Goal: Check status: Check status

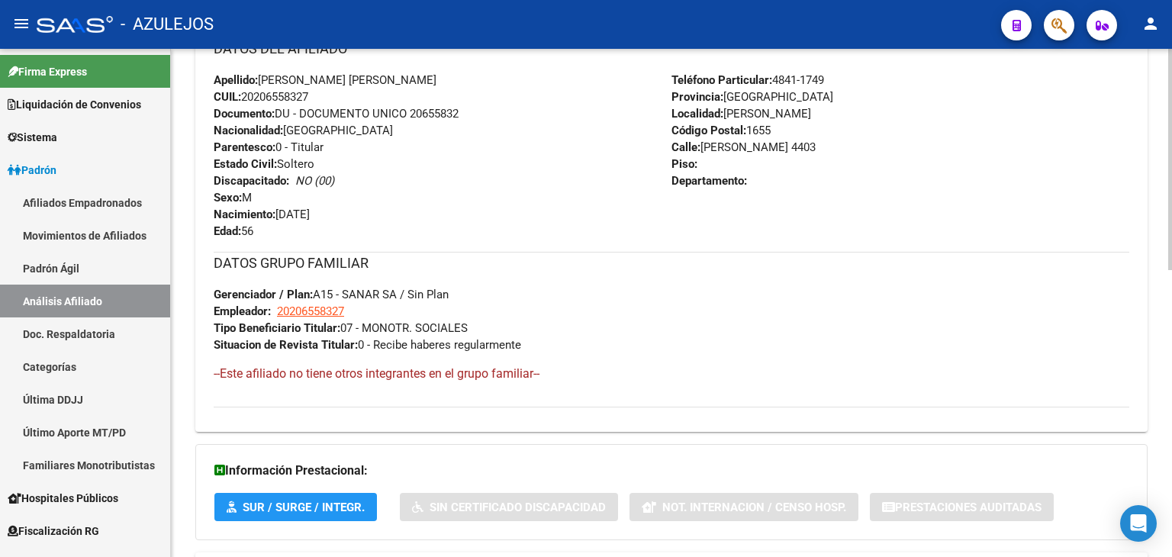
scroll to position [660, 0]
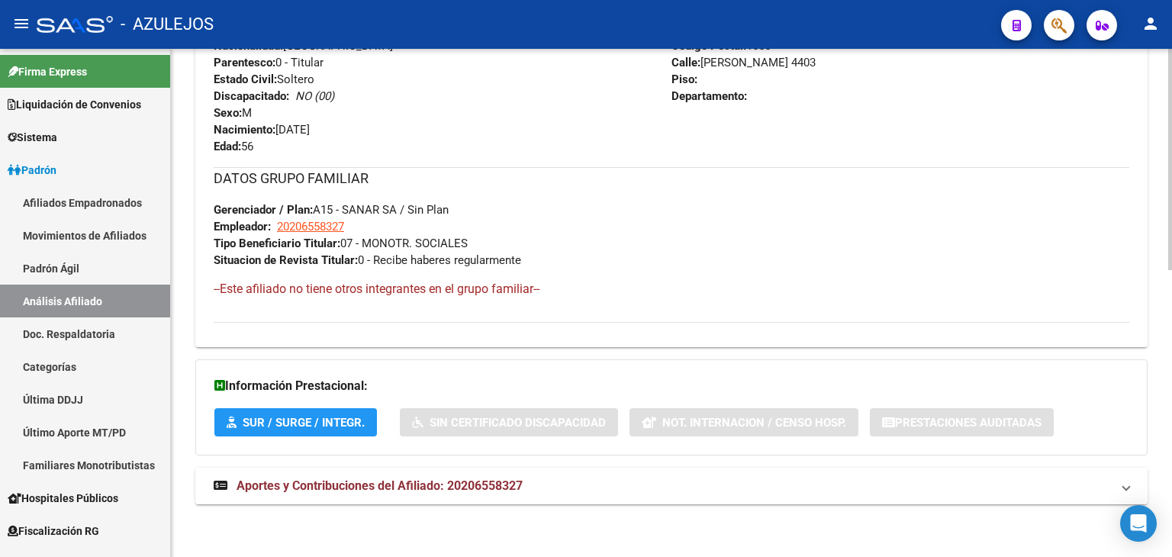
click at [379, 486] on span "Aportes y Contribuciones del Afiliado: 20206558327" at bounding box center [380, 485] width 286 height 14
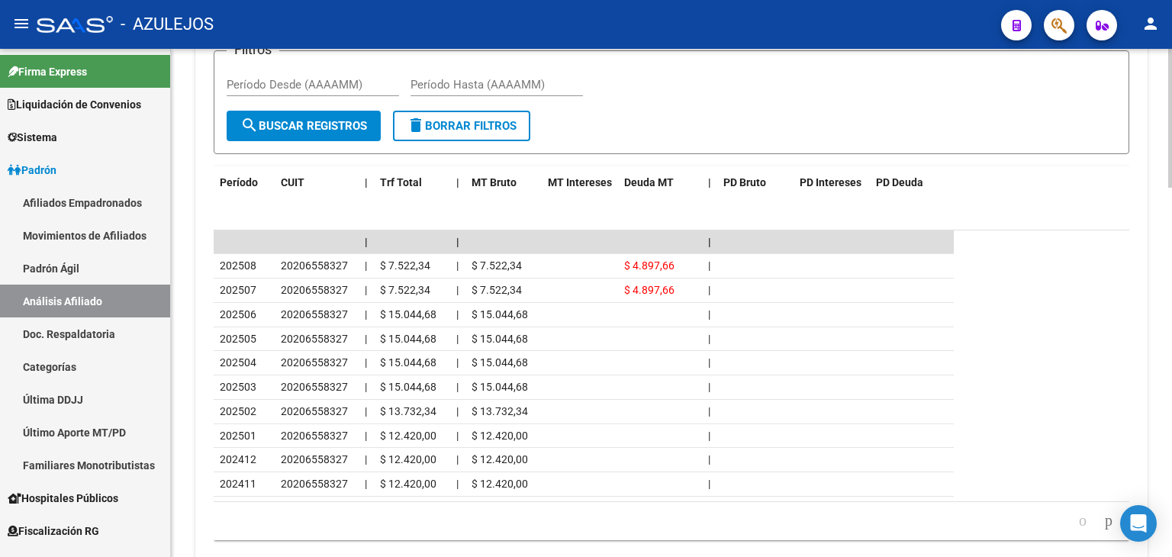
scroll to position [1284, 0]
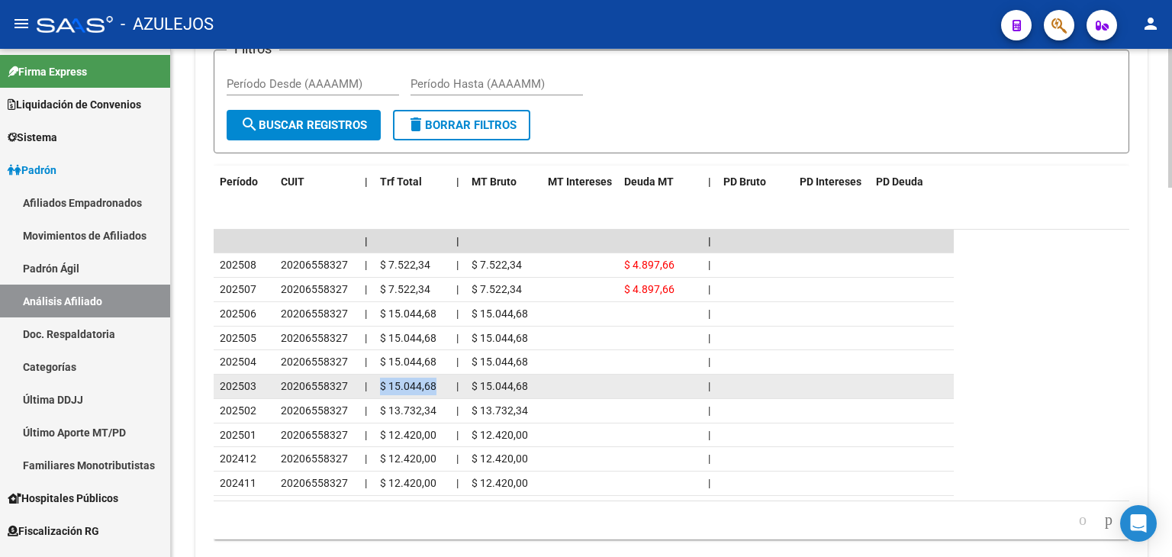
drag, startPoint x: 381, startPoint y: 382, endPoint x: 438, endPoint y: 377, distance: 57.4
click at [441, 382] on div "$ 15.044,68" at bounding box center [412, 387] width 64 height 18
copy span "$ 15.044,68"
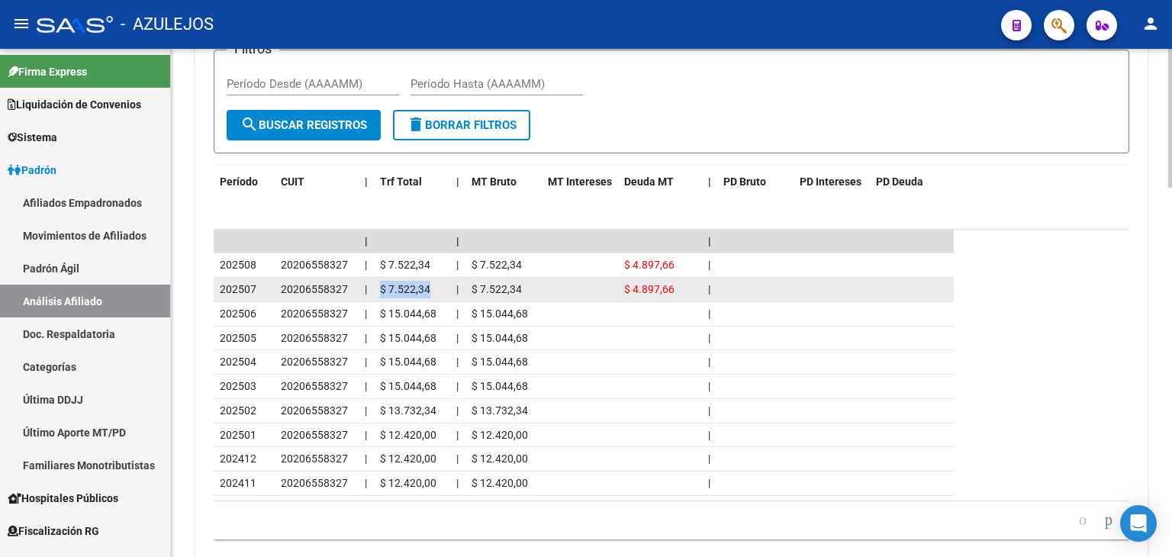
drag, startPoint x: 380, startPoint y: 285, endPoint x: 430, endPoint y: 285, distance: 49.6
click at [430, 285] on div "$ 7.522,34" at bounding box center [412, 290] width 64 height 18
copy span "$ 7.522,34"
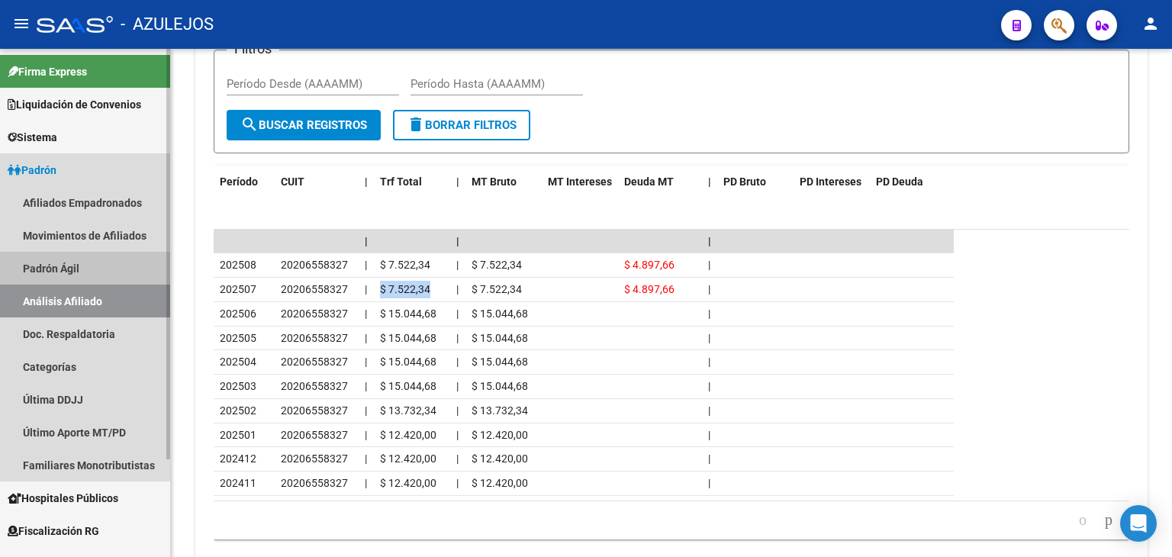
click at [79, 277] on link "Padrón Ágil" at bounding box center [85, 268] width 170 height 33
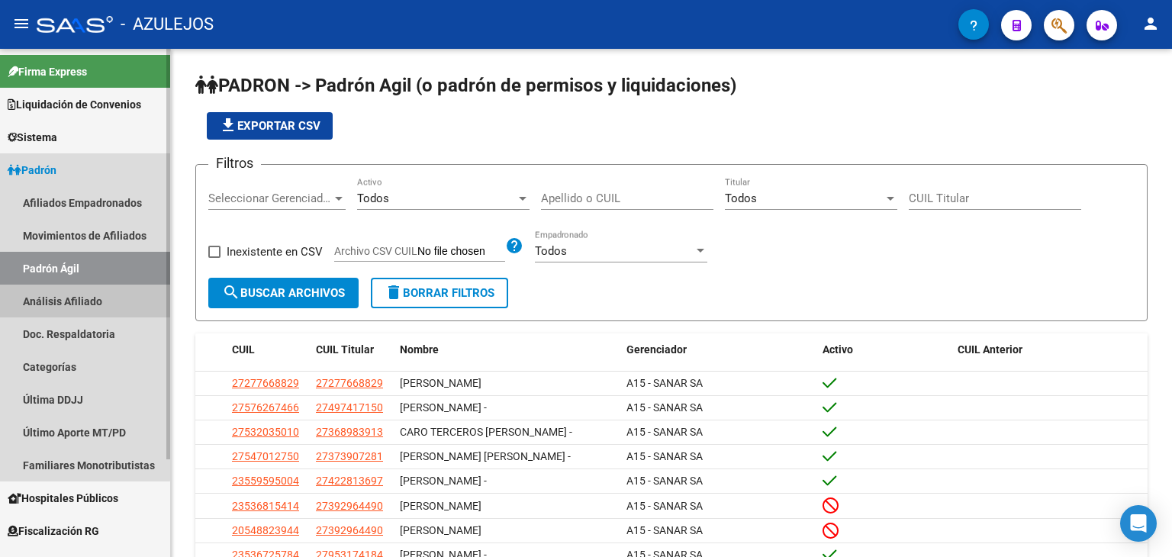
drag, startPoint x: 80, startPoint y: 304, endPoint x: 85, endPoint y: 297, distance: 9.3
click at [80, 303] on link "Análisis Afiliado" at bounding box center [85, 301] width 170 height 33
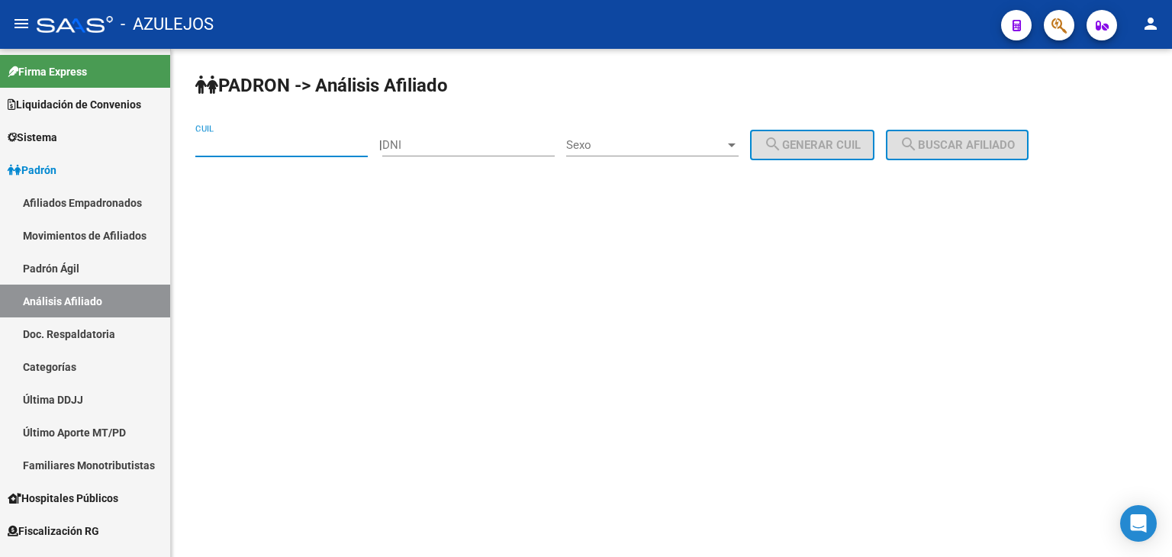
paste input "20-30625808-8"
type input "20-30625808-8"
click at [948, 151] on button "search Buscar afiliado" at bounding box center [957, 145] width 143 height 31
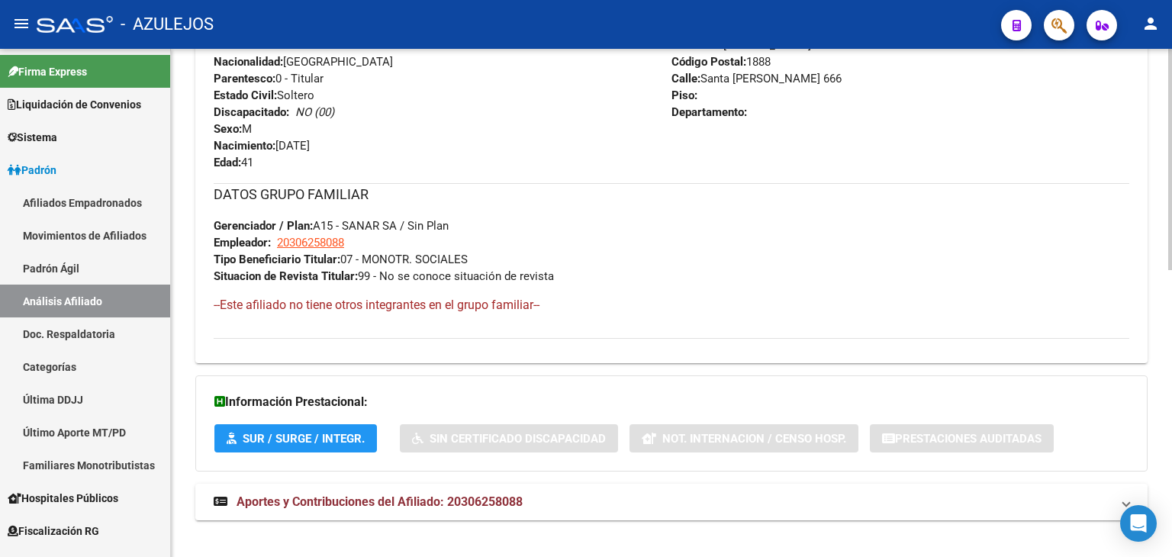
scroll to position [660, 0]
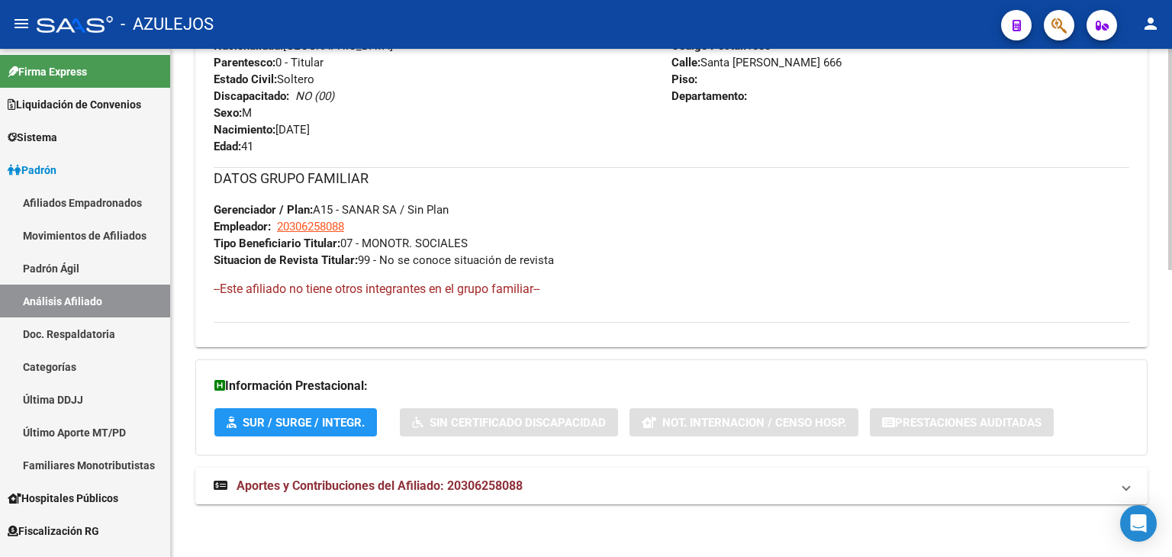
click at [408, 484] on span "Aportes y Contribuciones del Afiliado: 20306258088" at bounding box center [380, 485] width 286 height 14
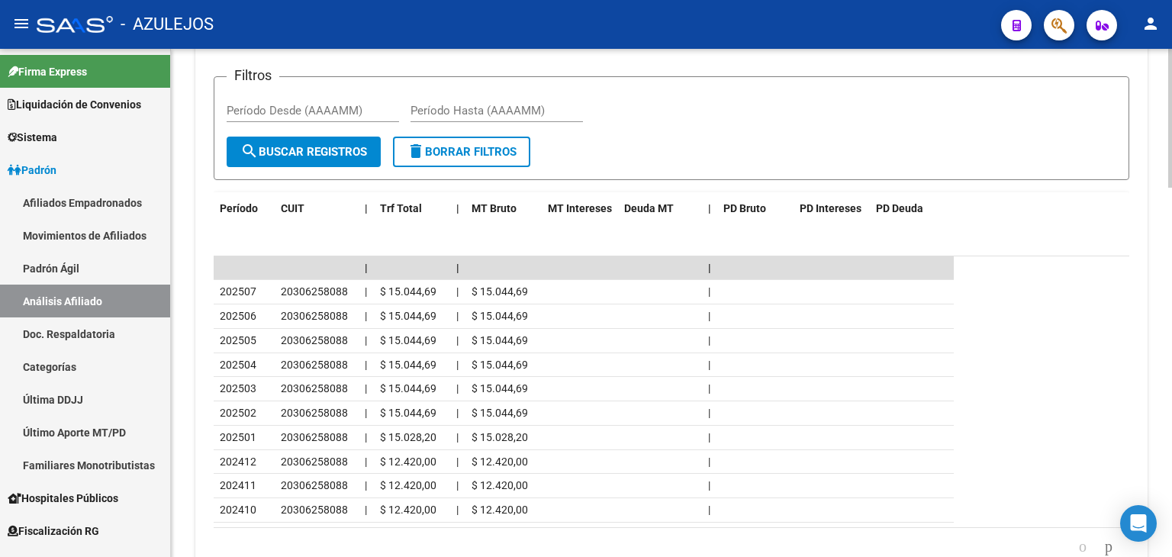
scroll to position [1271, 0]
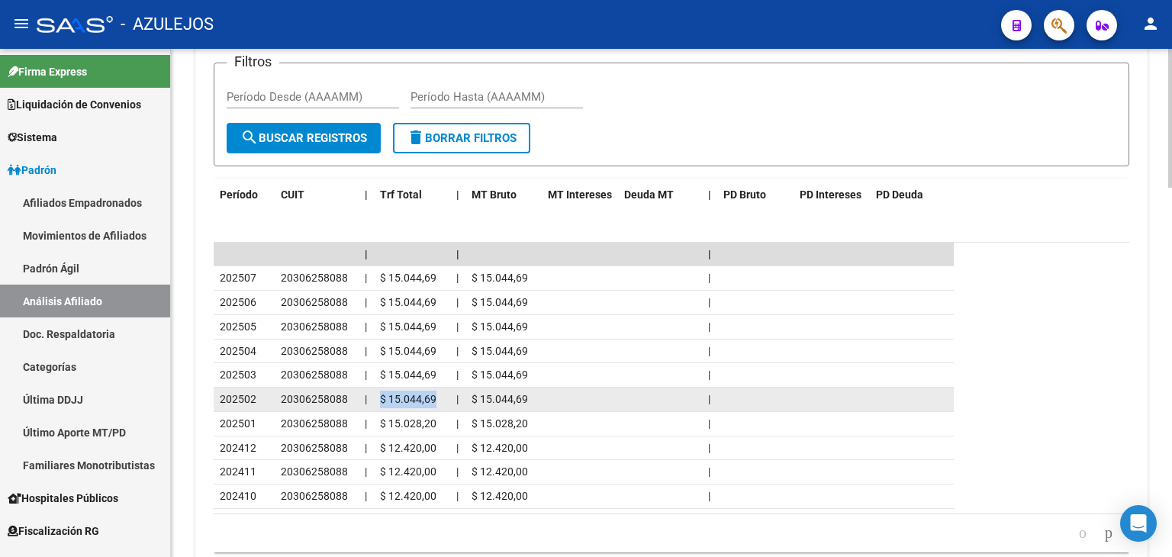
drag, startPoint x: 379, startPoint y: 394, endPoint x: 436, endPoint y: 391, distance: 57.3
click at [436, 391] on datatable-body-cell "$ 15.044,69" at bounding box center [412, 400] width 76 height 24
copy span "$ 15.044,69"
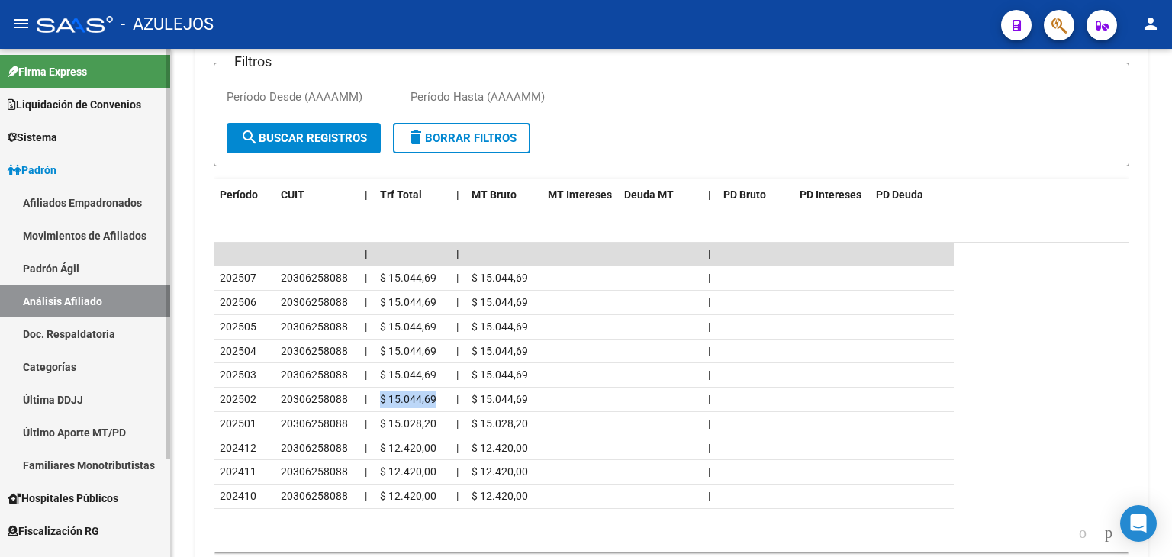
click at [67, 273] on link "Padrón Ágil" at bounding box center [85, 268] width 170 height 33
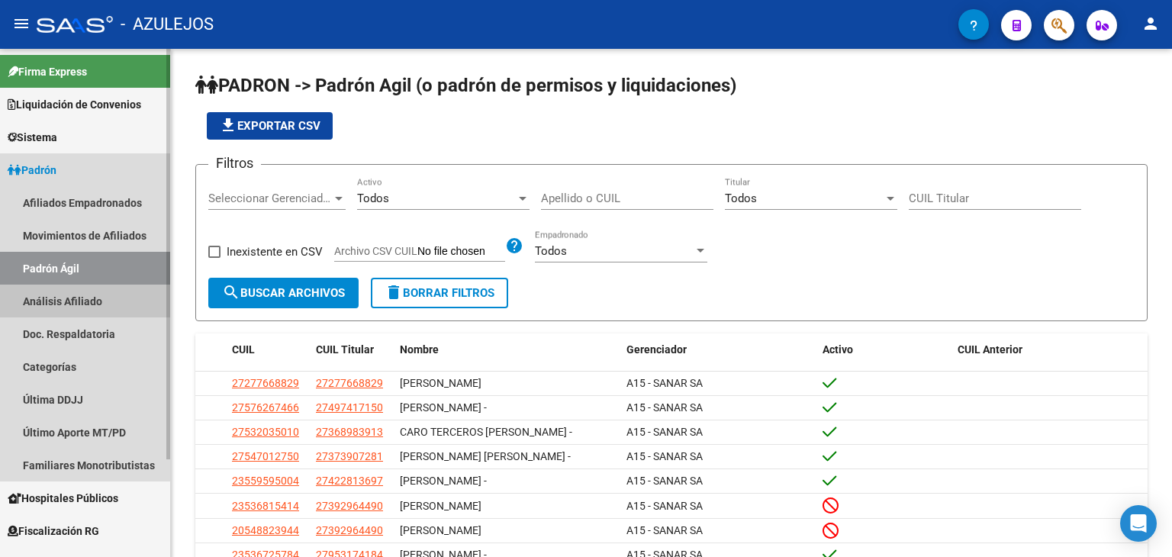
click at [70, 298] on link "Análisis Afiliado" at bounding box center [85, 301] width 170 height 33
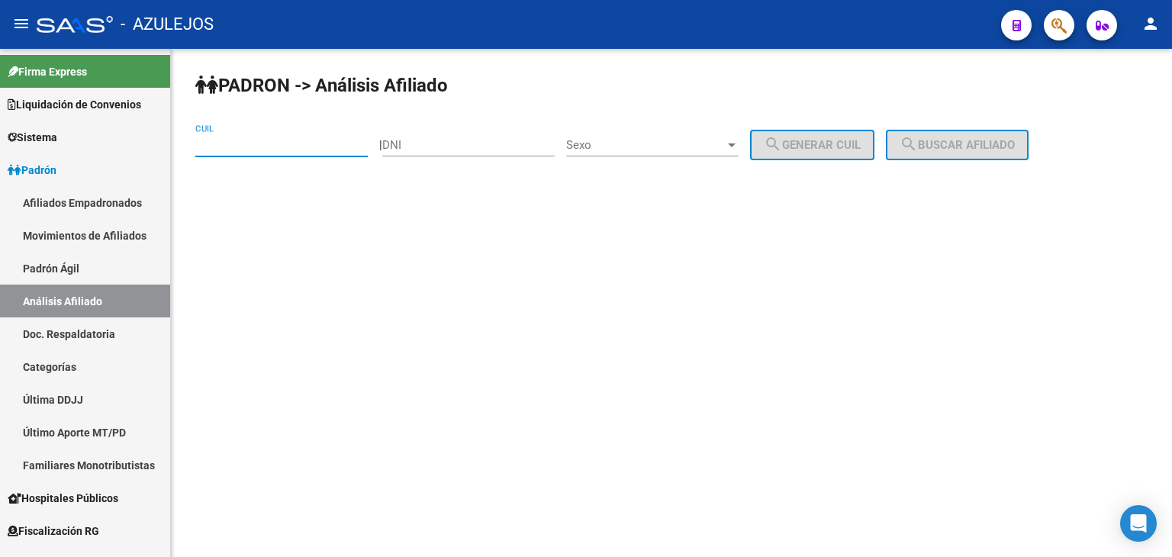
paste input "23-24556732-4"
type input "23-24556732-4"
drag, startPoint x: 1014, startPoint y: 141, endPoint x: 1000, endPoint y: 147, distance: 15.0
click at [1013, 143] on span "search Buscar afiliado" at bounding box center [957, 145] width 115 height 14
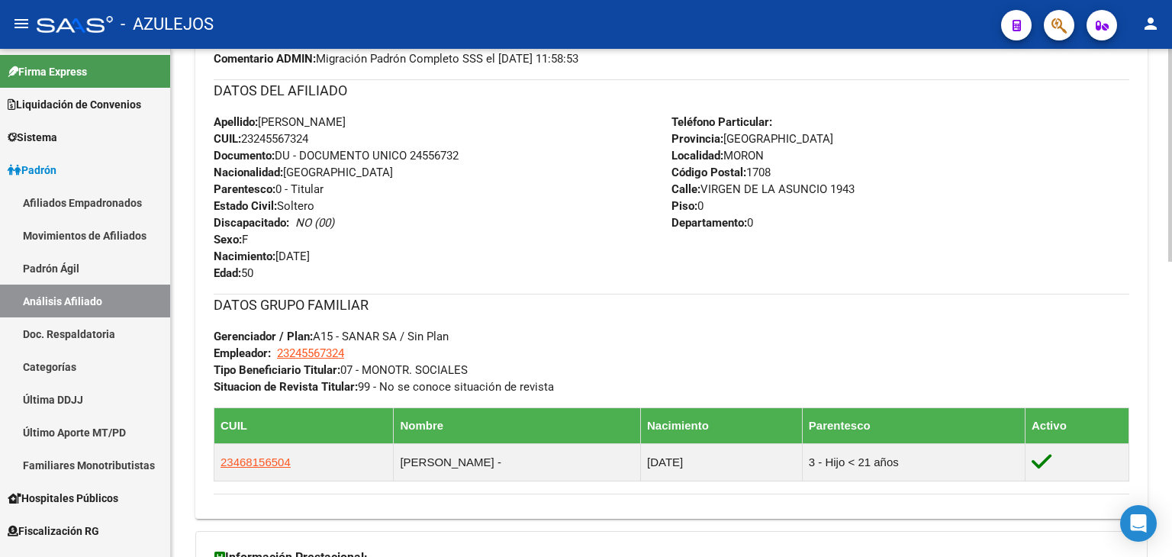
scroll to position [705, 0]
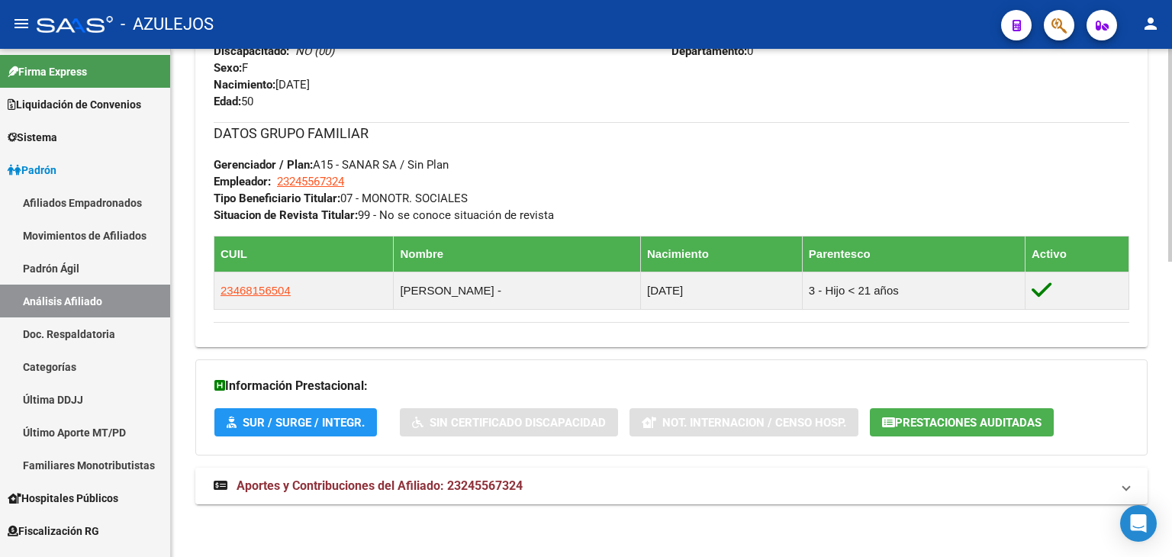
click at [330, 489] on span "Aportes y Contribuciones del Afiliado: 23245567324" at bounding box center [380, 485] width 286 height 14
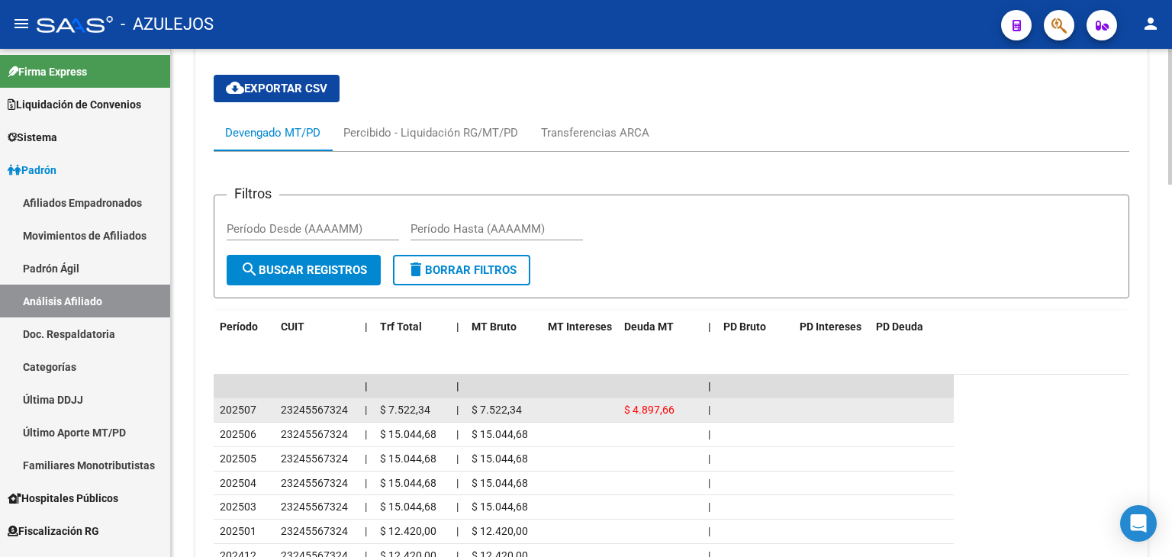
scroll to position [1336, 0]
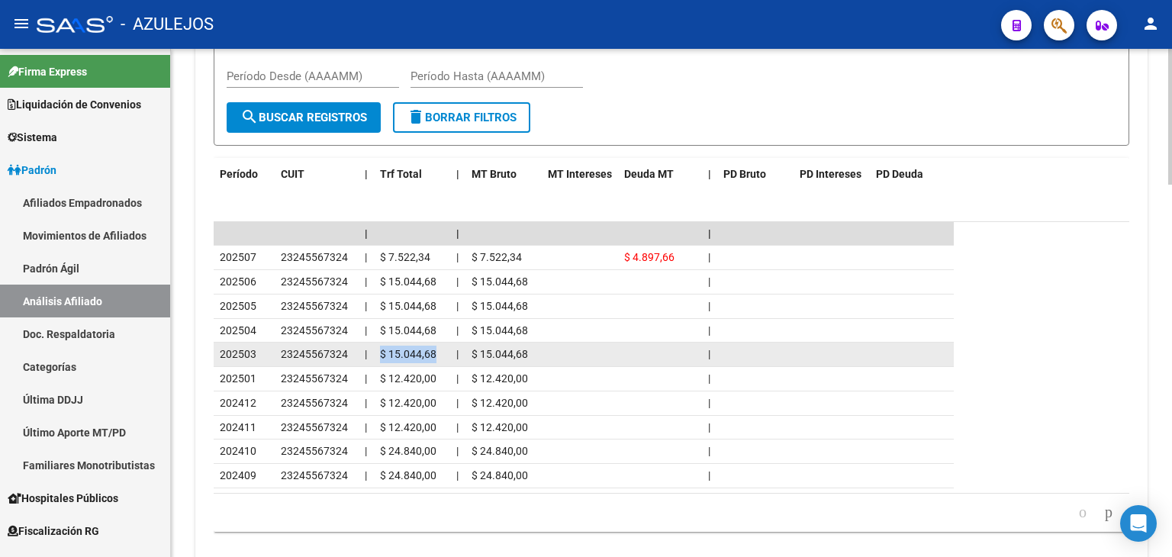
drag, startPoint x: 401, startPoint y: 353, endPoint x: 417, endPoint y: 346, distance: 17.8
click at [445, 356] on datatable-body-cell "$ 15.044,68" at bounding box center [412, 355] width 76 height 24
copy span "$ 15.044,68"
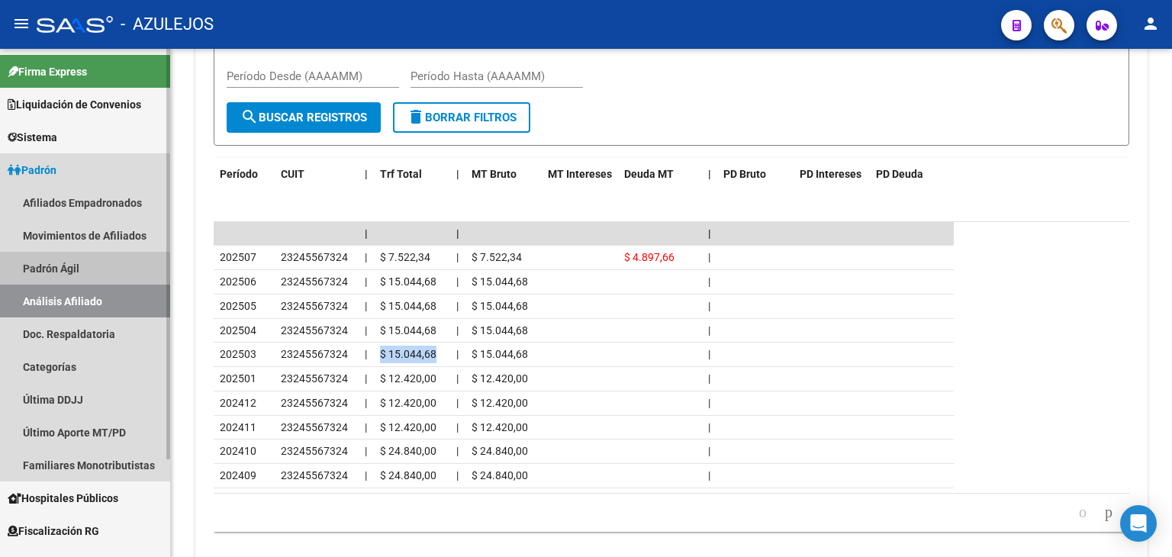
click at [59, 269] on link "Padrón Ágil" at bounding box center [85, 268] width 170 height 33
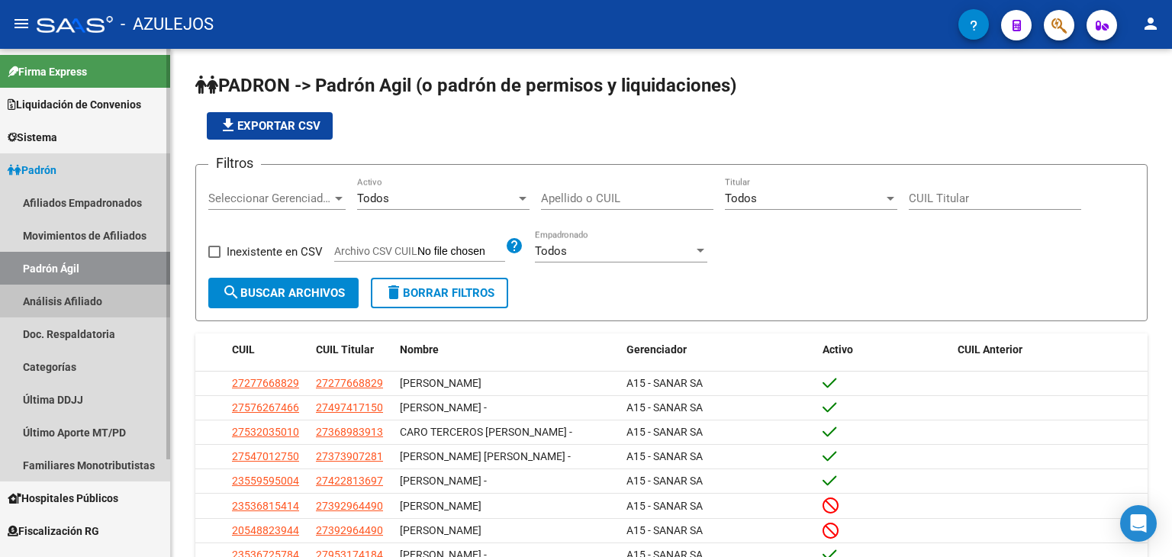
click at [67, 288] on link "Análisis Afiliado" at bounding box center [85, 301] width 170 height 33
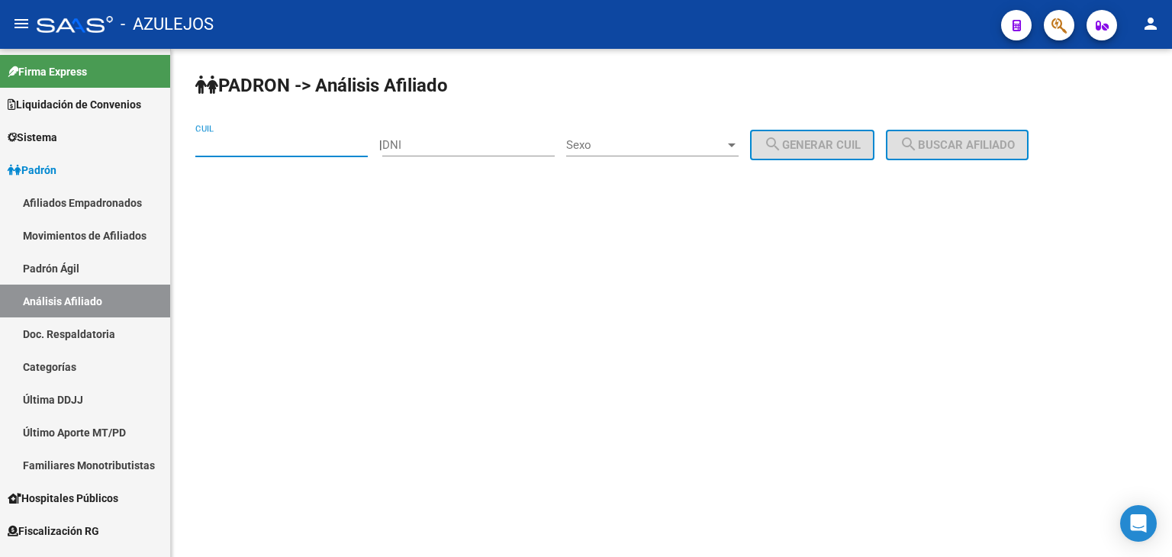
paste input "27-22603926-6"
type input "27-22603926-6"
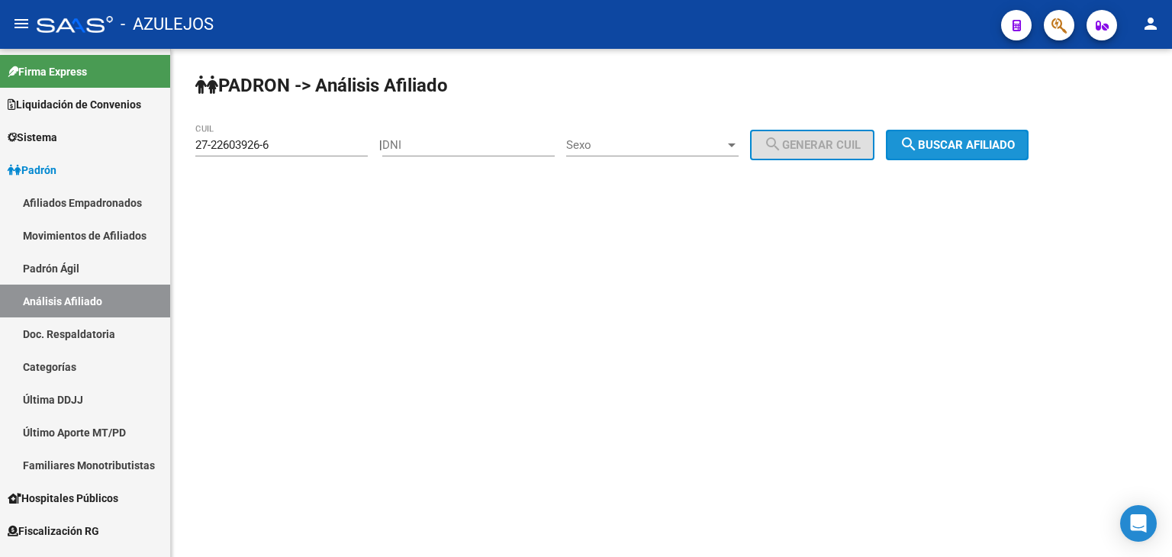
drag, startPoint x: 993, startPoint y: 142, endPoint x: 983, endPoint y: 134, distance: 12.5
click at [991, 143] on span "search Buscar afiliado" at bounding box center [957, 145] width 115 height 14
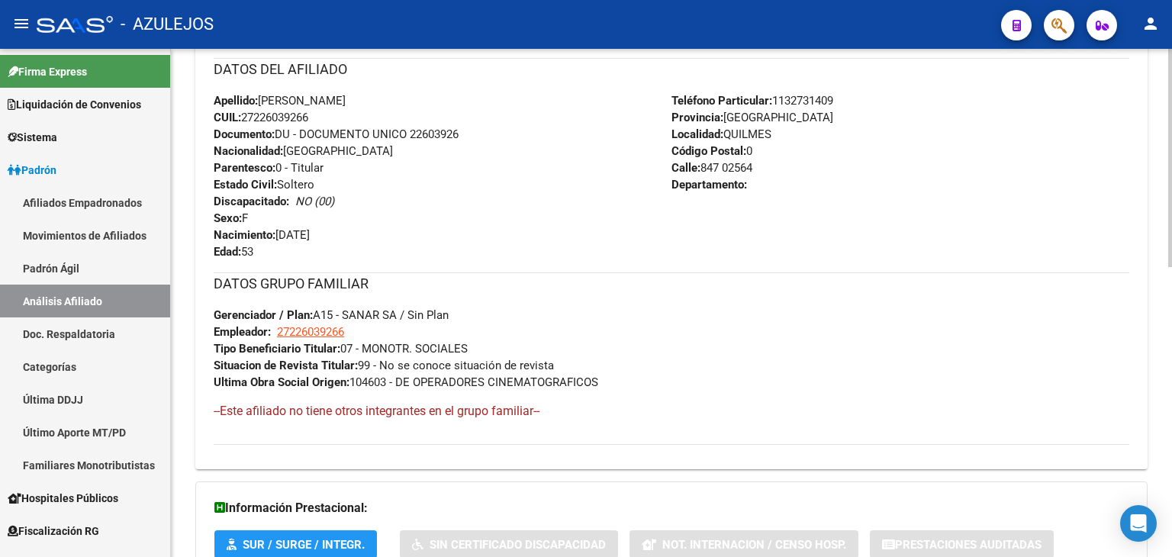
scroll to position [677, 0]
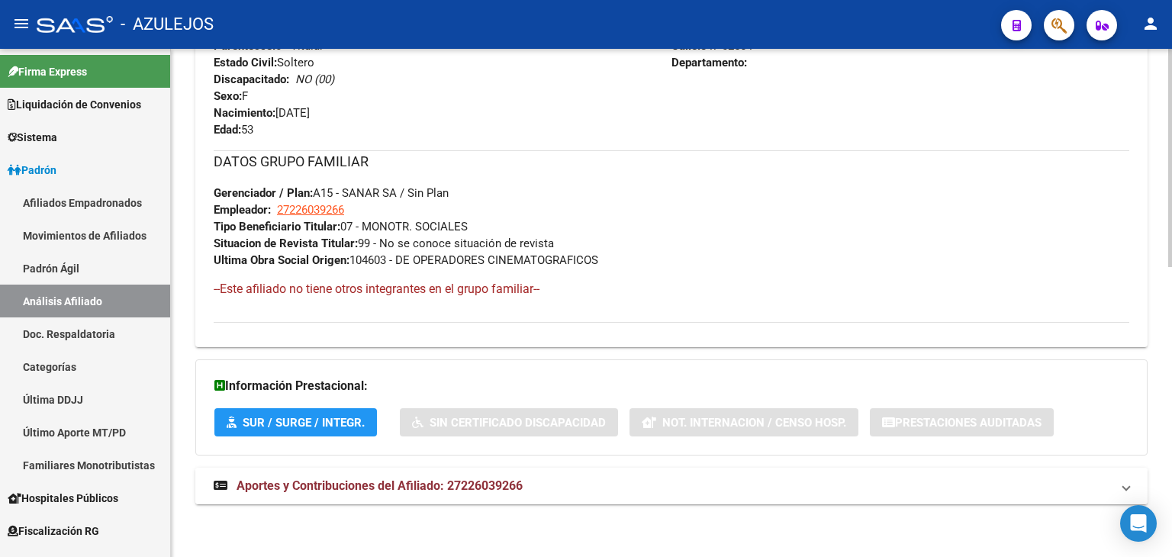
click at [335, 485] on span "Aportes y Contribuciones del Afiliado: 27226039266" at bounding box center [380, 485] width 286 height 14
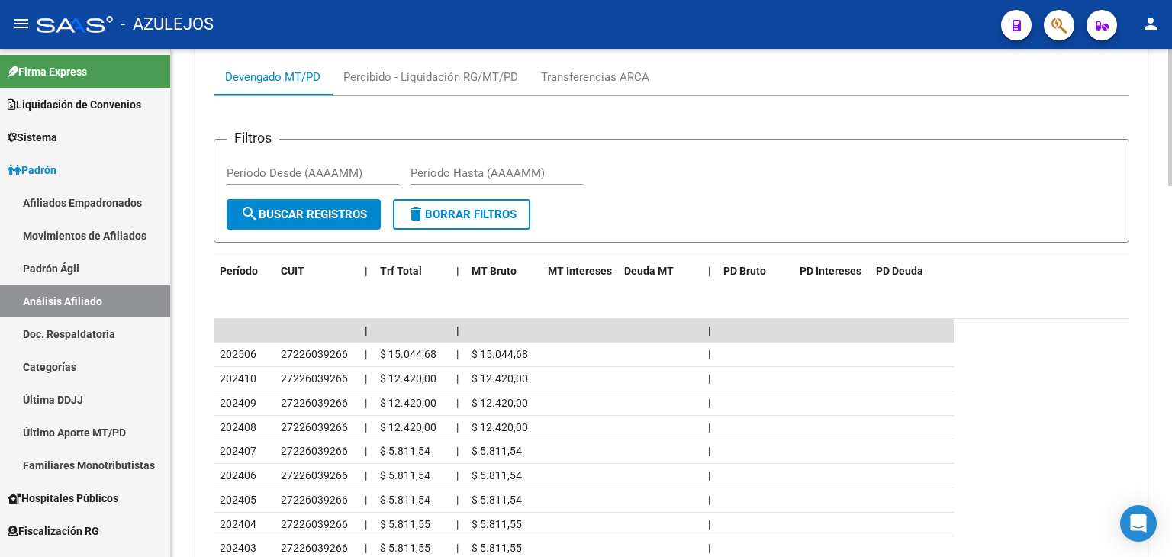
scroll to position [1369, 0]
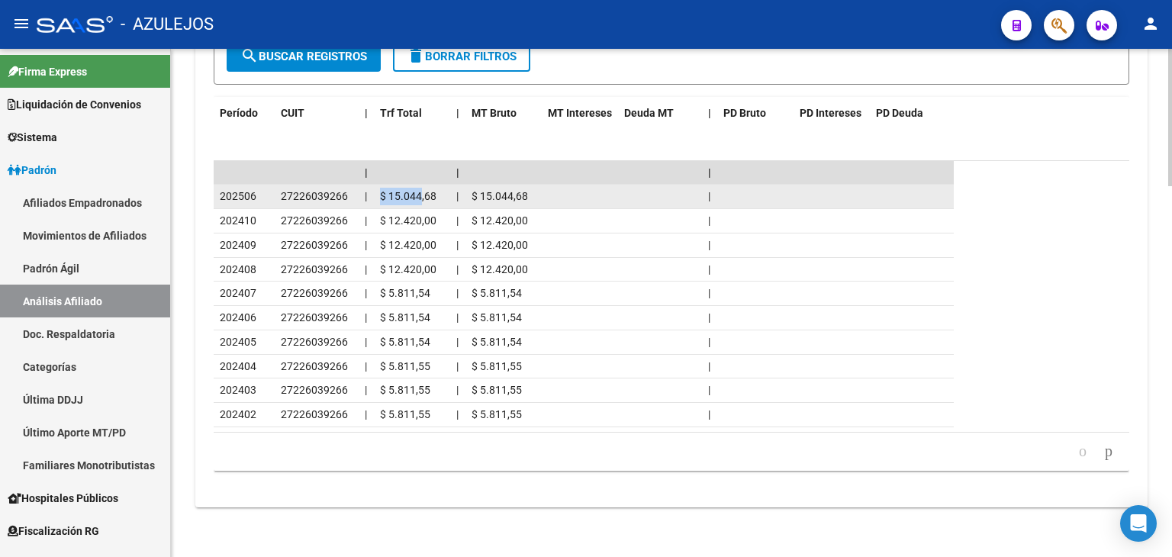
drag, startPoint x: 377, startPoint y: 195, endPoint x: 421, endPoint y: 203, distance: 45.1
click at [421, 204] on datatable-body-cell "$ 15.044,68" at bounding box center [412, 197] width 76 height 24
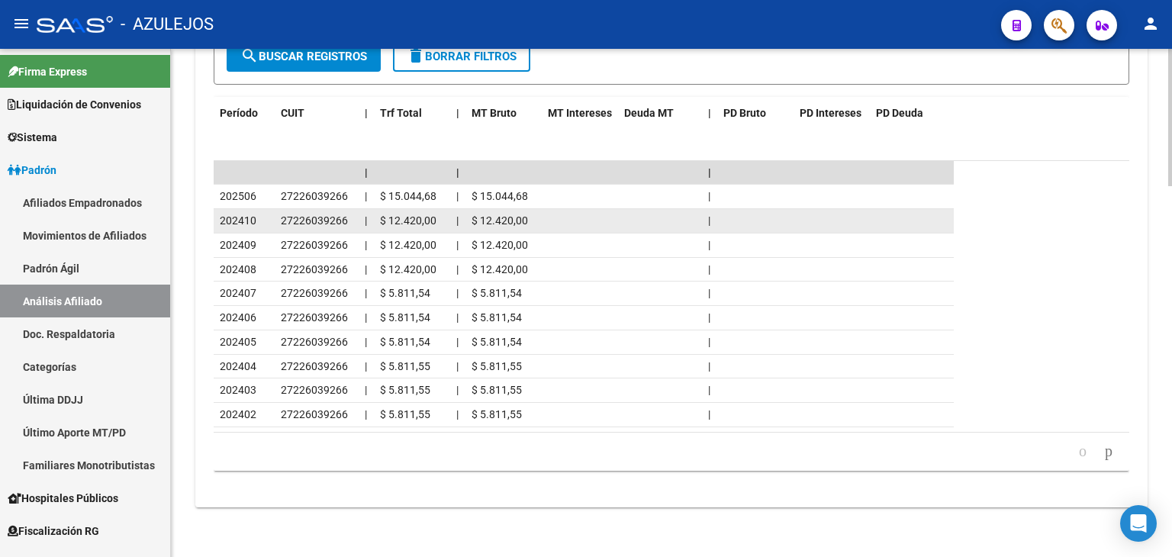
click at [401, 214] on span "$ 12.420,00" at bounding box center [408, 220] width 56 height 12
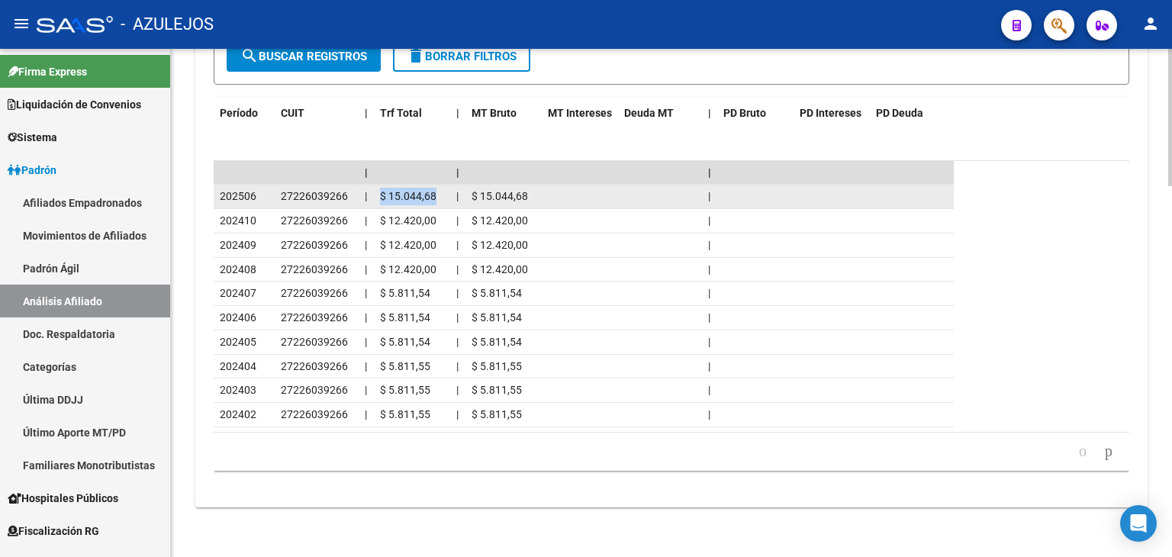
drag, startPoint x: 382, startPoint y: 191, endPoint x: 435, endPoint y: 195, distance: 53.6
click at [435, 195] on span "$ 15.044,68" at bounding box center [408, 196] width 56 height 12
copy span "$ 15.044,68"
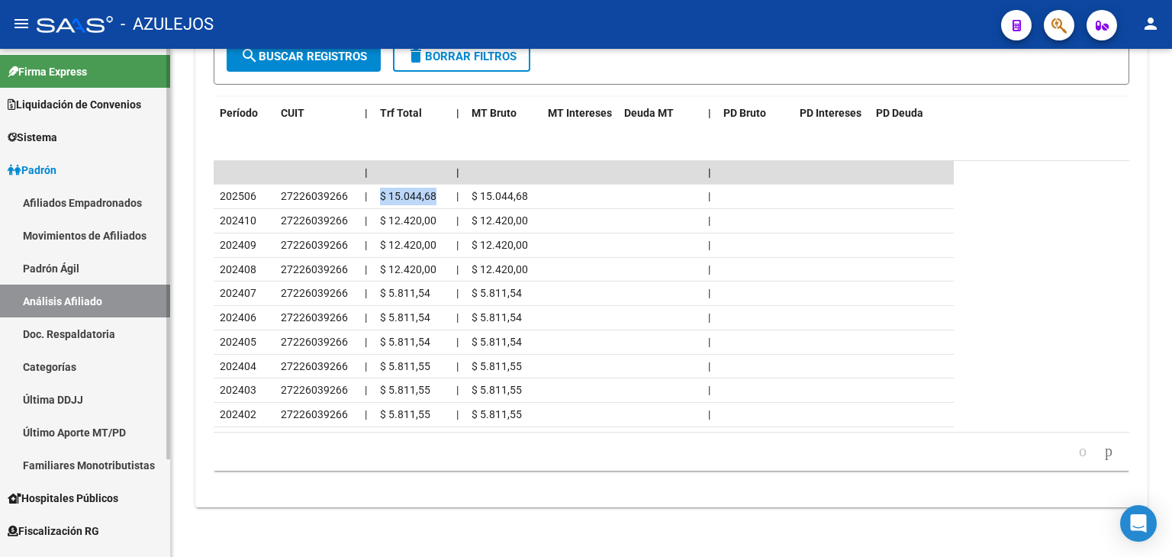
click at [70, 271] on link "Padrón Ágil" at bounding box center [85, 268] width 170 height 33
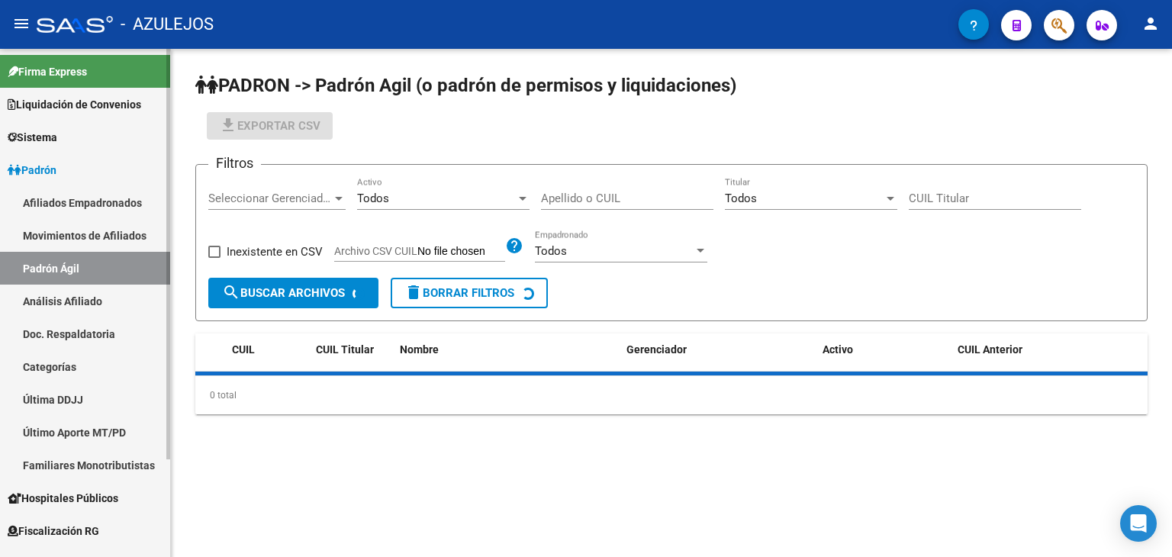
click at [76, 303] on link "Análisis Afiliado" at bounding box center [85, 301] width 170 height 33
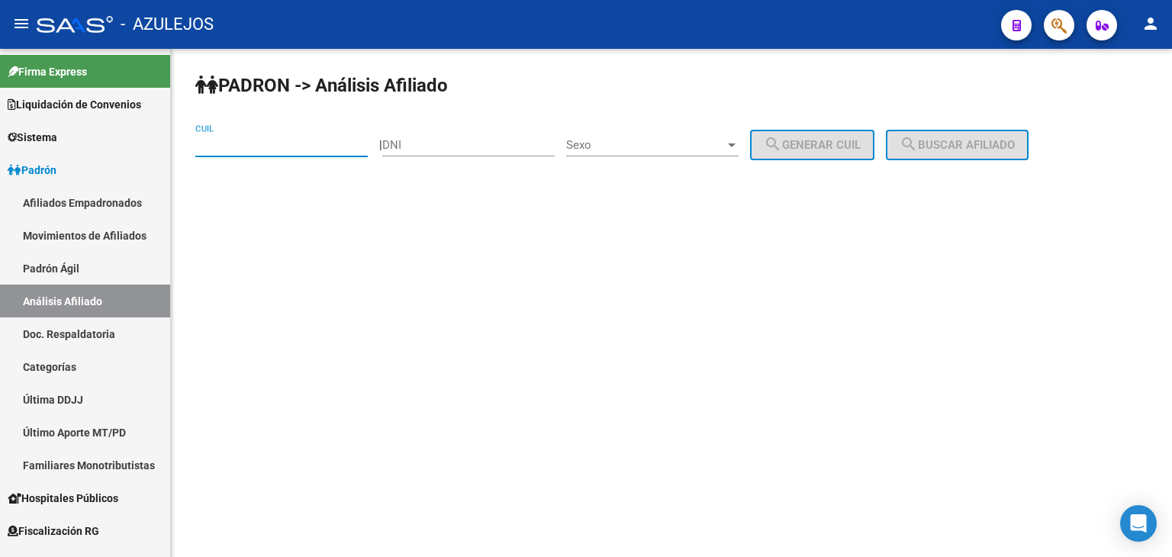
paste input "20-14363887-2"
type input "20-14363887-2"
click at [918, 147] on mat-icon "search" at bounding box center [909, 144] width 18 height 18
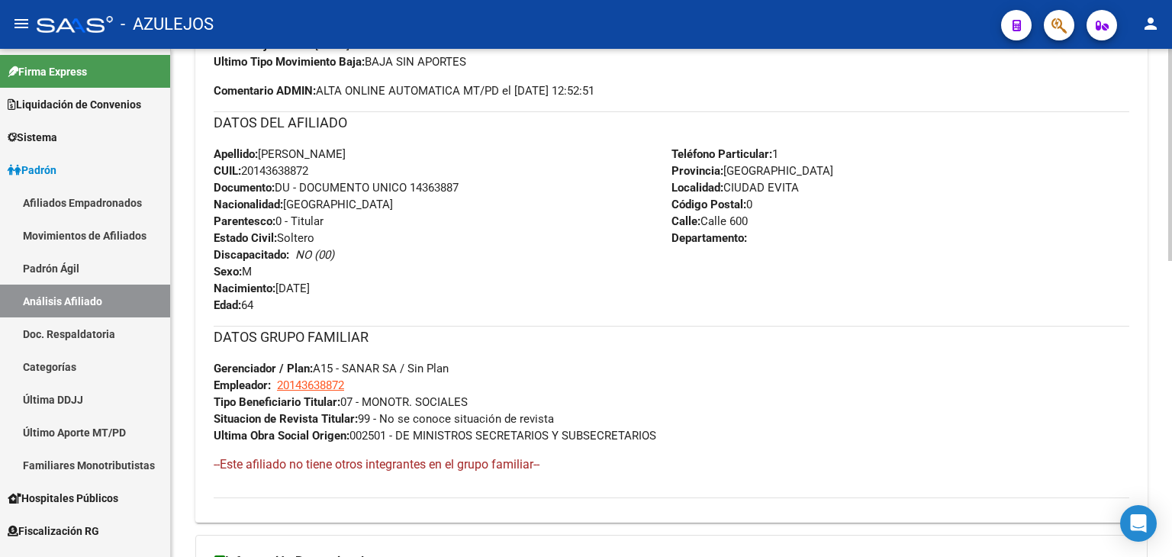
scroll to position [710, 0]
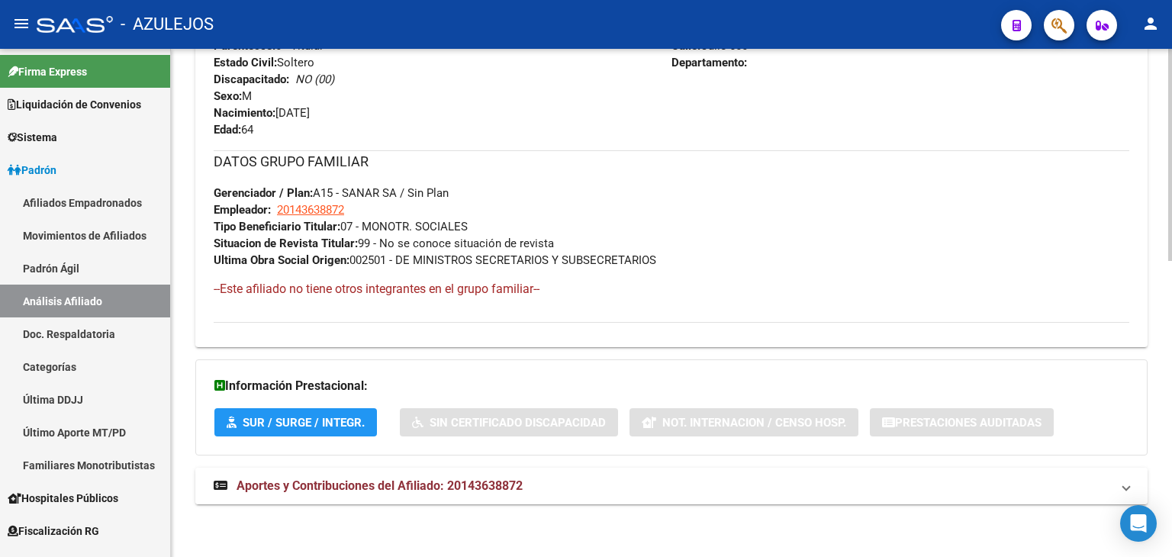
click at [442, 484] on span "Aportes y Contribuciones del Afiliado: 20143638872" at bounding box center [380, 485] width 286 height 14
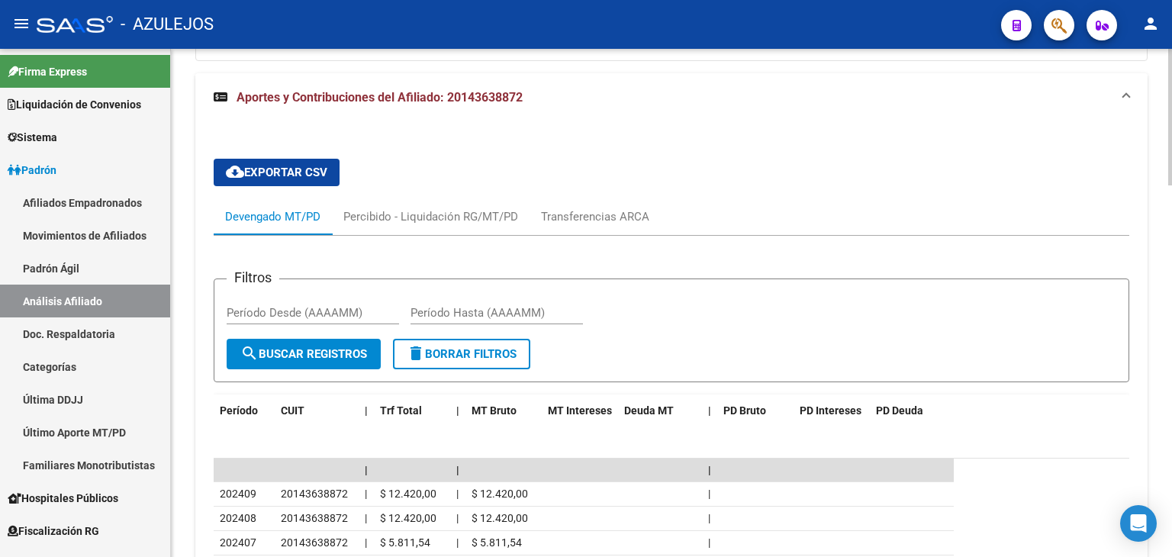
scroll to position [1334, 0]
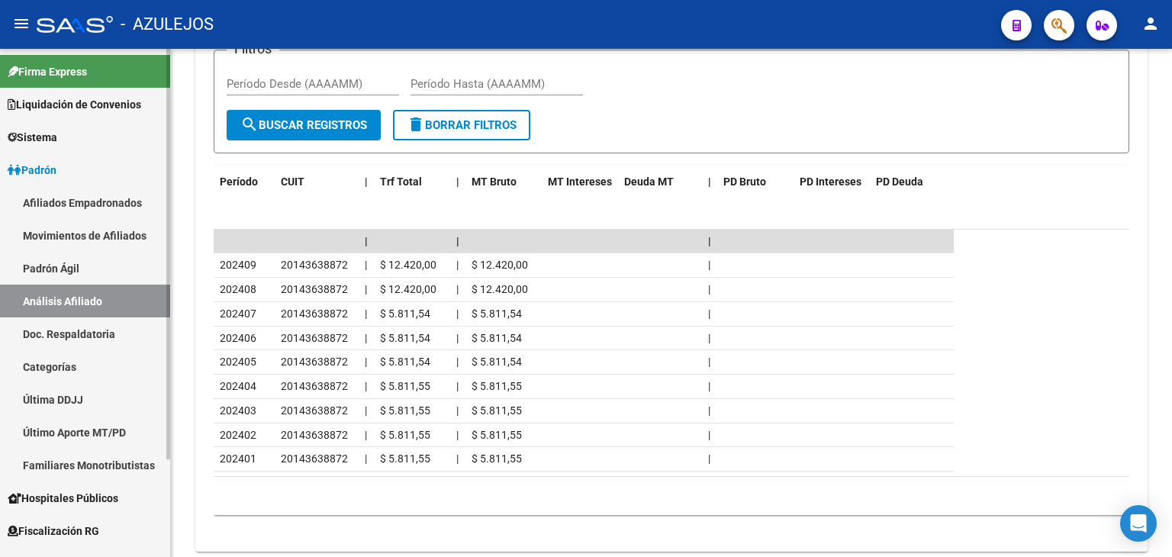
drag, startPoint x: 92, startPoint y: 264, endPoint x: 92, endPoint y: 275, distance: 10.7
click at [92, 264] on link "Padrón Ágil" at bounding box center [85, 268] width 170 height 33
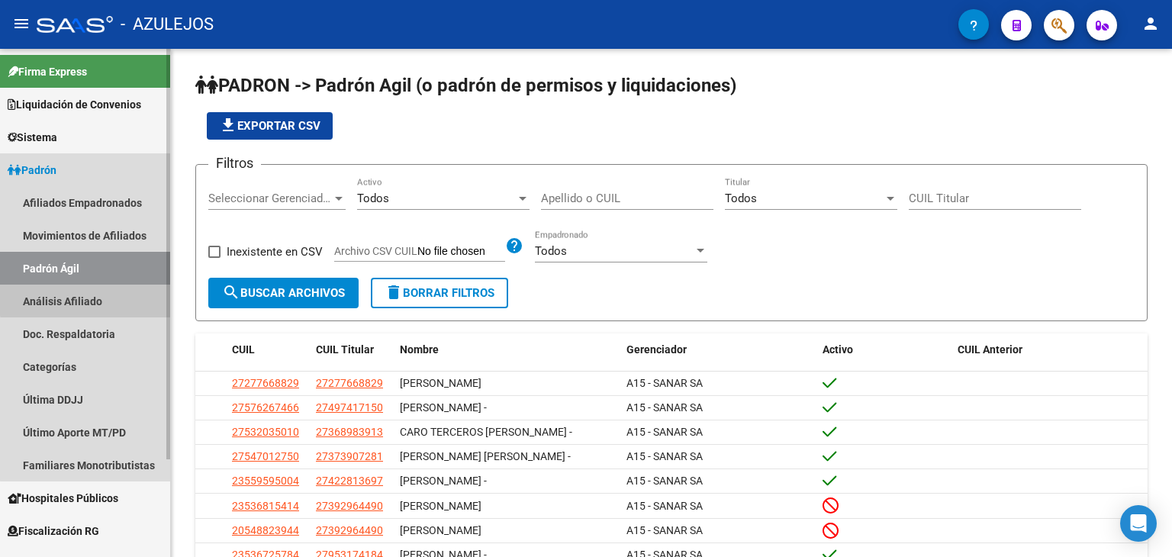
click at [95, 298] on link "Análisis Afiliado" at bounding box center [85, 301] width 170 height 33
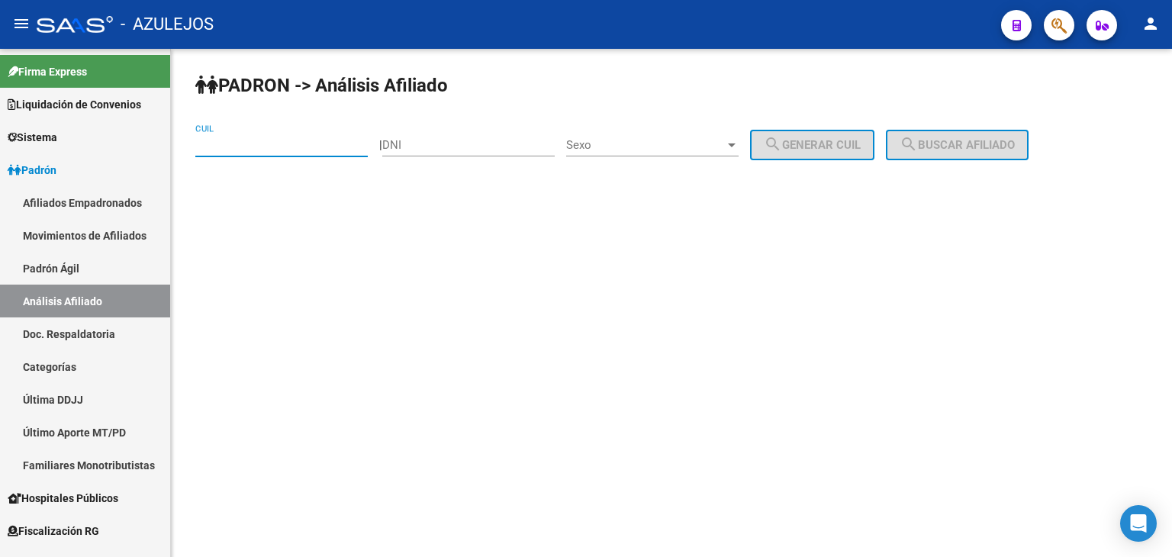
paste input "27-30695358-9"
type input "27-30695358-9"
click at [910, 146] on button "search Buscar afiliado" at bounding box center [957, 145] width 143 height 31
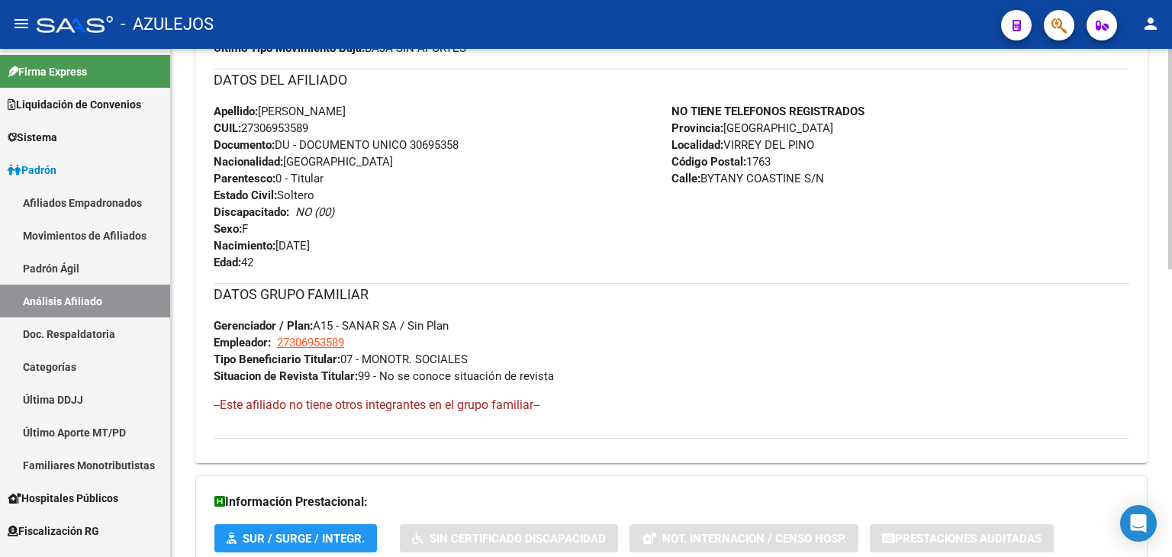
scroll to position [665, 0]
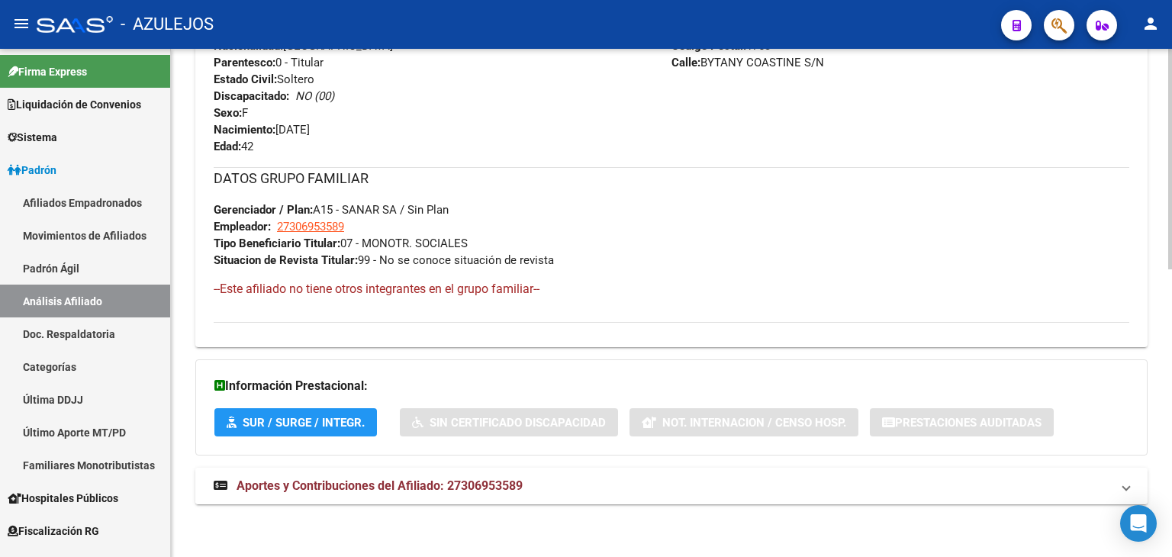
click at [358, 487] on span "Aportes y Contribuciones del Afiliado: 27306953589" at bounding box center [380, 485] width 286 height 14
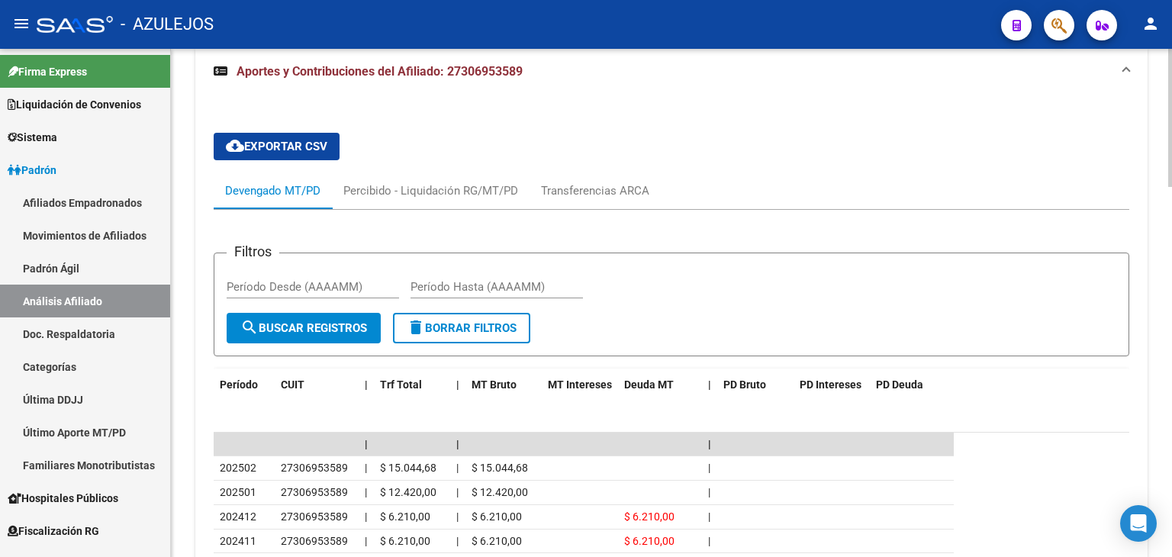
scroll to position [1212, 0]
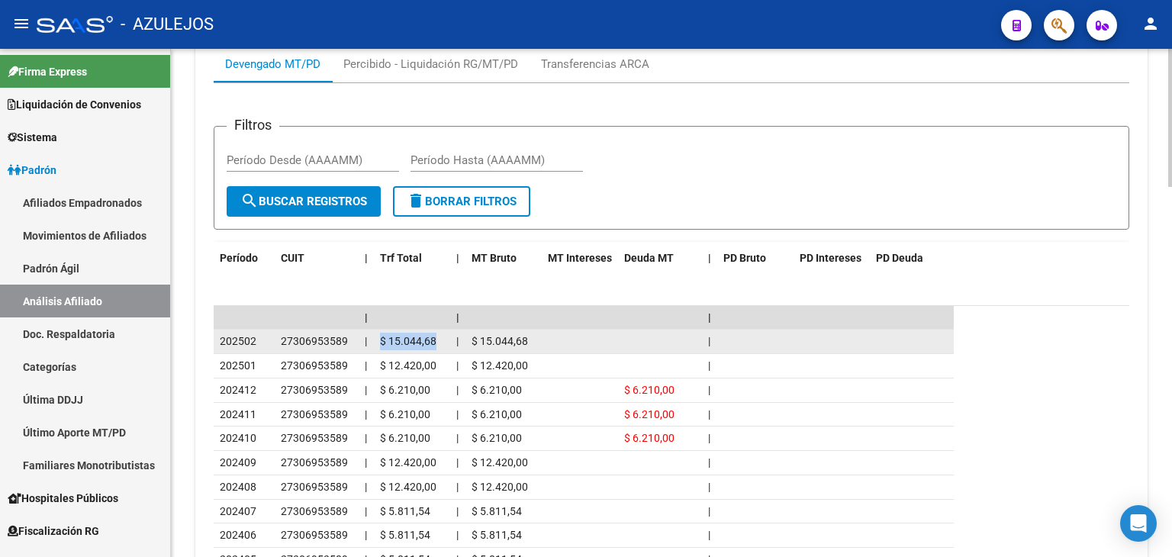
drag, startPoint x: 382, startPoint y: 339, endPoint x: 439, endPoint y: 337, distance: 57.3
click at [439, 337] on div "$ 15.044,68" at bounding box center [412, 342] width 64 height 18
copy span "$ 15.044,68"
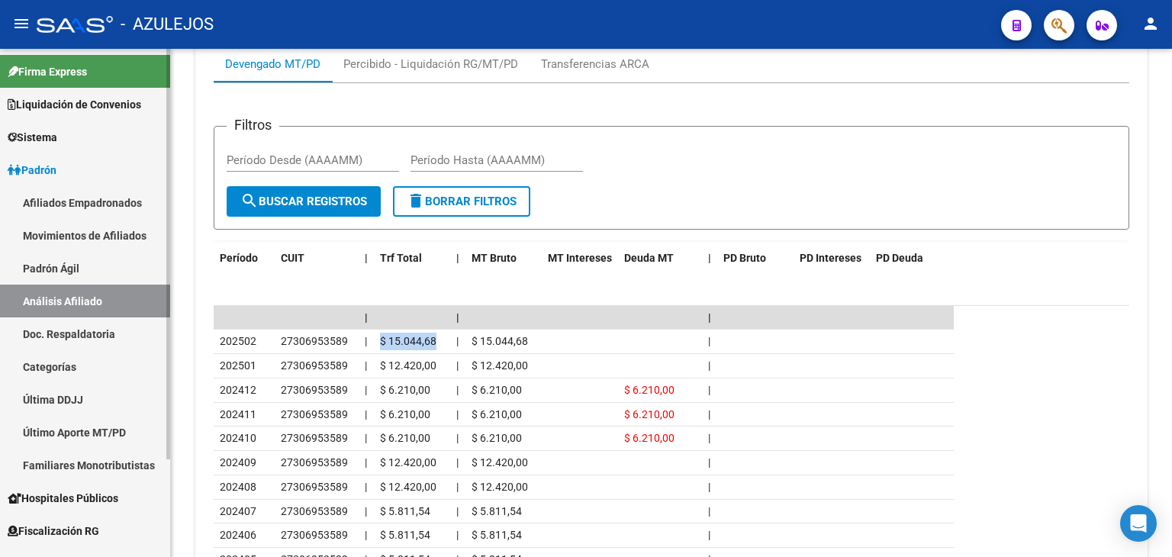
click at [81, 275] on link "Padrón Ágil" at bounding box center [85, 268] width 170 height 33
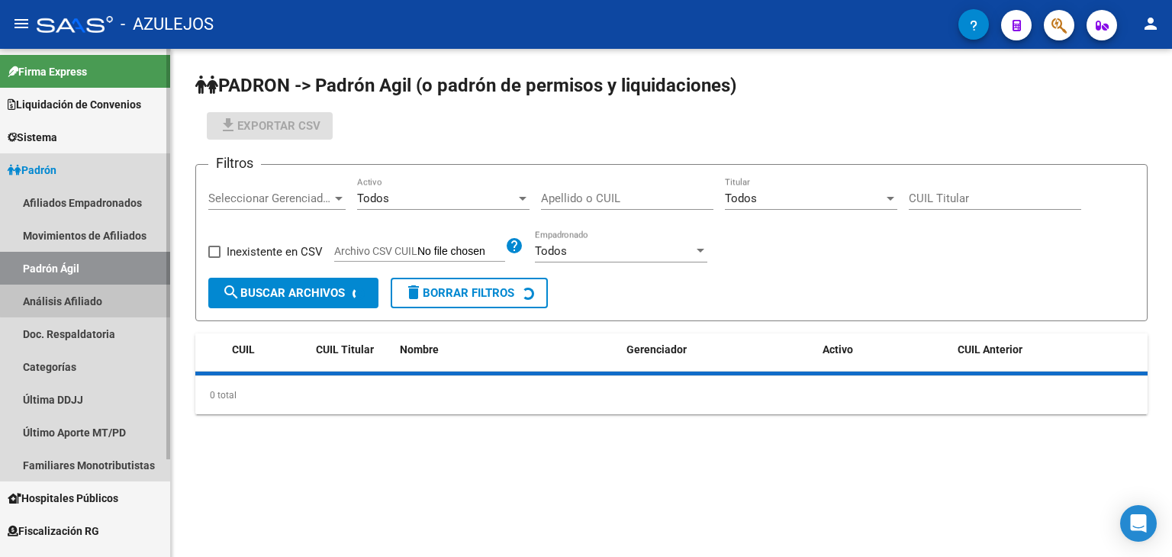
click at [87, 301] on link "Análisis Afiliado" at bounding box center [85, 301] width 170 height 33
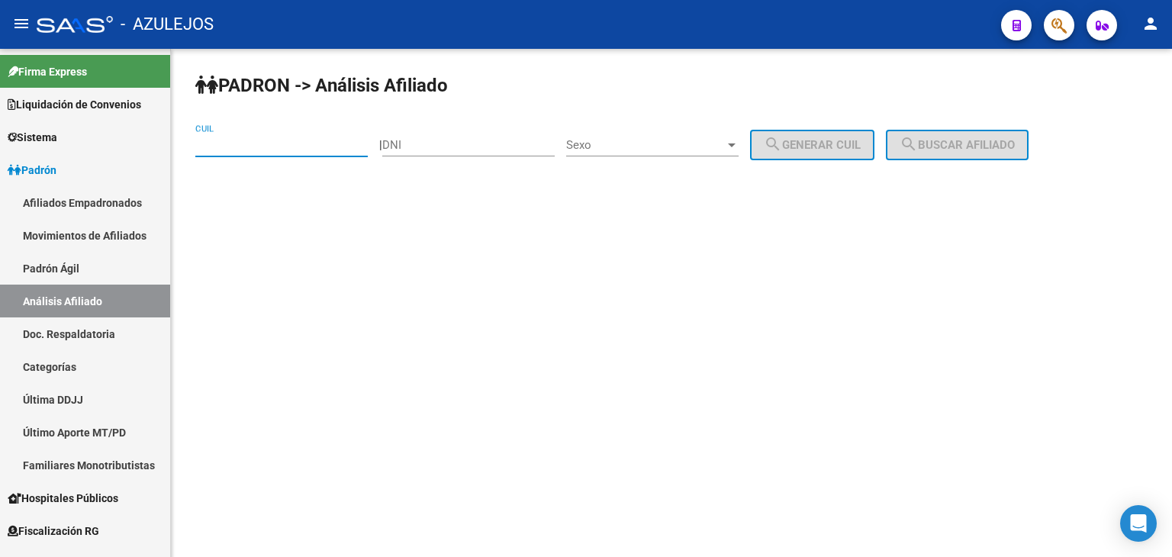
paste input "24-93975978-2"
type input "24-93975978-2"
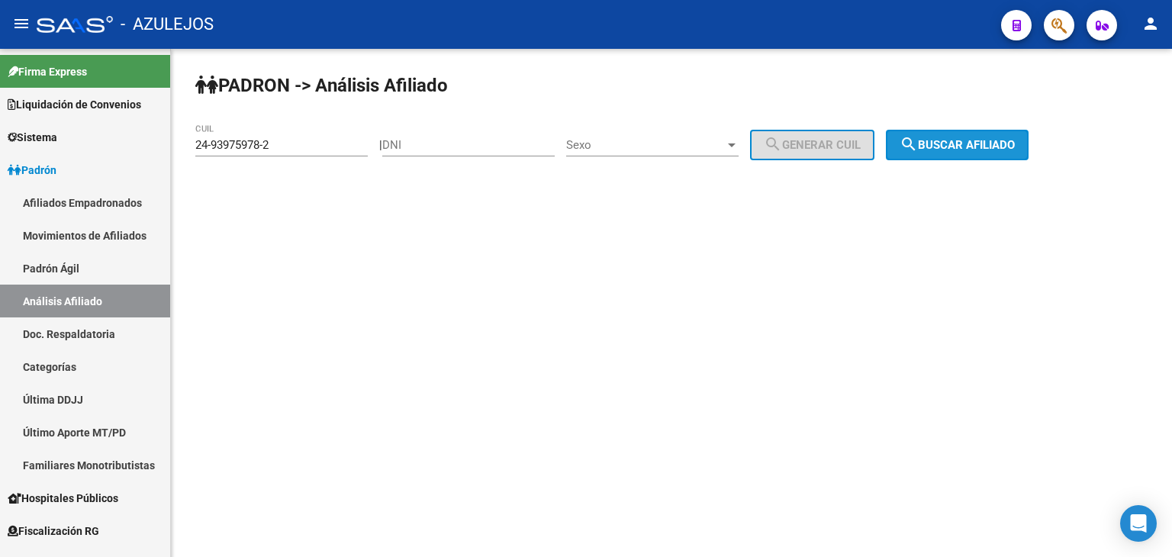
click at [975, 140] on span "search Buscar afiliado" at bounding box center [957, 145] width 115 height 14
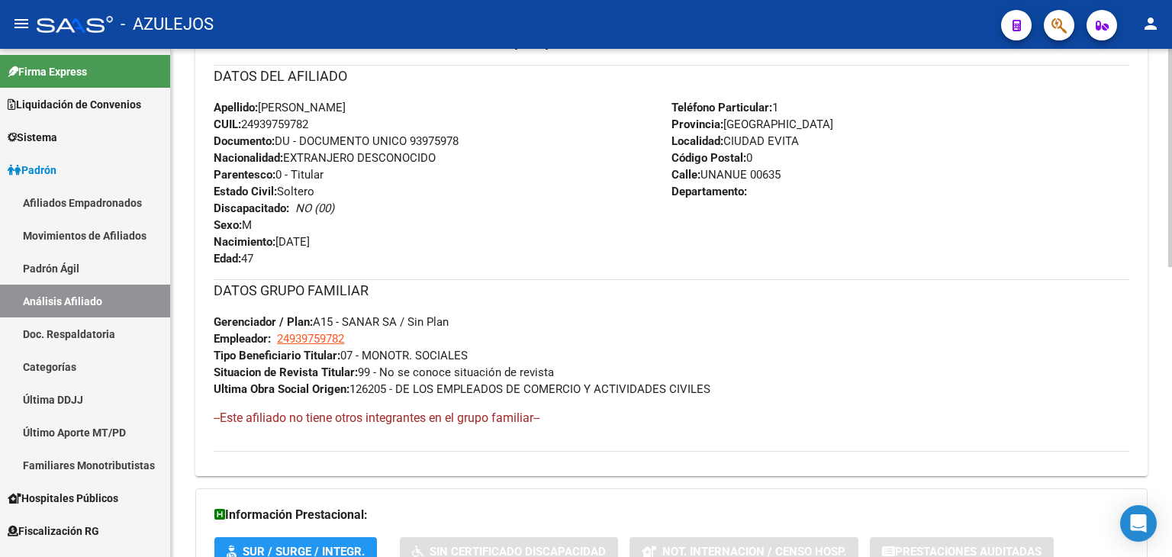
scroll to position [677, 0]
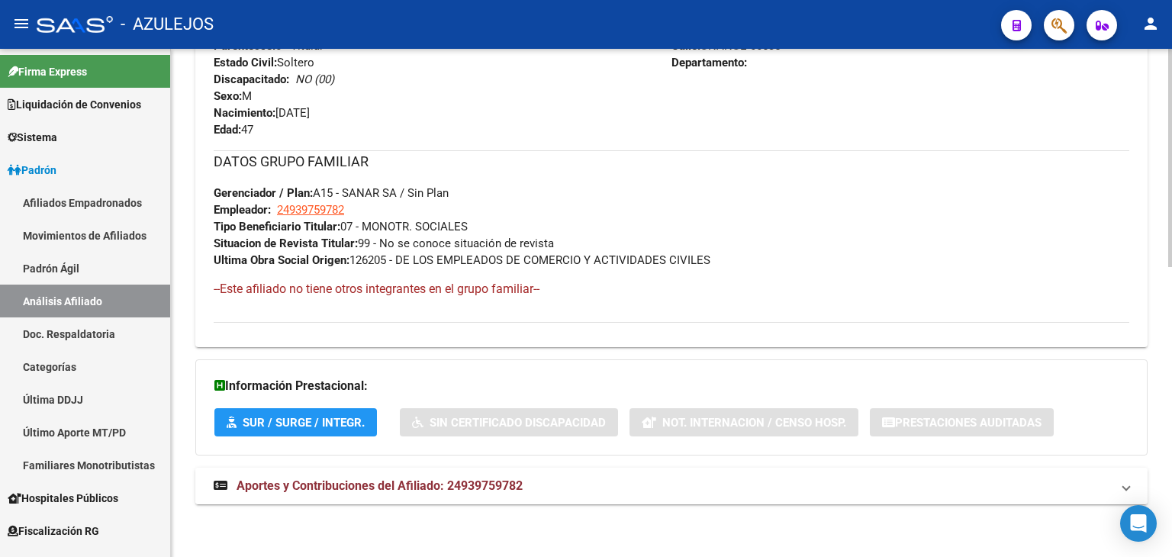
click at [440, 482] on span "Aportes y Contribuciones del Afiliado: 24939759782" at bounding box center [380, 485] width 286 height 14
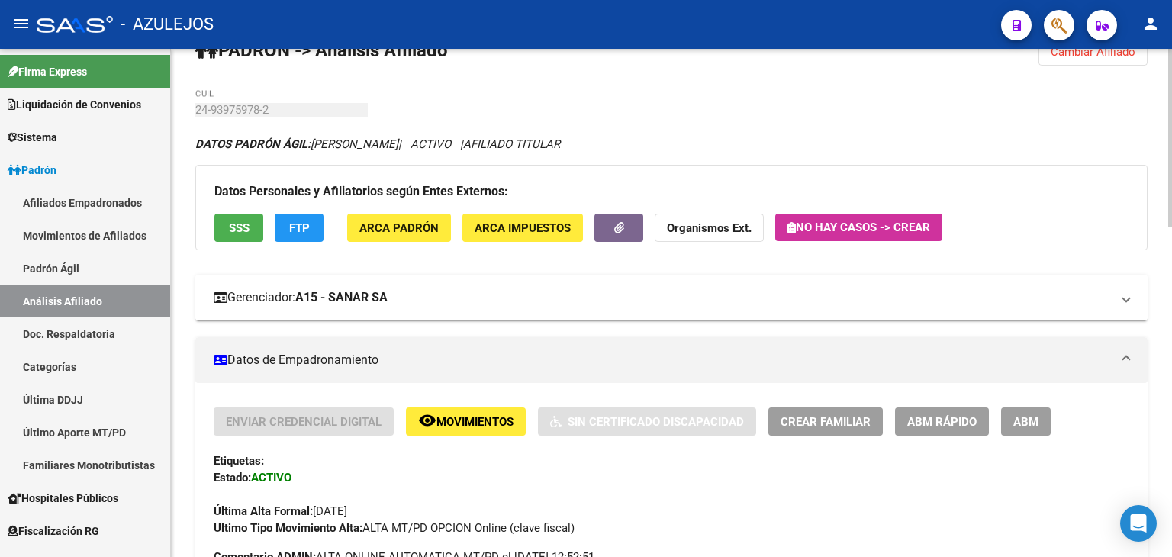
scroll to position [31, 0]
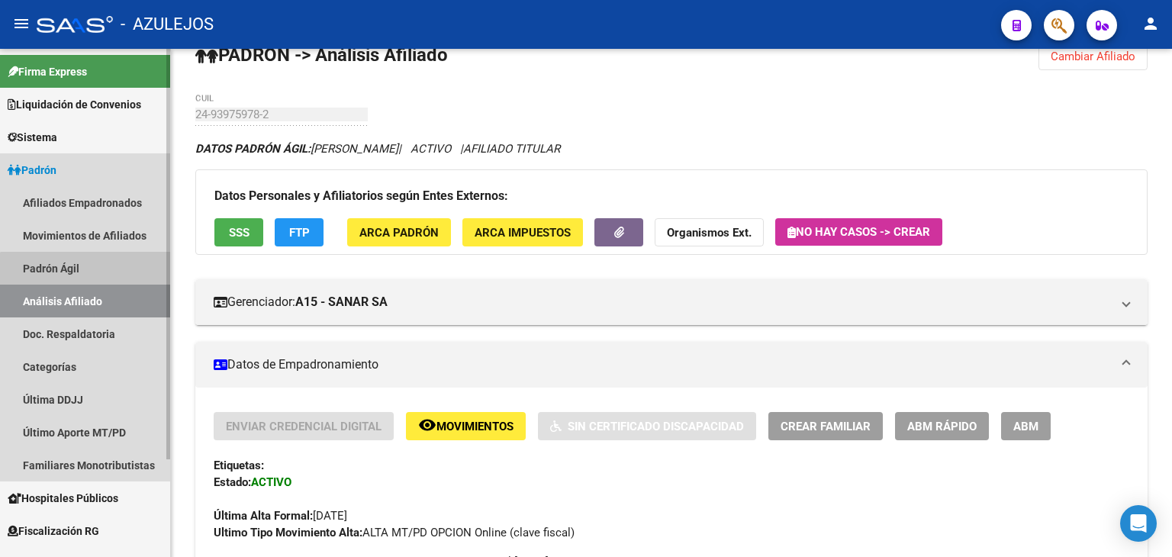
click at [89, 273] on link "Padrón Ágil" at bounding box center [85, 268] width 170 height 33
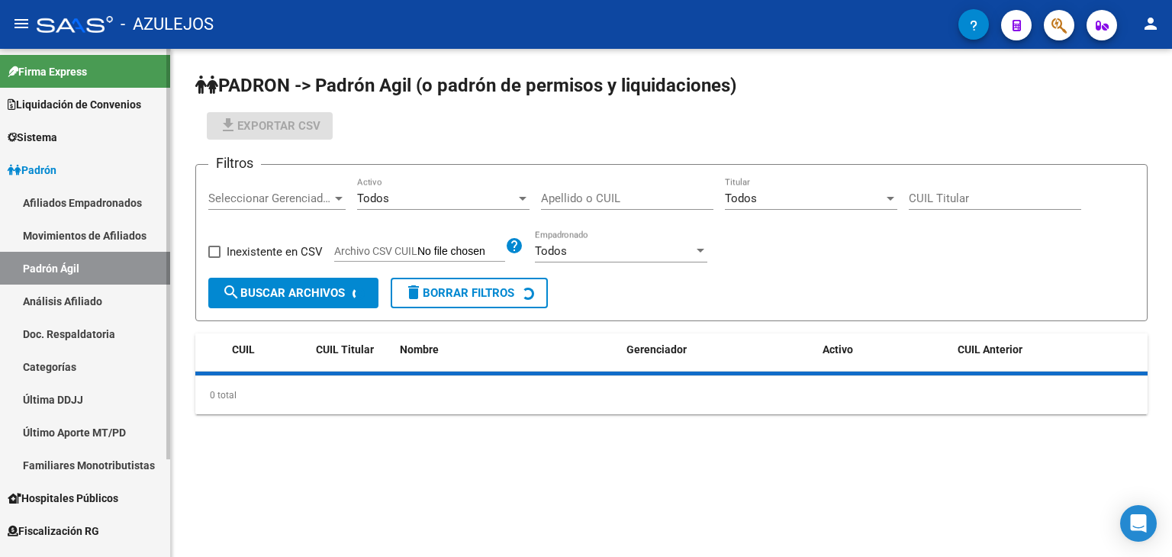
click at [101, 298] on link "Análisis Afiliado" at bounding box center [85, 301] width 170 height 33
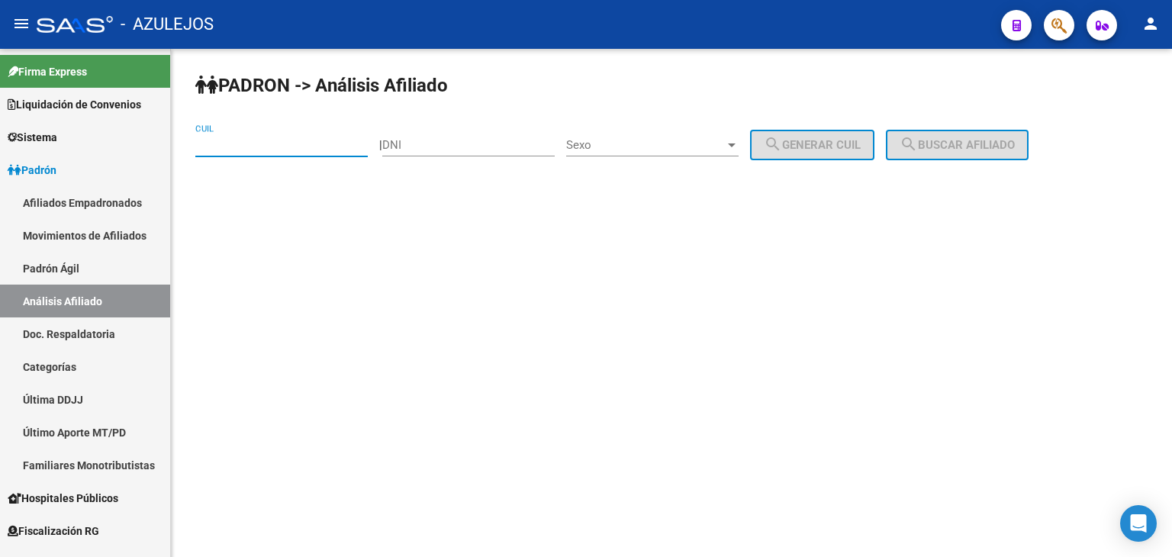
paste input "27-34784072-1"
type input "27-34784072-1"
click at [939, 151] on button "search Buscar afiliado" at bounding box center [957, 145] width 143 height 31
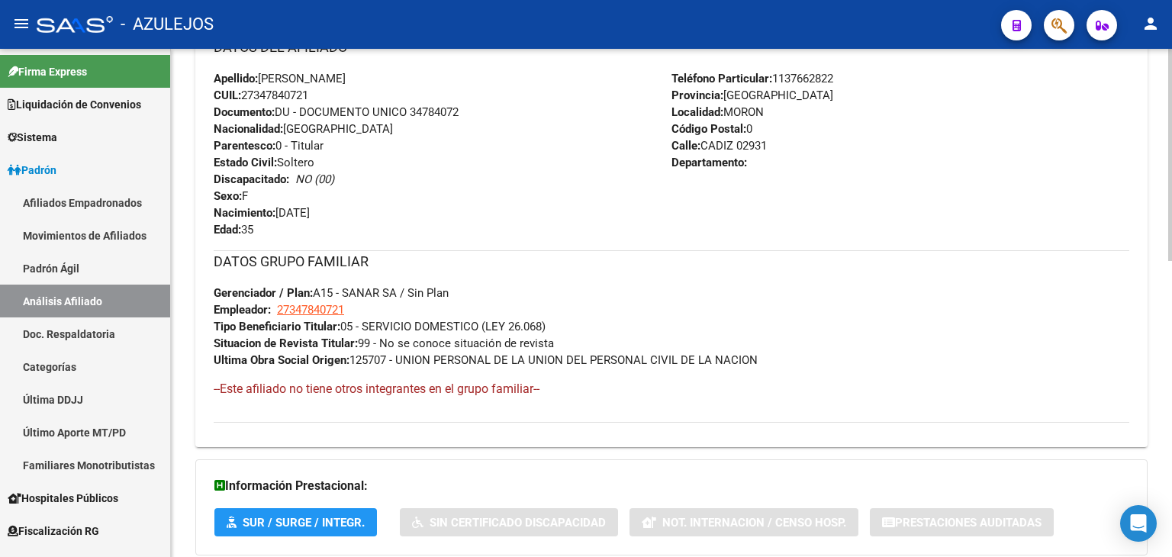
scroll to position [710, 0]
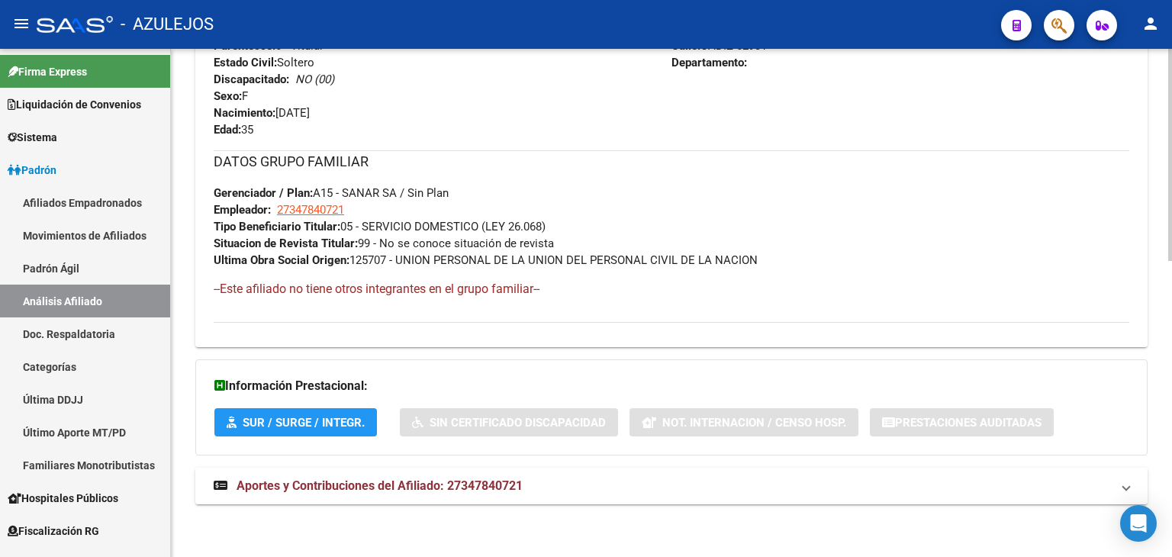
click at [311, 486] on span "Aportes y Contribuciones del Afiliado: 27347840721" at bounding box center [380, 485] width 286 height 14
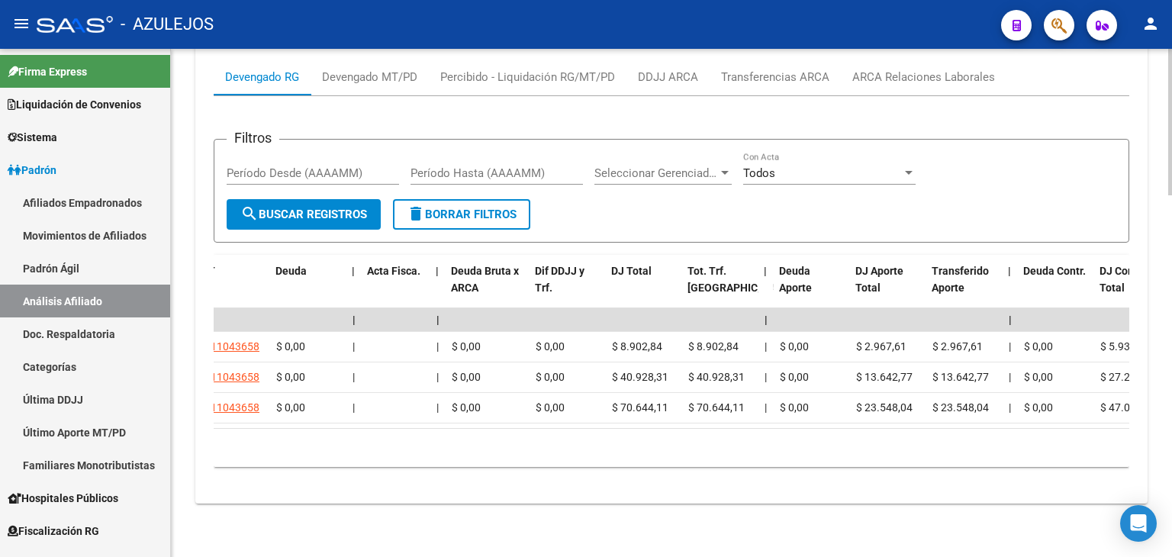
scroll to position [0, 0]
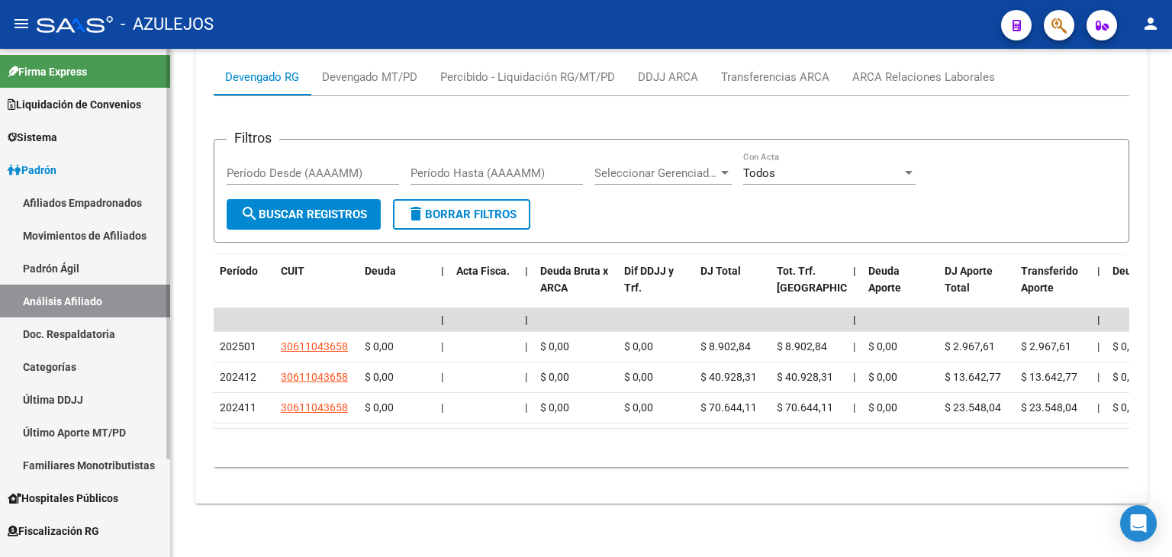
click at [55, 269] on link "Padrón Ágil" at bounding box center [85, 268] width 170 height 33
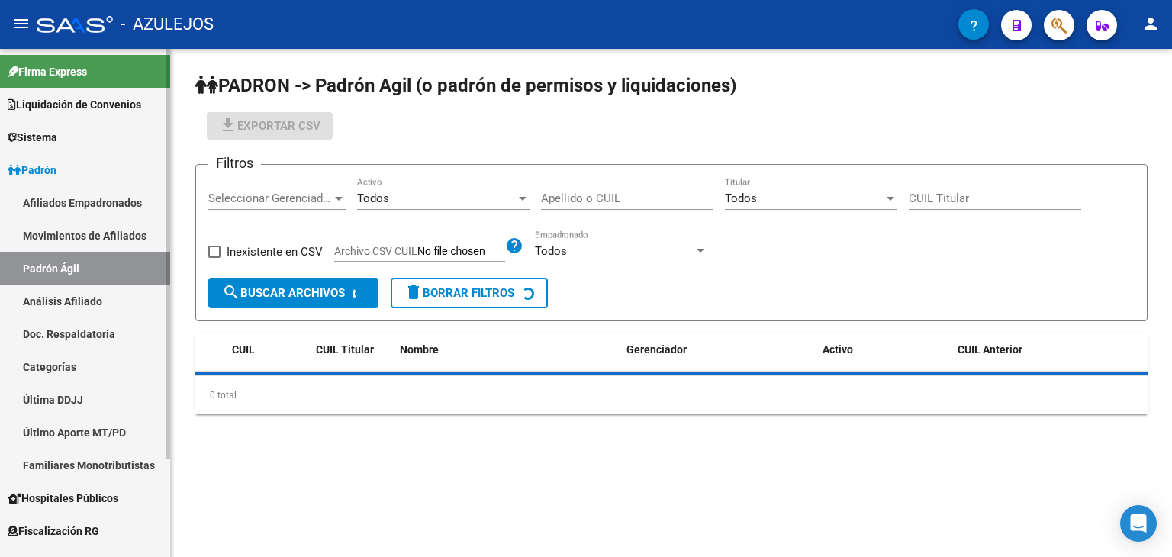
drag, startPoint x: 53, startPoint y: 303, endPoint x: 61, endPoint y: 294, distance: 11.9
click at [53, 303] on link "Análisis Afiliado" at bounding box center [85, 301] width 170 height 33
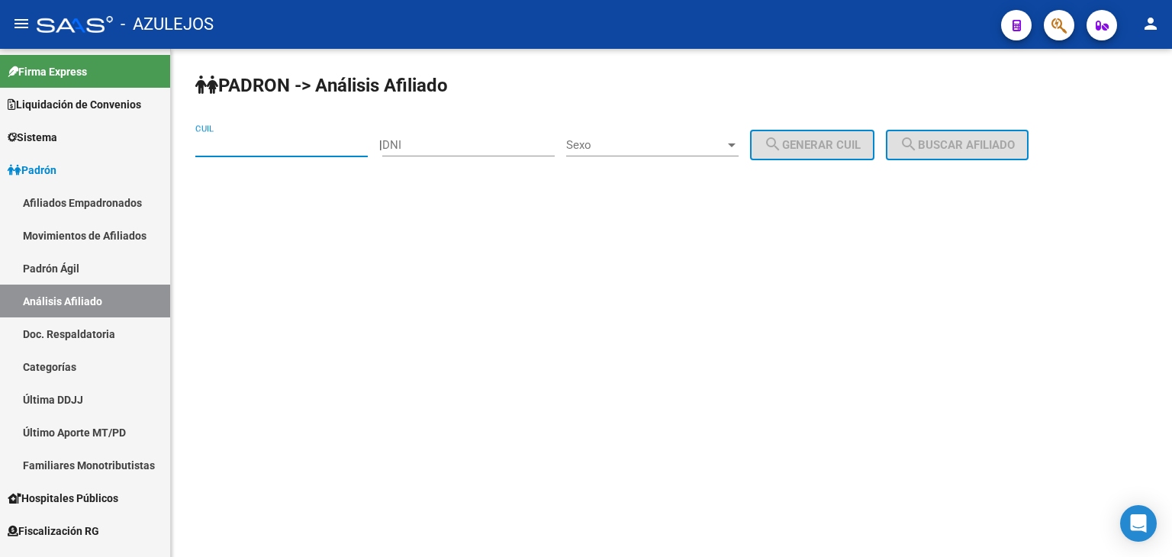
paste input "27-30253419-0"
type input "27-30253419-0"
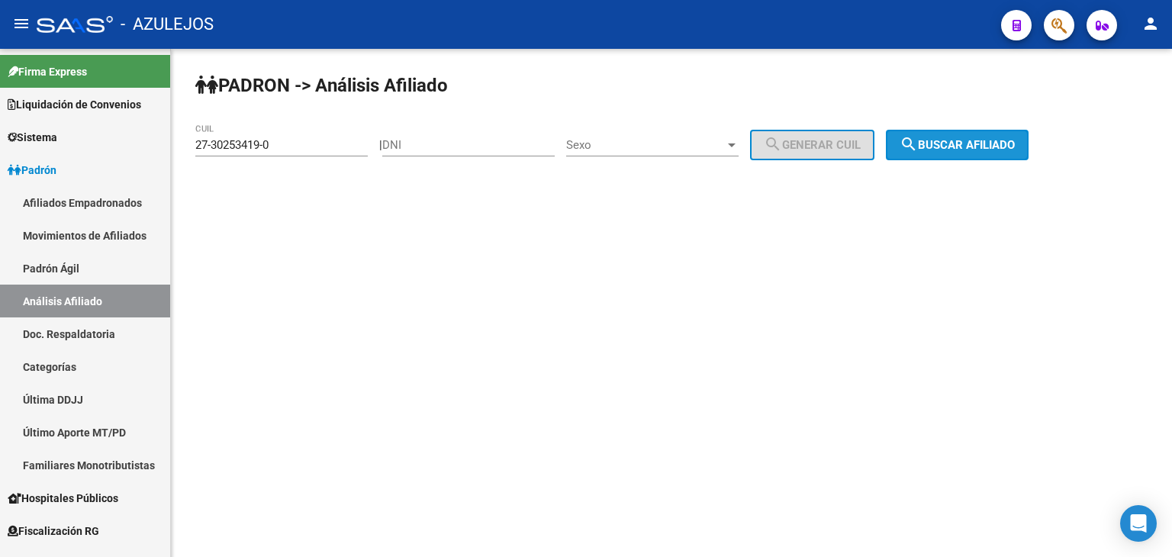
click at [913, 137] on button "search Buscar afiliado" at bounding box center [957, 145] width 143 height 31
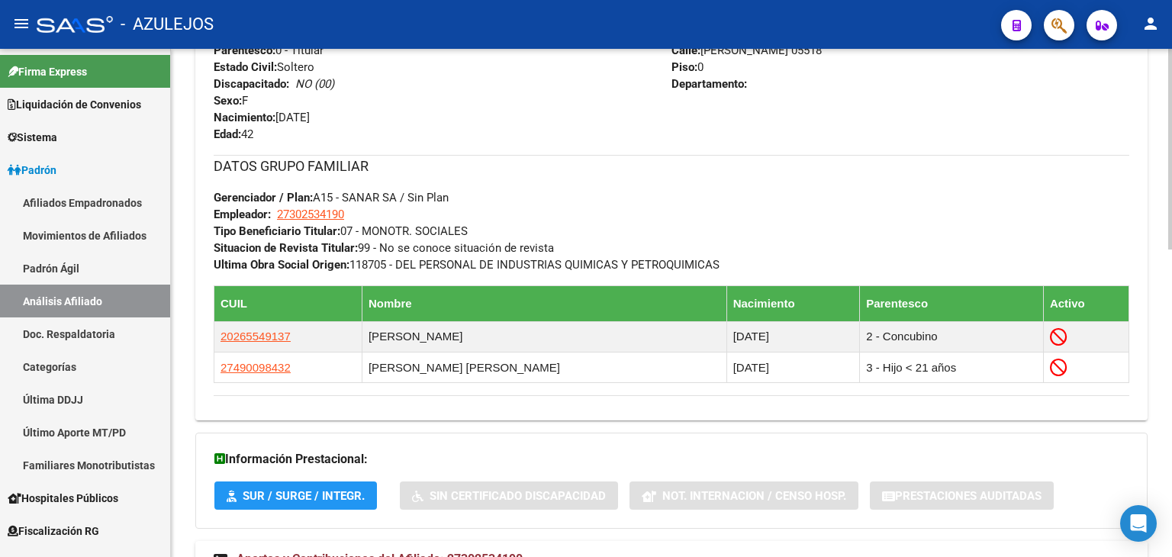
scroll to position [778, 0]
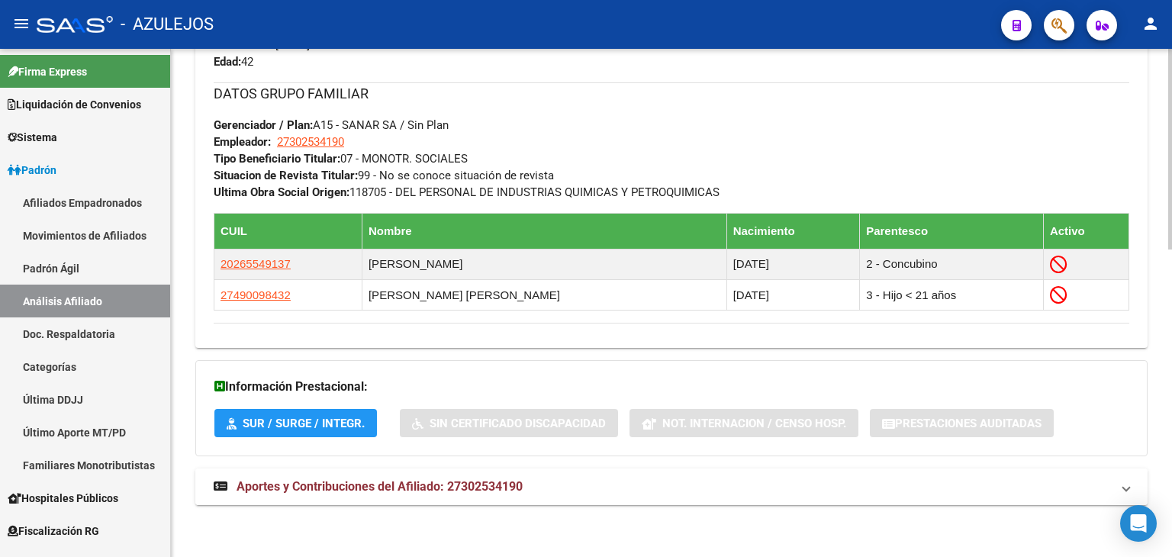
click at [418, 483] on span "Aportes y Contribuciones del Afiliado: 27302534190" at bounding box center [380, 486] width 286 height 14
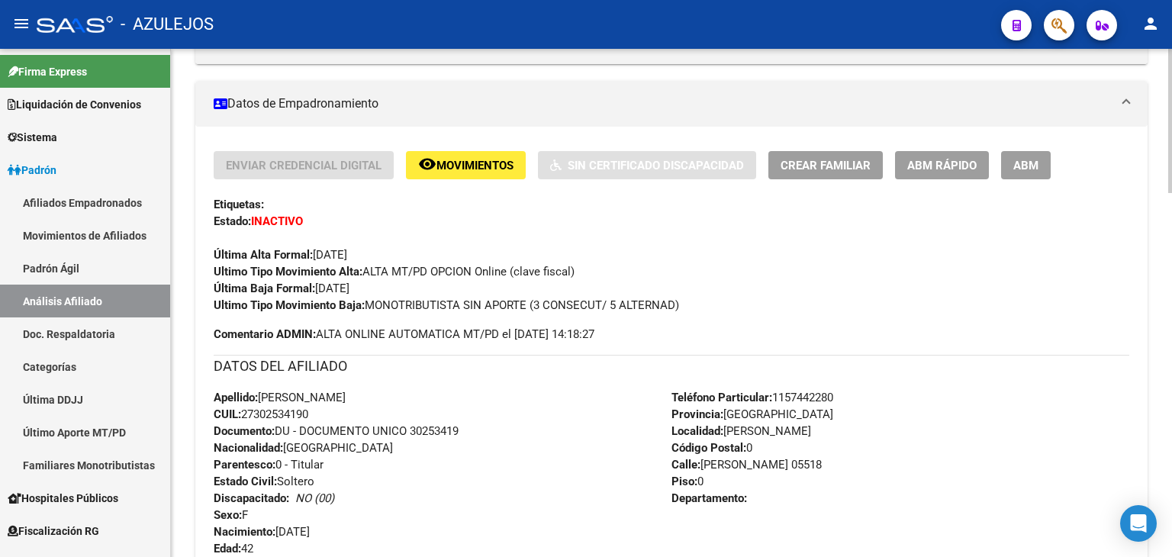
scroll to position [210, 0]
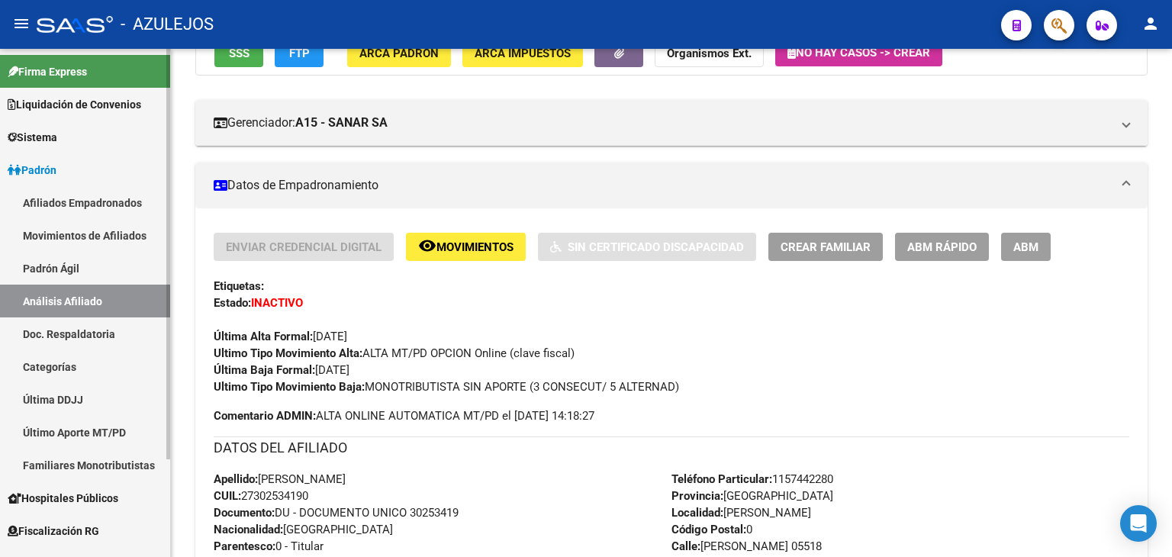
click at [70, 263] on link "Padrón Ágil" at bounding box center [85, 268] width 170 height 33
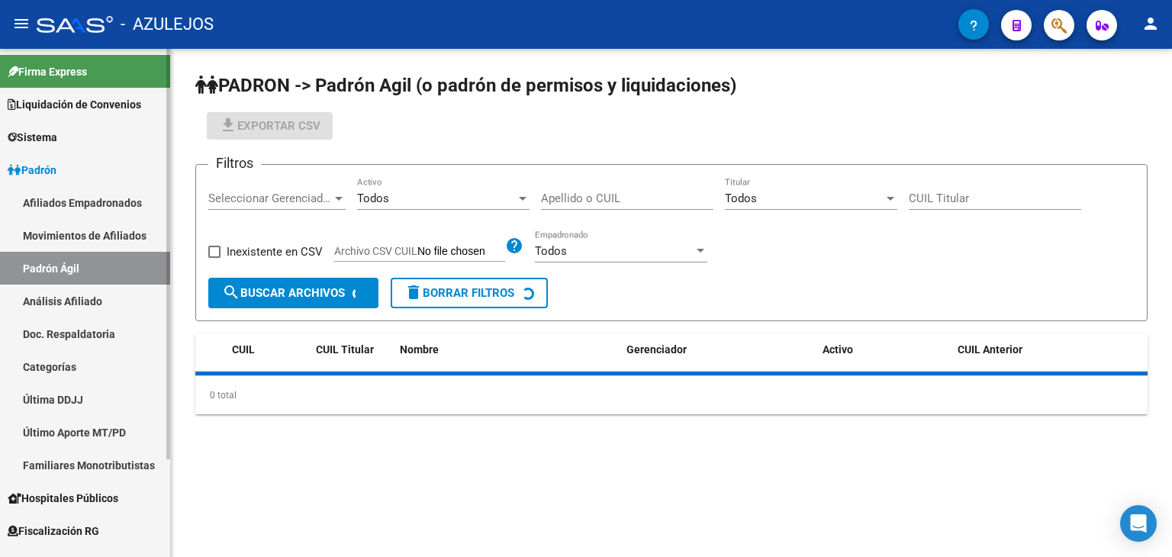
click at [76, 307] on link "Análisis Afiliado" at bounding box center [85, 301] width 170 height 33
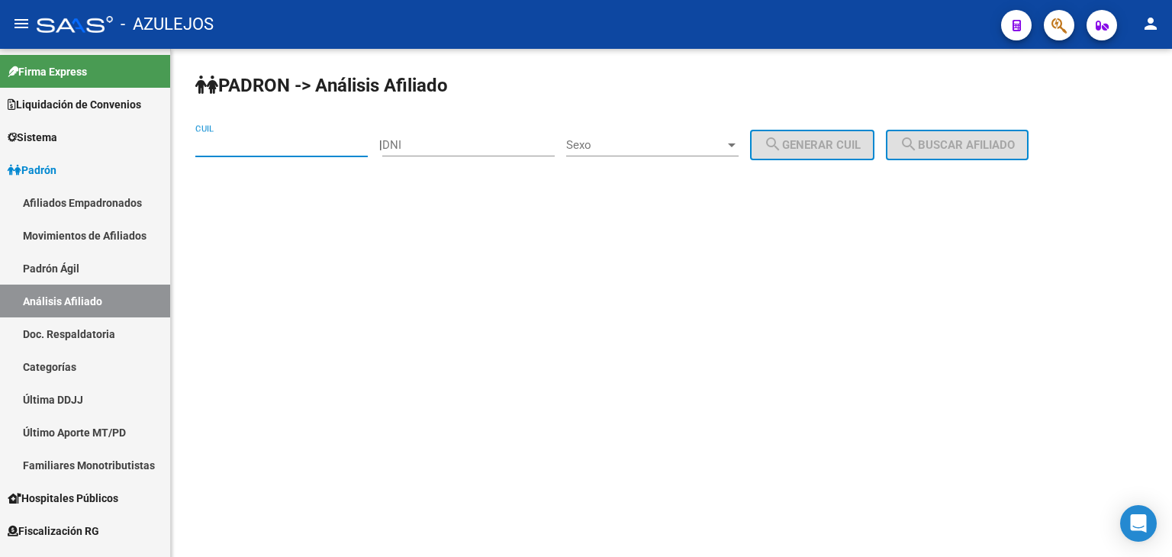
paste input "20-17881292-1"
type input "20-17881292-1"
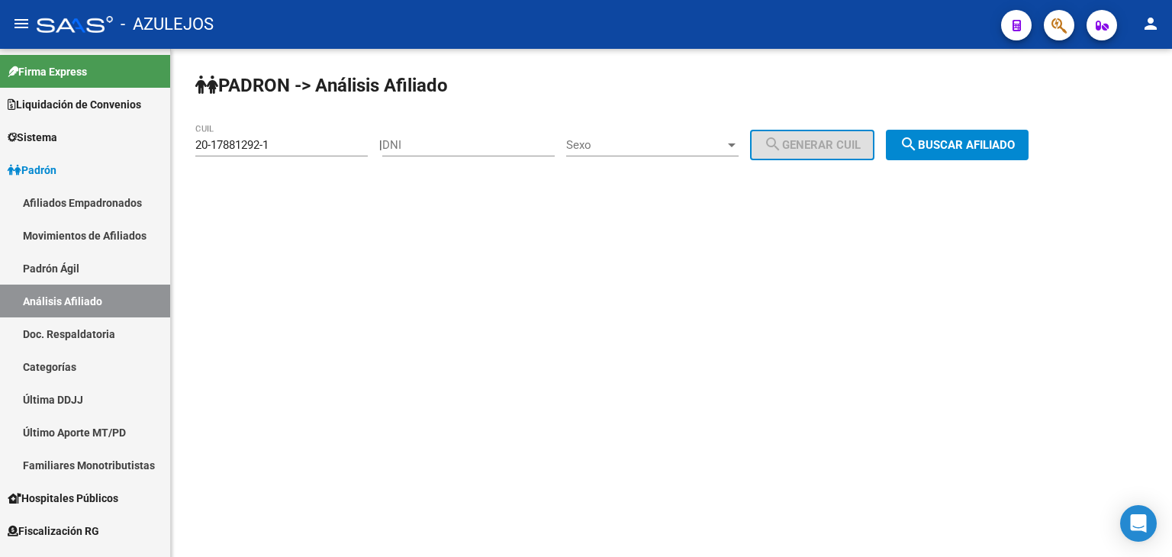
click at [943, 162] on div "PADRON -> Análisis Afiliado 20-17881292-1 CUIL | DNI Sexo Sexo search Generar C…" at bounding box center [671, 129] width 1001 height 160
click at [940, 141] on span "search Buscar afiliado" at bounding box center [957, 145] width 115 height 14
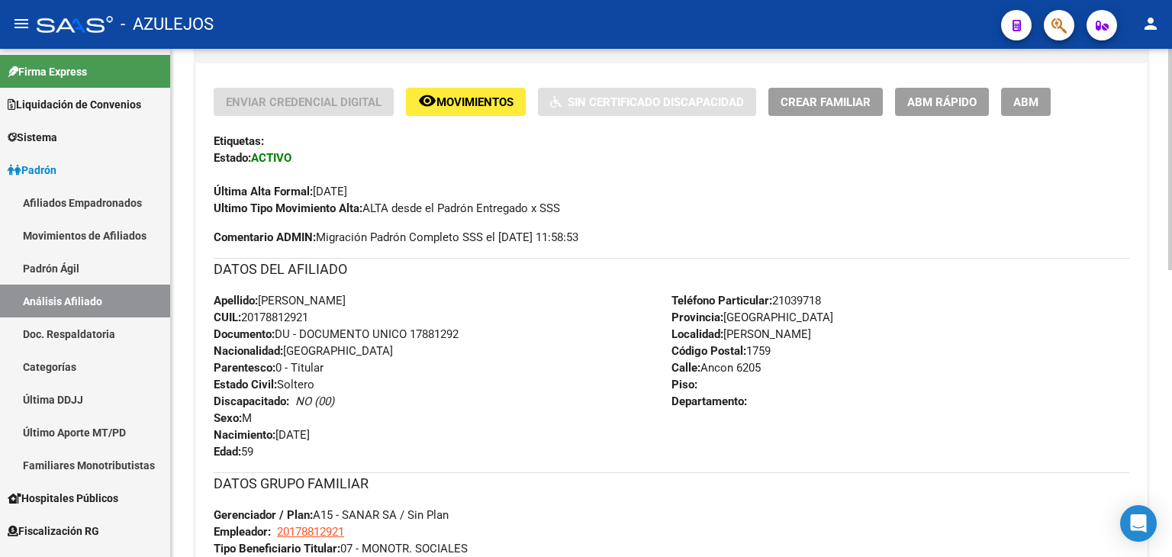
scroll to position [660, 0]
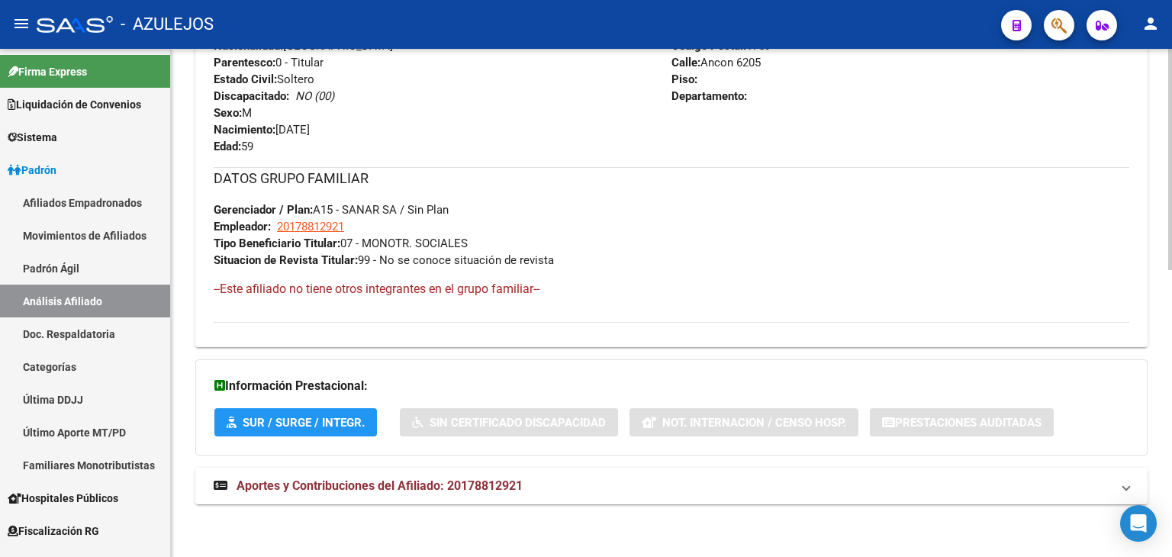
click at [371, 486] on span "Aportes y Contribuciones del Afiliado: 20178812921" at bounding box center [380, 485] width 286 height 14
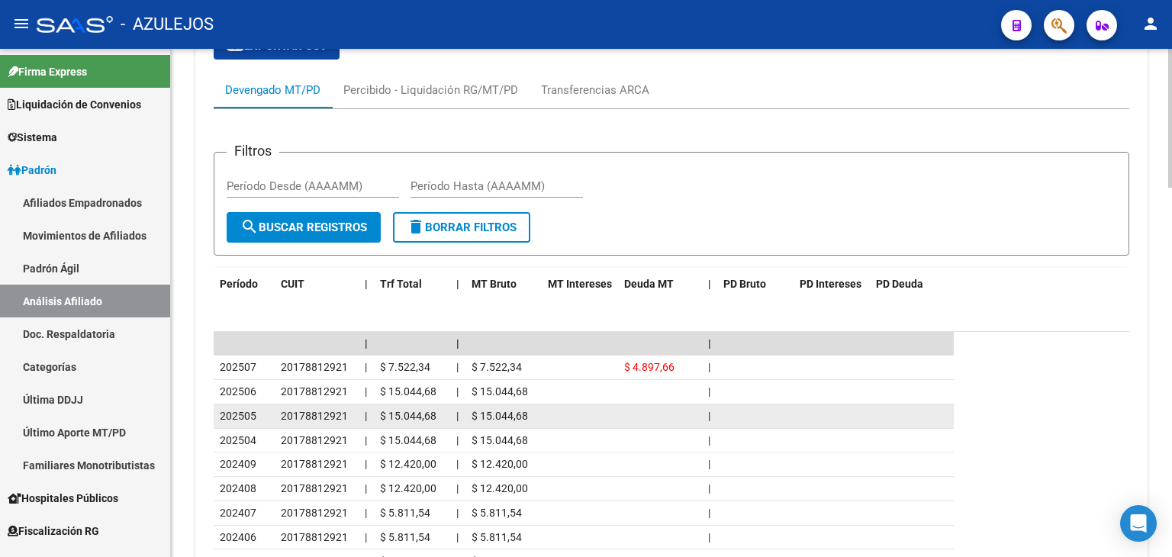
scroll to position [1352, 0]
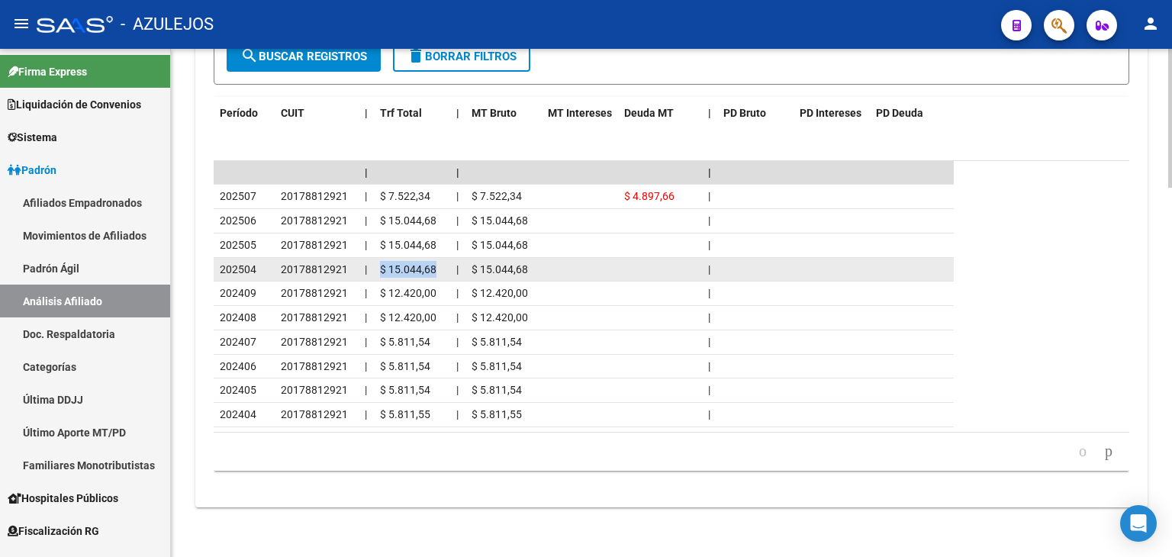
drag, startPoint x: 380, startPoint y: 266, endPoint x: 435, endPoint y: 266, distance: 54.9
click at [435, 266] on span "$ 15.044,68" at bounding box center [408, 269] width 56 height 12
copy span "$ 15.044,68"
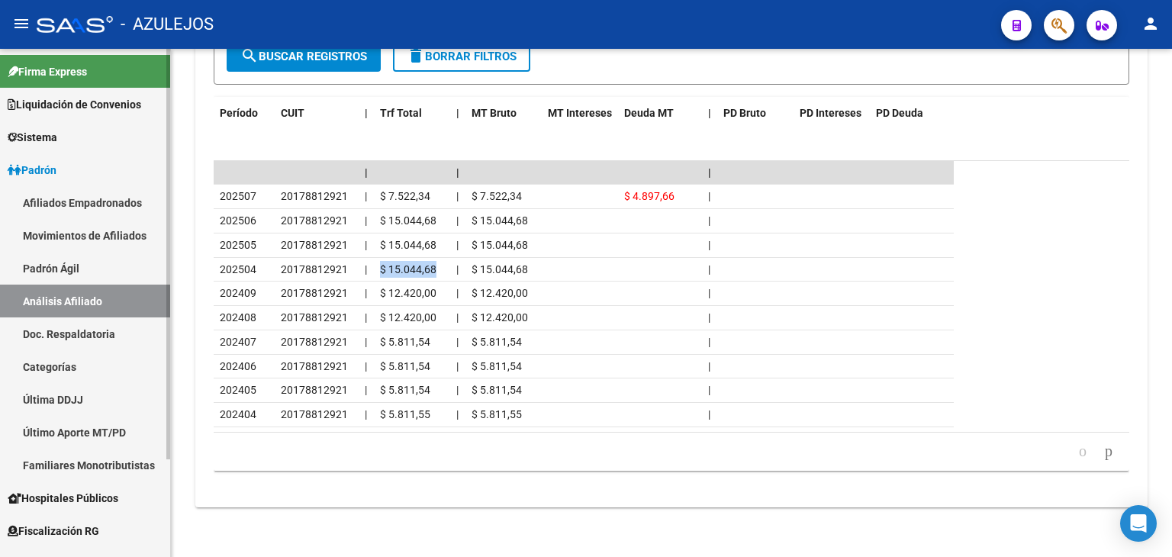
click at [37, 275] on link "Padrón Ágil" at bounding box center [85, 268] width 170 height 33
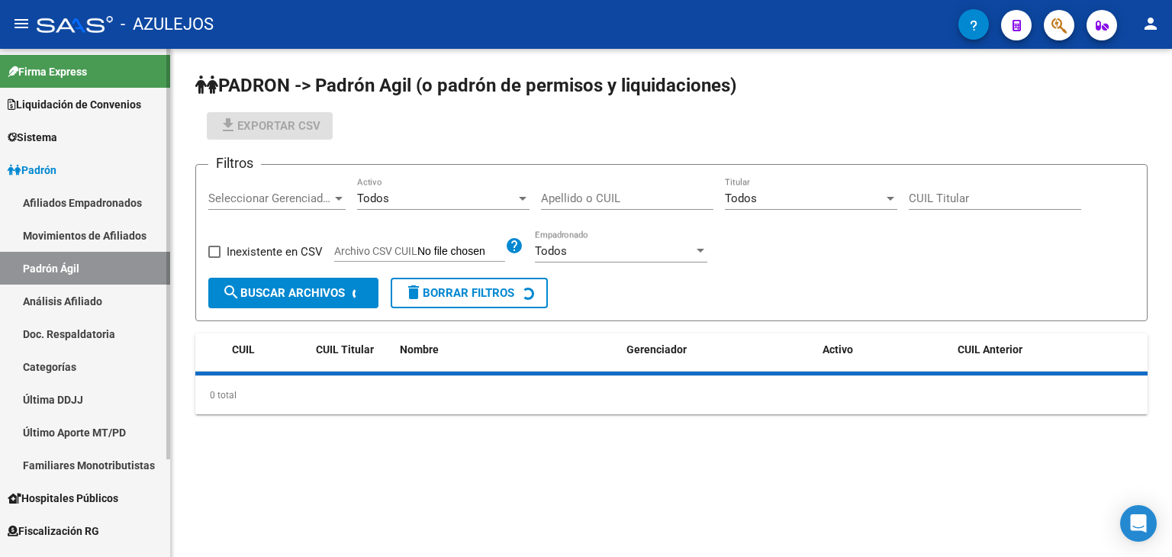
drag, startPoint x: 43, startPoint y: 306, endPoint x: 73, endPoint y: 281, distance: 39.6
click at [43, 306] on link "Análisis Afiliado" at bounding box center [85, 301] width 170 height 33
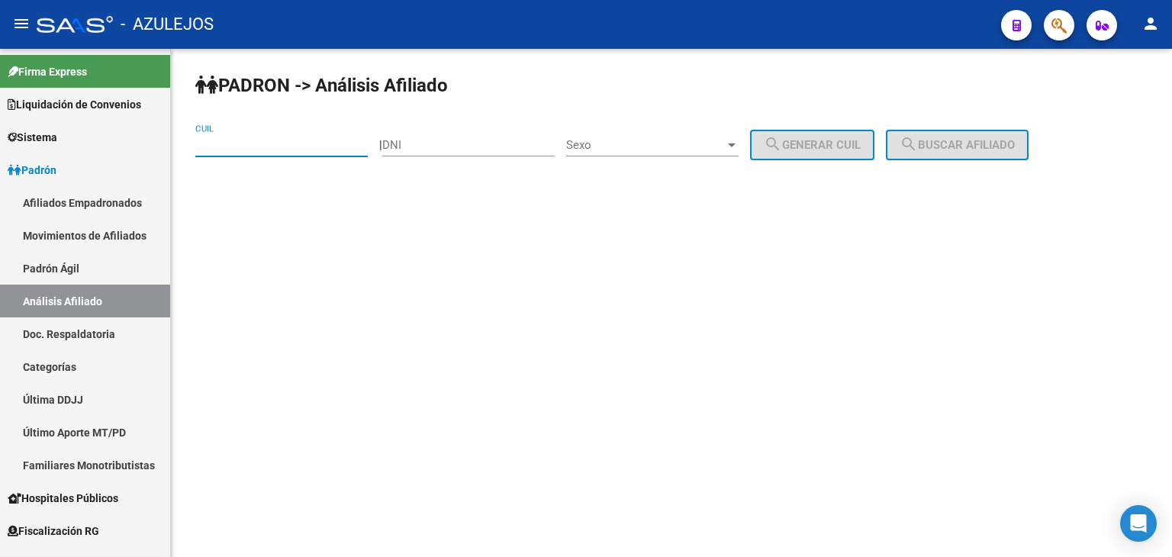
paste input "20-22006957-6"
type input "20-22006957-6"
click at [954, 141] on span "search Buscar afiliado" at bounding box center [957, 145] width 115 height 14
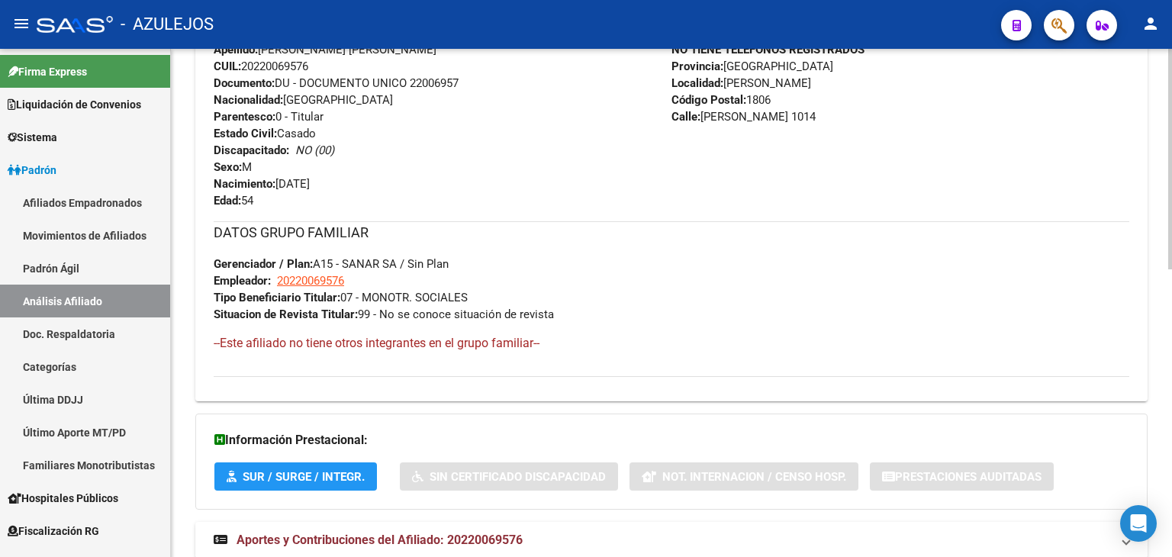
scroll to position [665, 0]
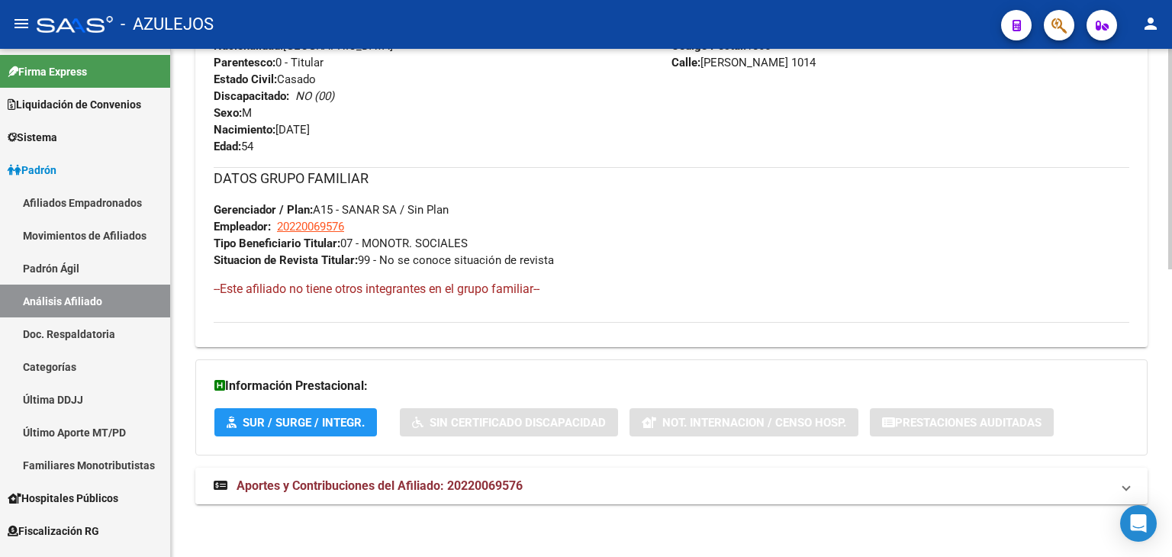
click at [364, 480] on span "Aportes y Contribuciones del Afiliado: 20220069576" at bounding box center [380, 485] width 286 height 14
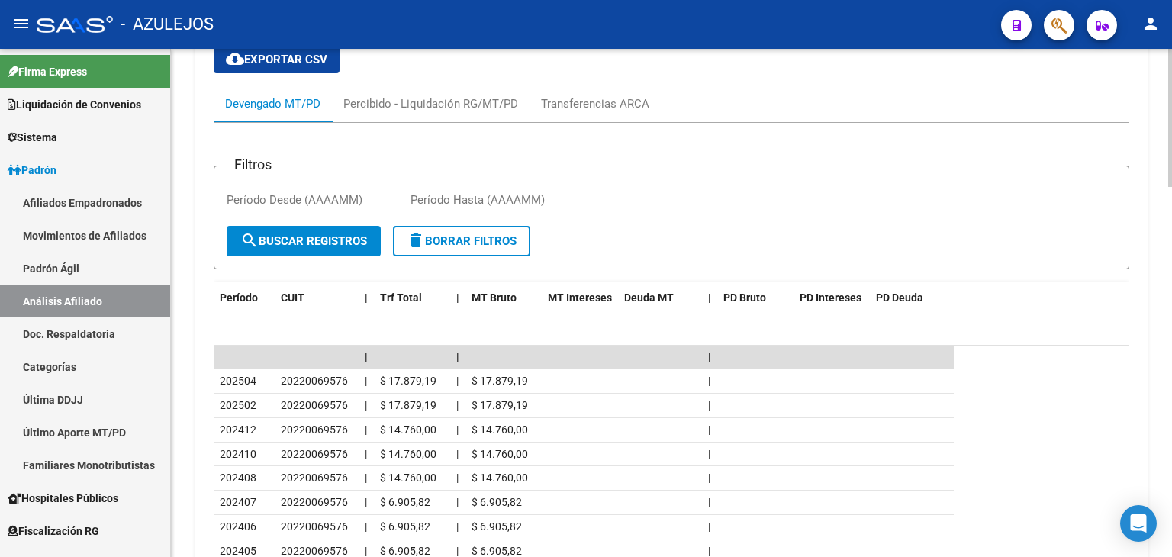
scroll to position [1199, 0]
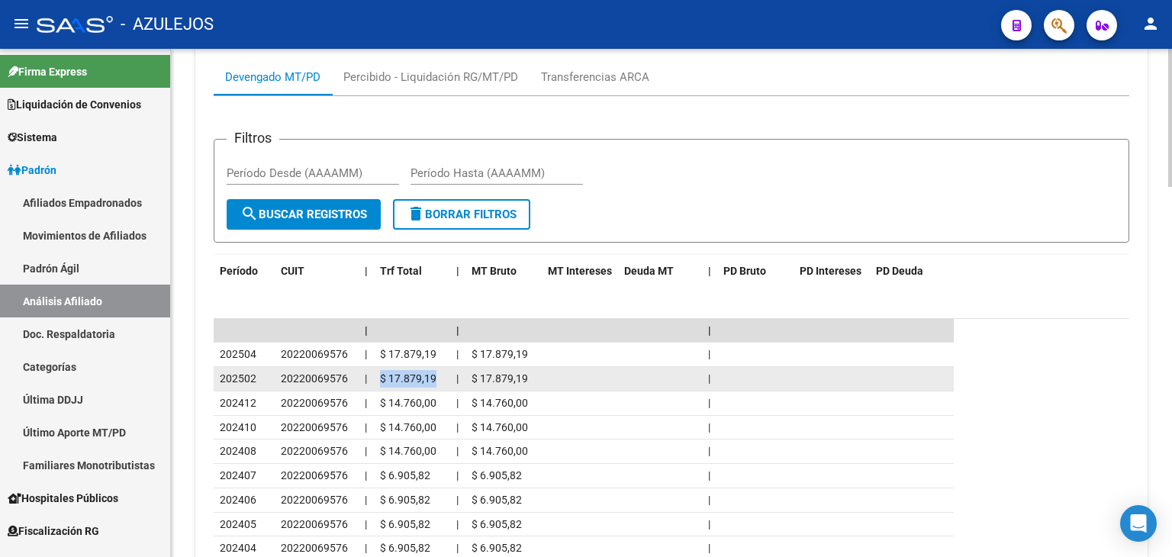
drag, startPoint x: 379, startPoint y: 374, endPoint x: 431, endPoint y: 379, distance: 52.9
click at [436, 379] on datatable-body-cell "$ 17.879,19" at bounding box center [412, 379] width 76 height 24
copy span "$ 17.879,19"
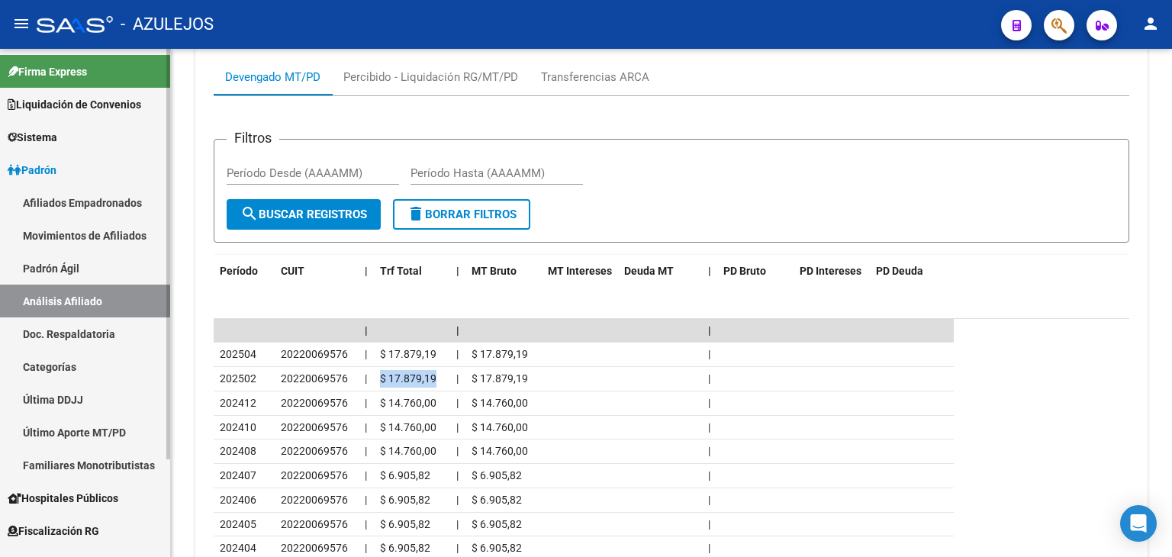
click at [81, 273] on link "Padrón Ágil" at bounding box center [85, 268] width 170 height 33
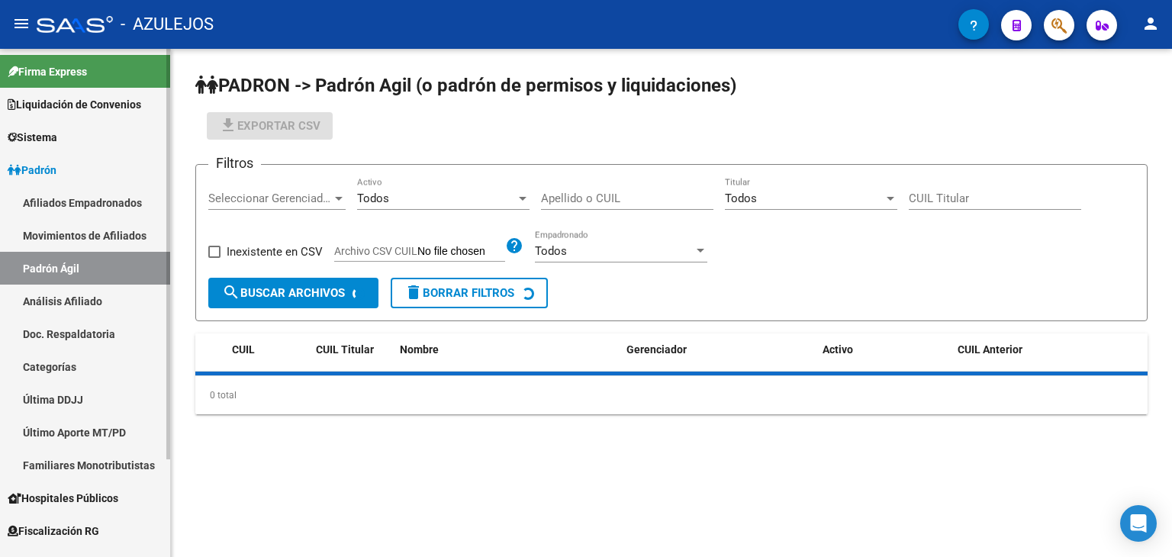
click at [81, 292] on link "Análisis Afiliado" at bounding box center [85, 301] width 170 height 33
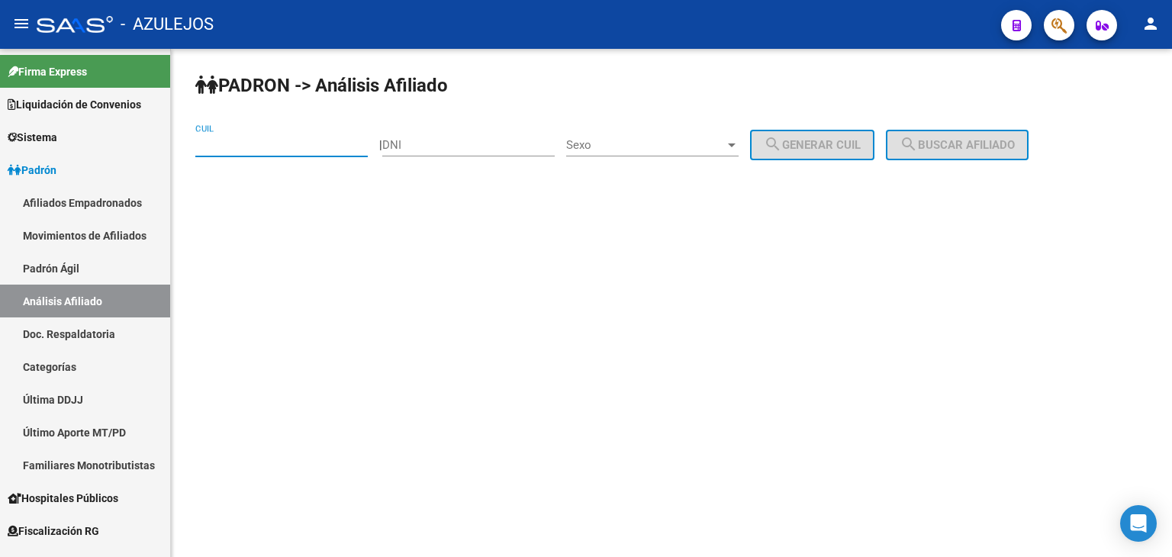
paste input "27-31293613-0"
type input "27-31293613-0"
click at [940, 144] on span "search Buscar afiliado" at bounding box center [957, 145] width 115 height 14
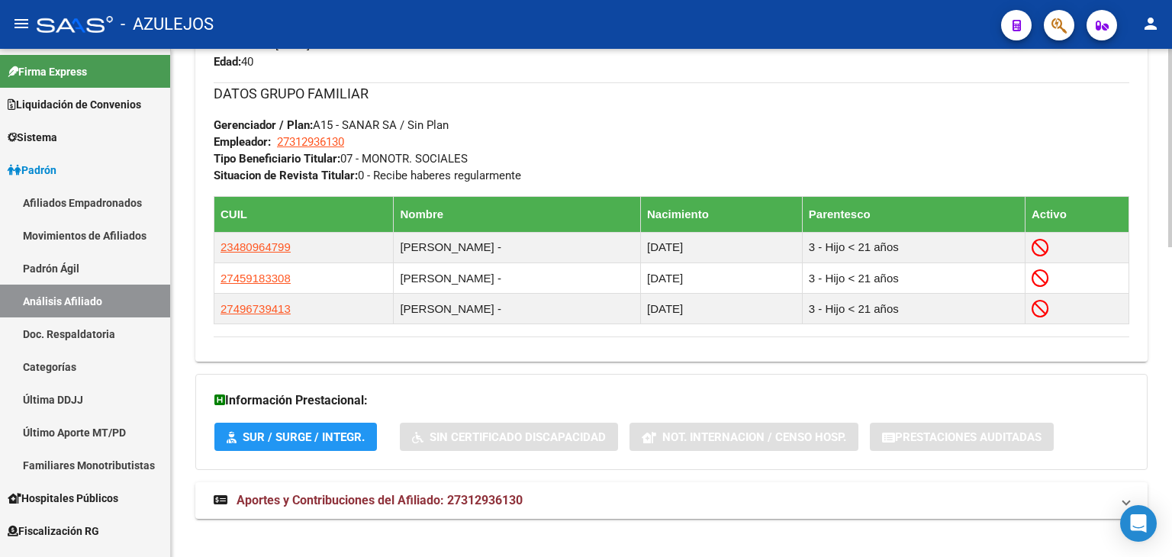
scroll to position [793, 0]
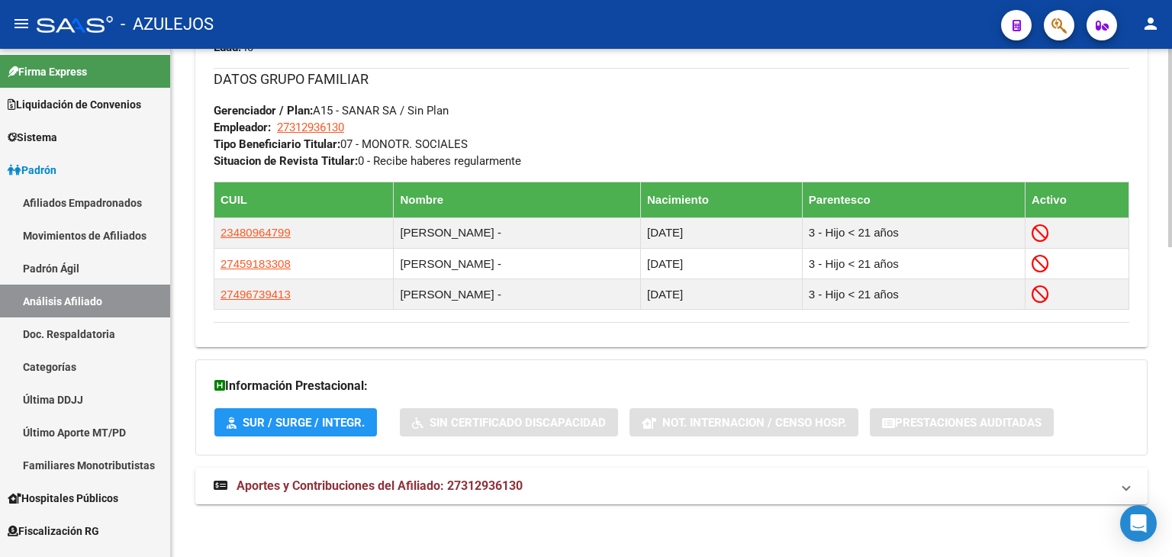
click at [332, 480] on span "Aportes y Contribuciones del Afiliado: 27312936130" at bounding box center [380, 485] width 286 height 14
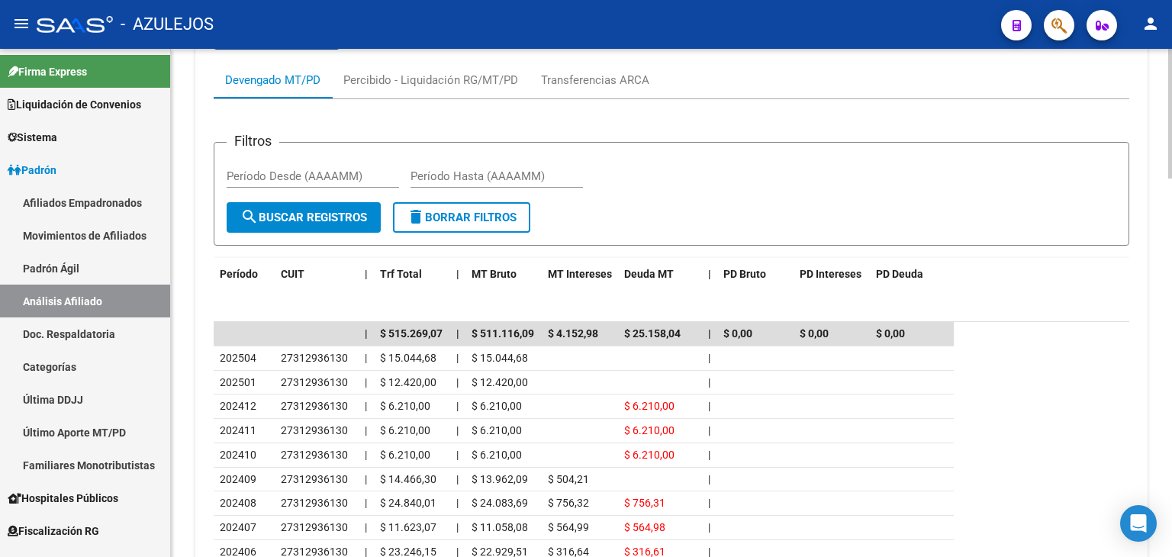
scroll to position [1484, 0]
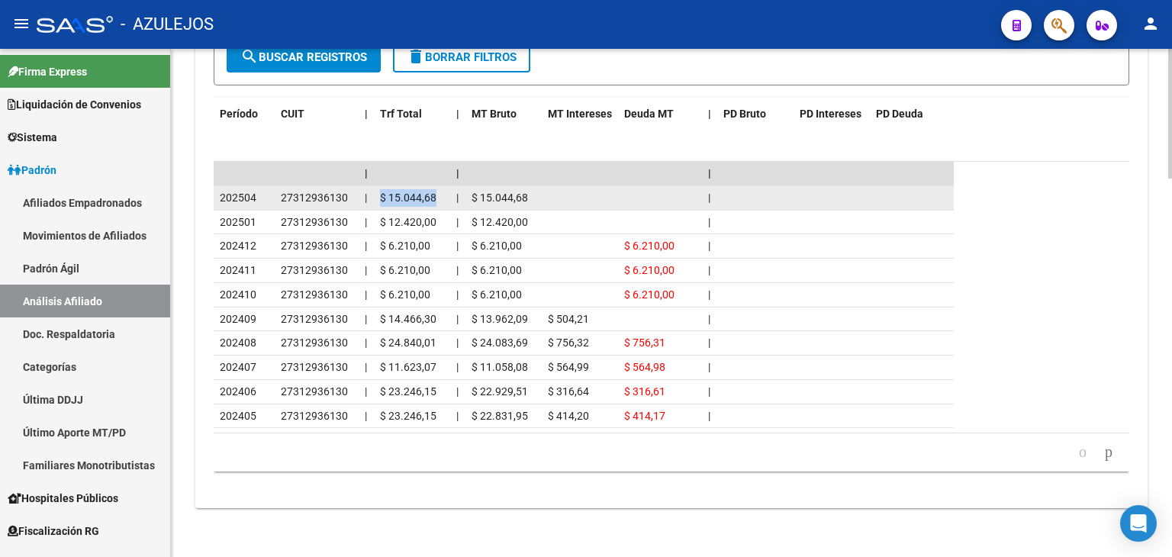
drag, startPoint x: 379, startPoint y: 193, endPoint x: 435, endPoint y: 193, distance: 56.5
click at [435, 193] on datatable-body-cell "$ 15.044,68" at bounding box center [412, 198] width 76 height 24
copy span "$ 15.044,68"
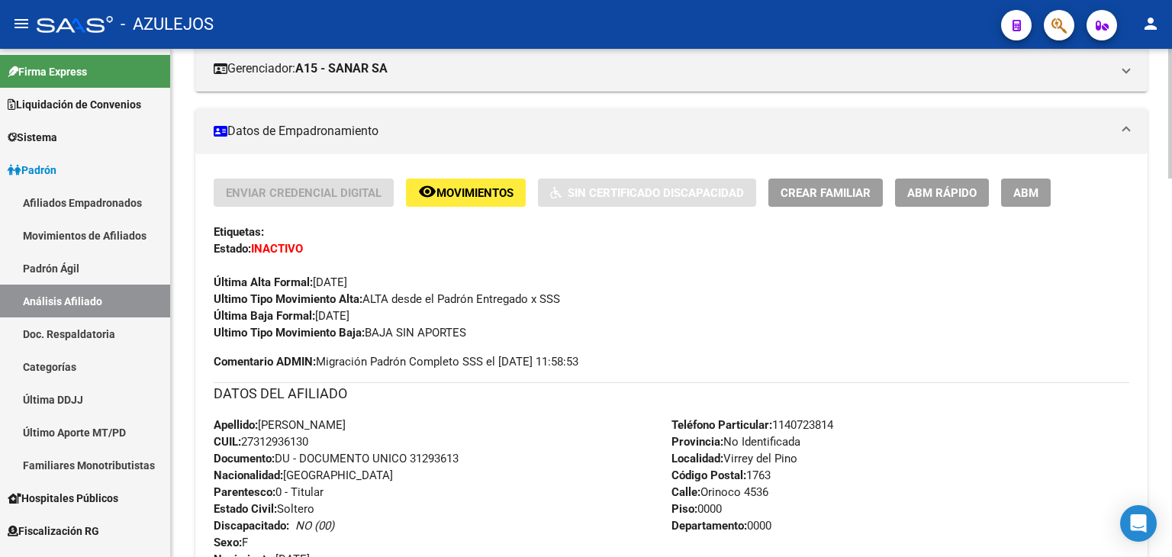
scroll to position [263, 0]
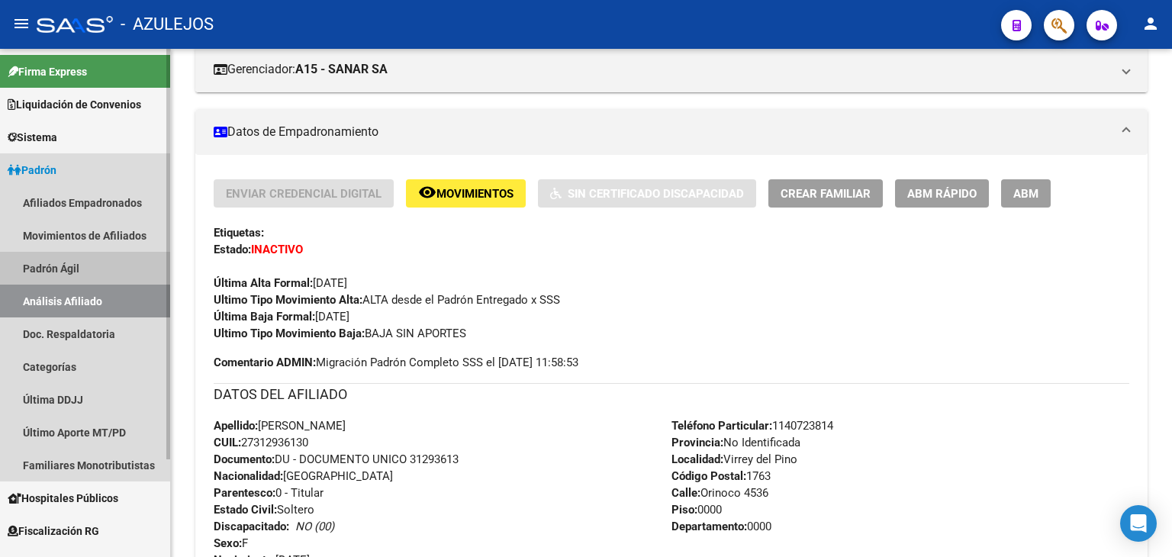
click at [43, 261] on link "Padrón Ágil" at bounding box center [85, 268] width 170 height 33
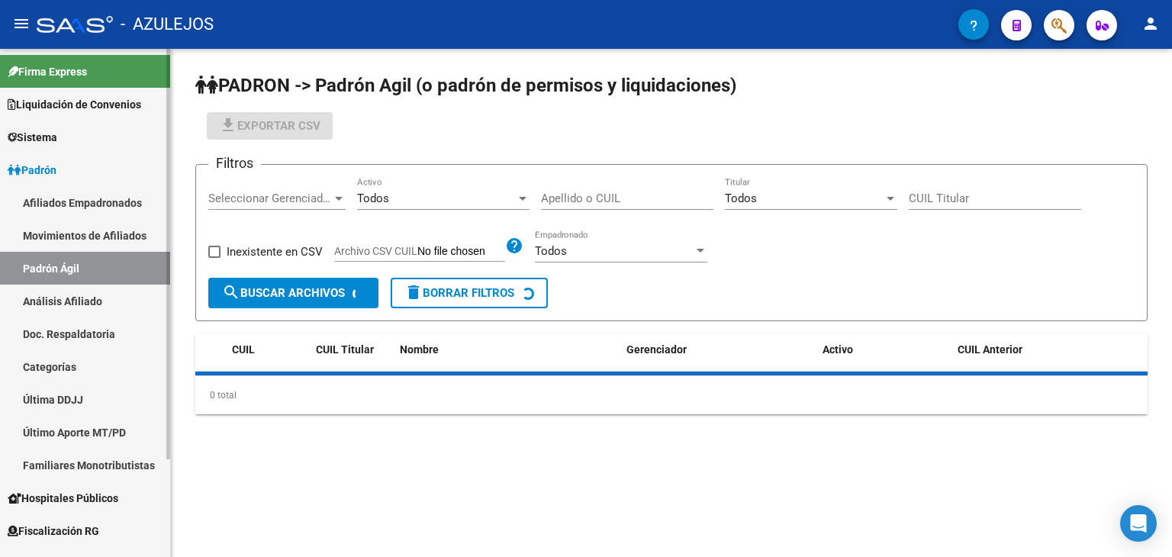
click at [49, 299] on link "Análisis Afiliado" at bounding box center [85, 301] width 170 height 33
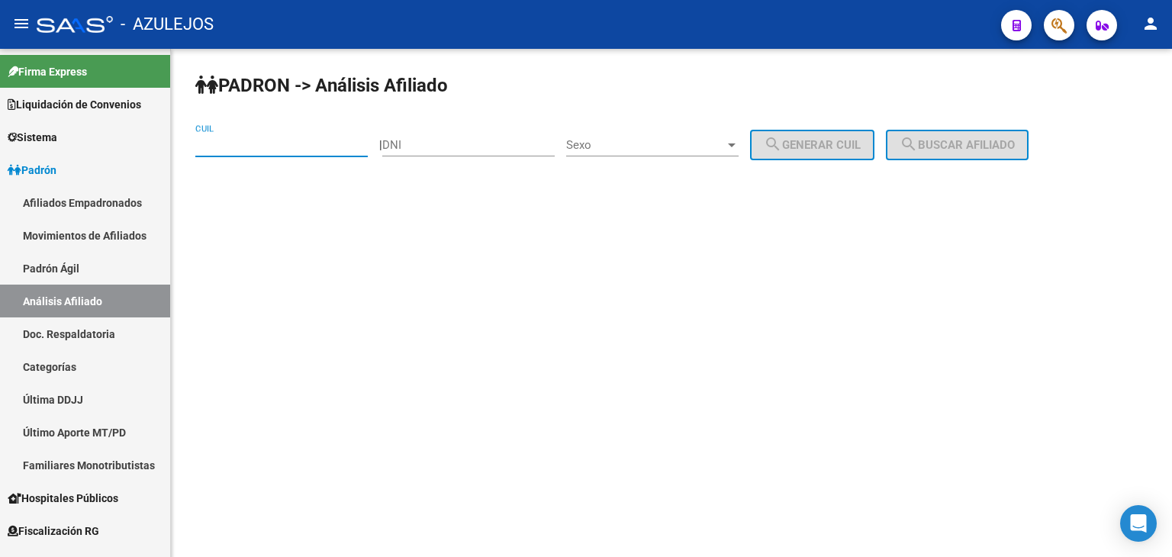
paste input "27-42964652-4"
type input "27-42964652-4"
drag, startPoint x: 970, startPoint y: 148, endPoint x: 962, endPoint y: 150, distance: 8.7
click at [968, 148] on span "search Buscar afiliado" at bounding box center [957, 145] width 115 height 14
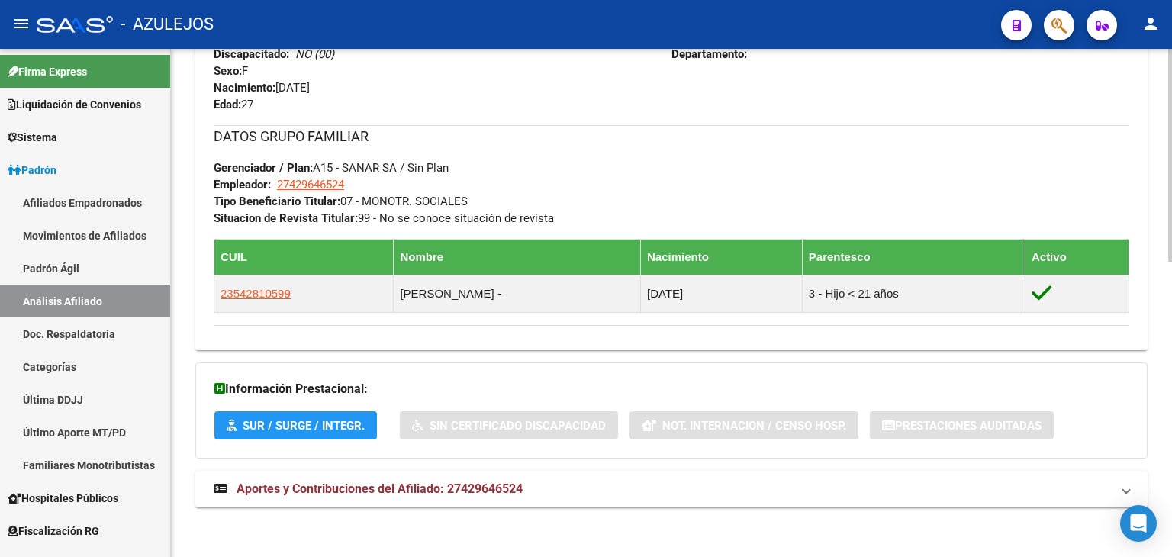
scroll to position [705, 0]
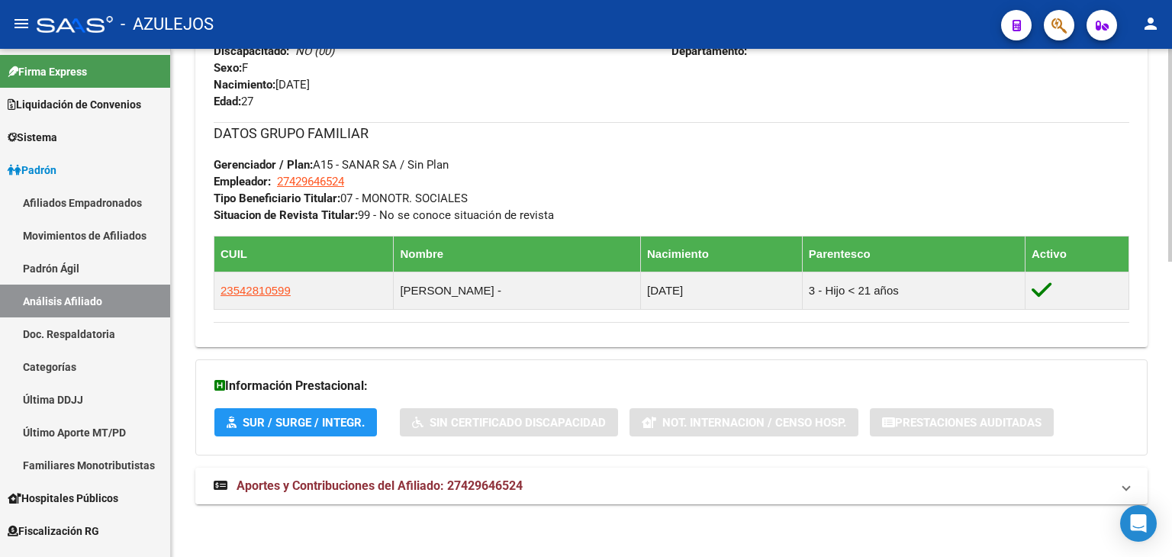
click at [412, 490] on span "Aportes y Contribuciones del Afiliado: 27429646524" at bounding box center [380, 485] width 286 height 14
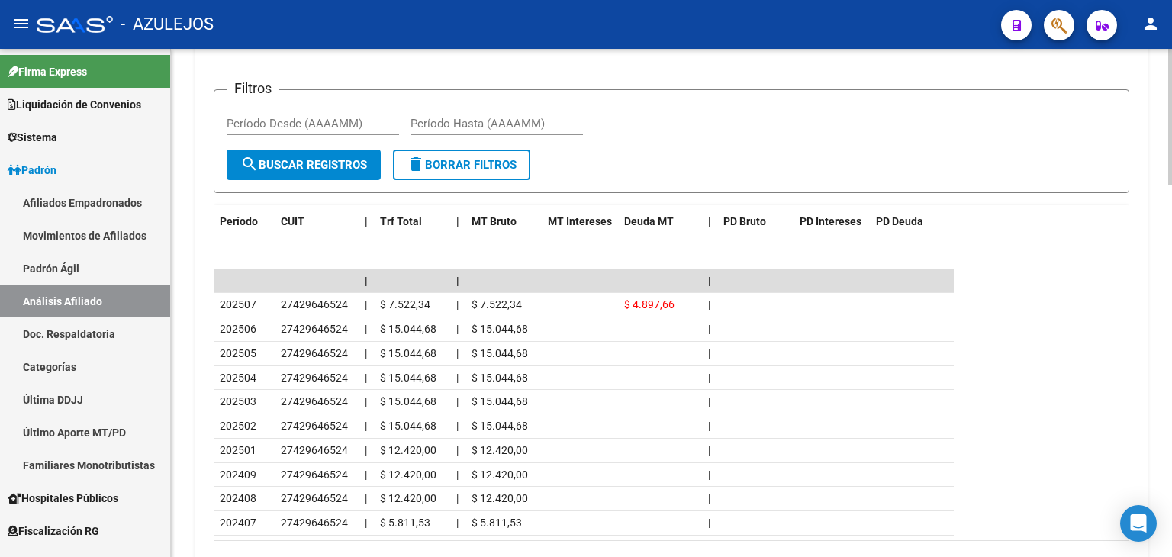
scroll to position [1336, 0]
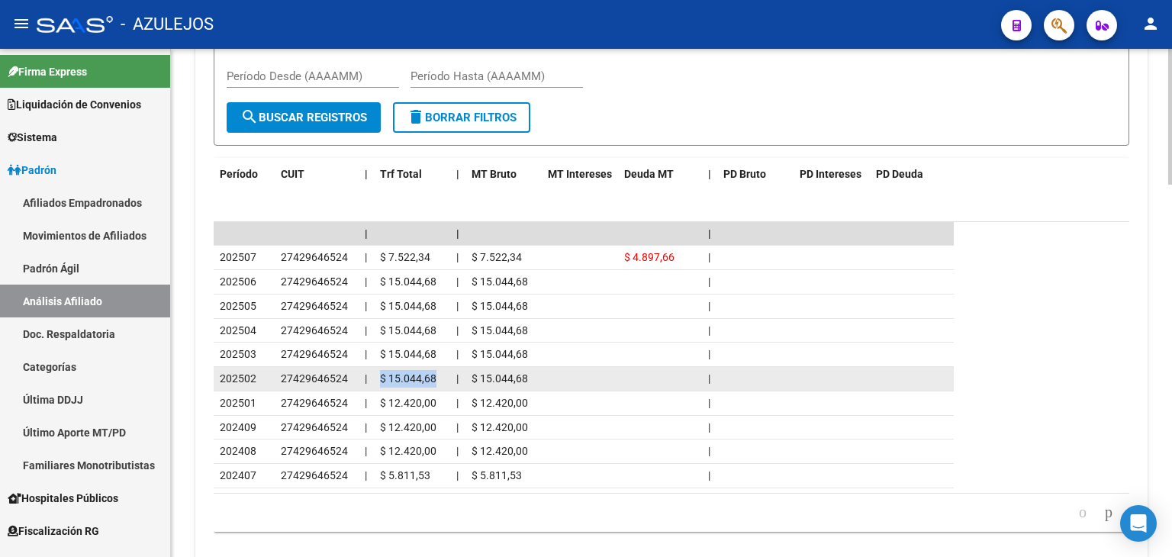
drag, startPoint x: 379, startPoint y: 373, endPoint x: 437, endPoint y: 376, distance: 58.1
click at [437, 376] on datatable-body-cell "$ 15.044,68" at bounding box center [412, 379] width 76 height 24
copy span "$ 15.044,68"
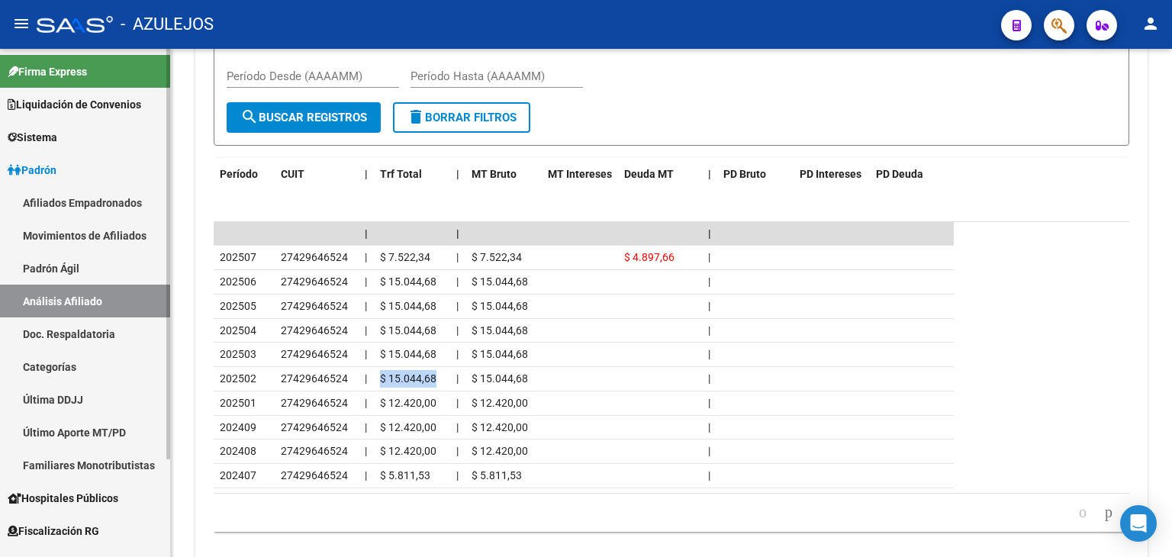
drag, startPoint x: 73, startPoint y: 267, endPoint x: 75, endPoint y: 279, distance: 11.5
click at [75, 266] on link "Padrón Ágil" at bounding box center [85, 268] width 170 height 33
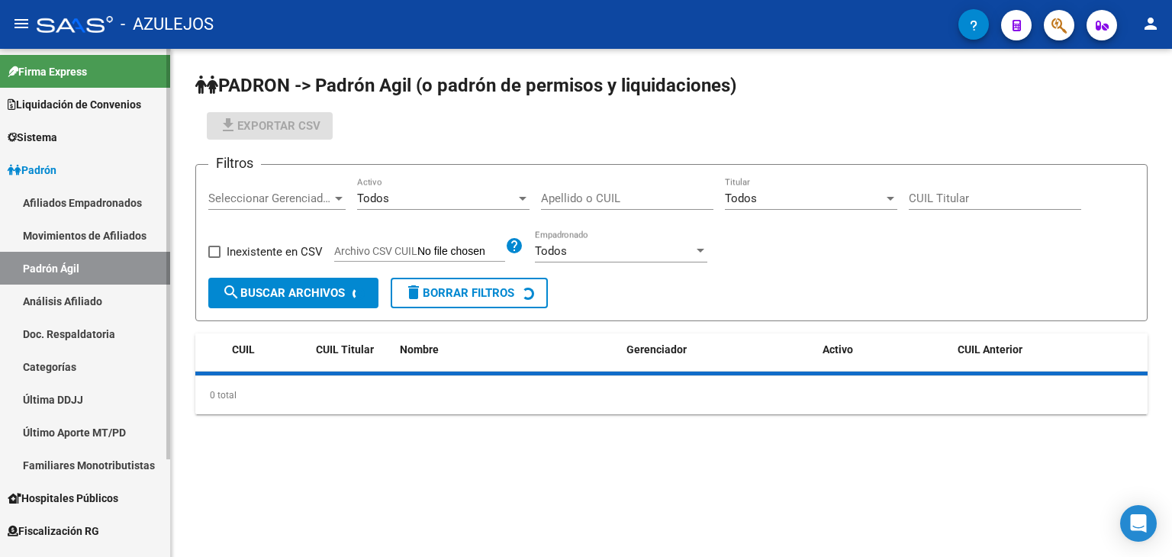
click at [82, 297] on link "Análisis Afiliado" at bounding box center [85, 301] width 170 height 33
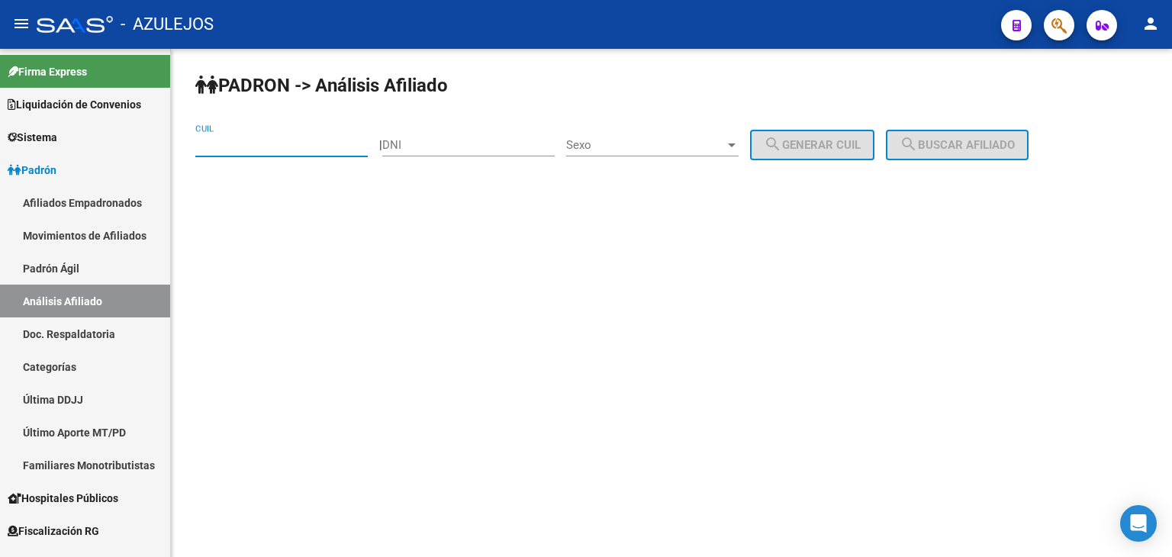
paste input "20-41201004-4"
type input "20-41201004-4"
click at [918, 137] on mat-icon "search" at bounding box center [909, 144] width 18 height 18
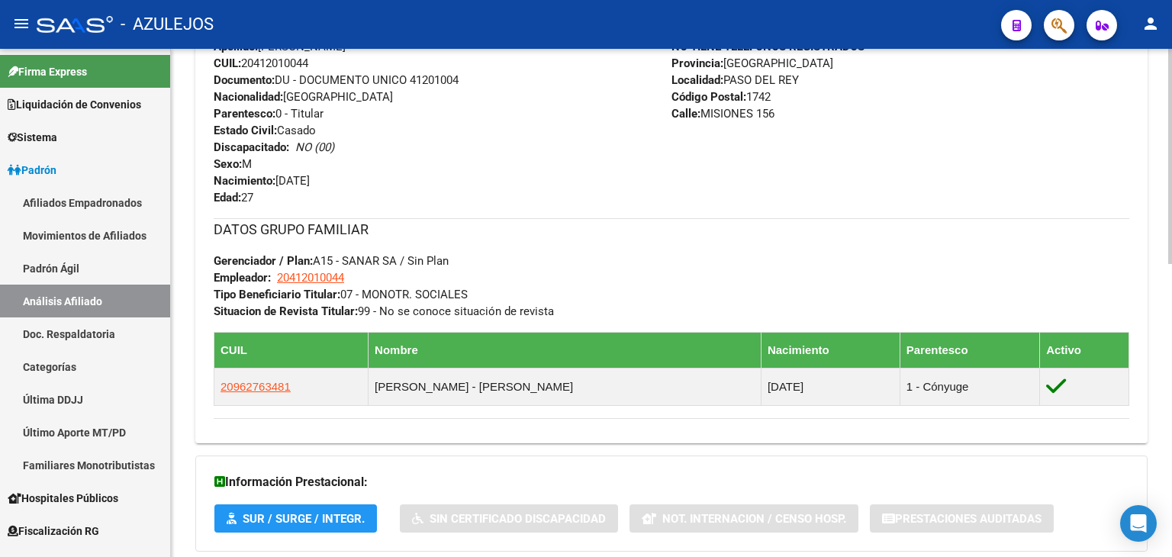
scroll to position [693, 0]
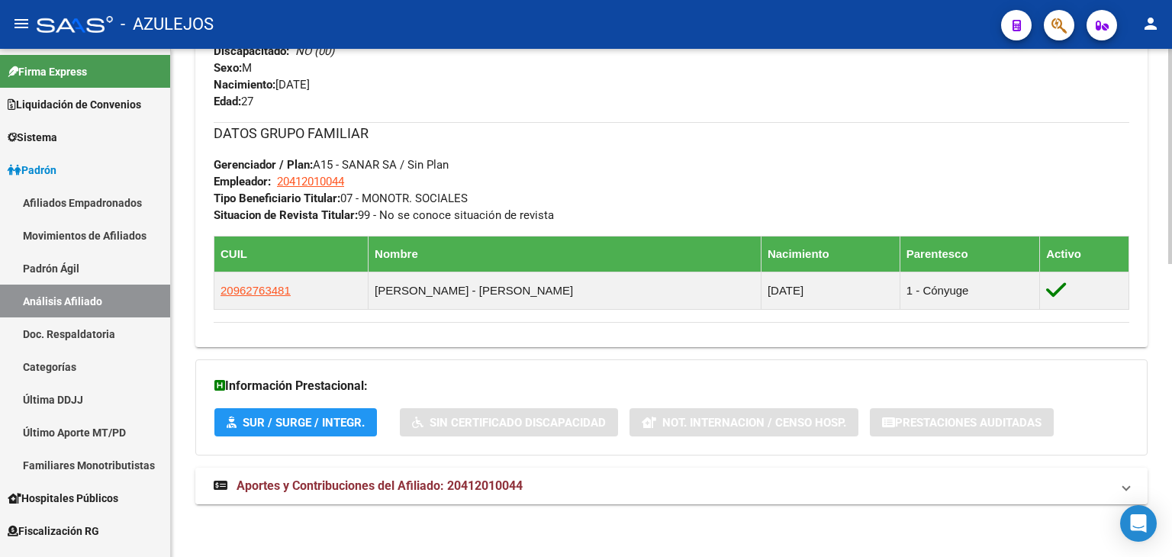
click at [414, 486] on span "Aportes y Contribuciones del Afiliado: 20412010044" at bounding box center [380, 485] width 286 height 14
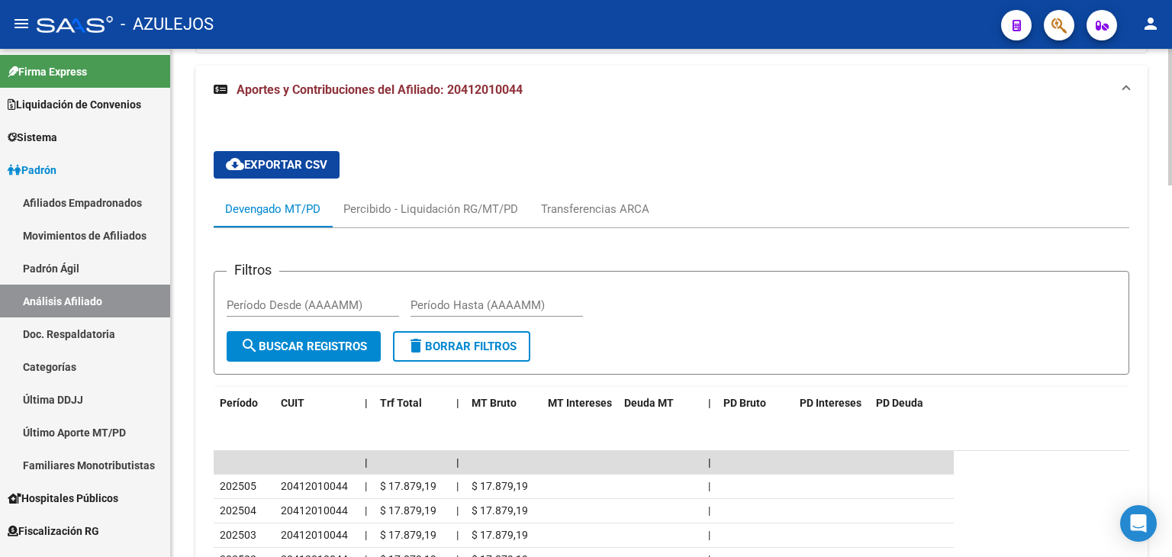
scroll to position [1324, 0]
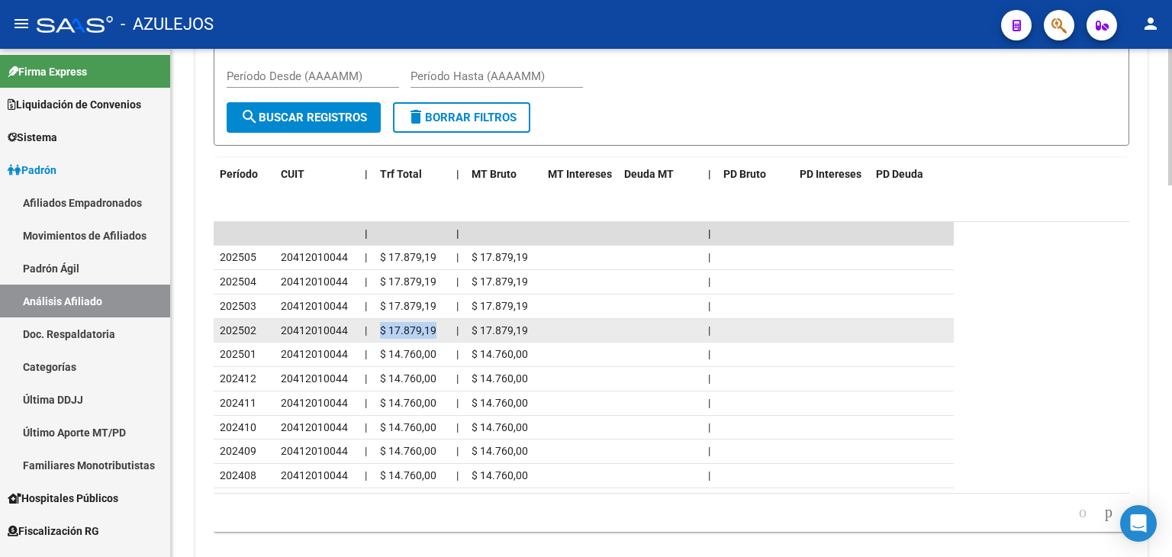
drag, startPoint x: 379, startPoint y: 327, endPoint x: 437, endPoint y: 328, distance: 58.0
click at [437, 328] on datatable-body-cell "$ 17.879,19" at bounding box center [412, 331] width 76 height 24
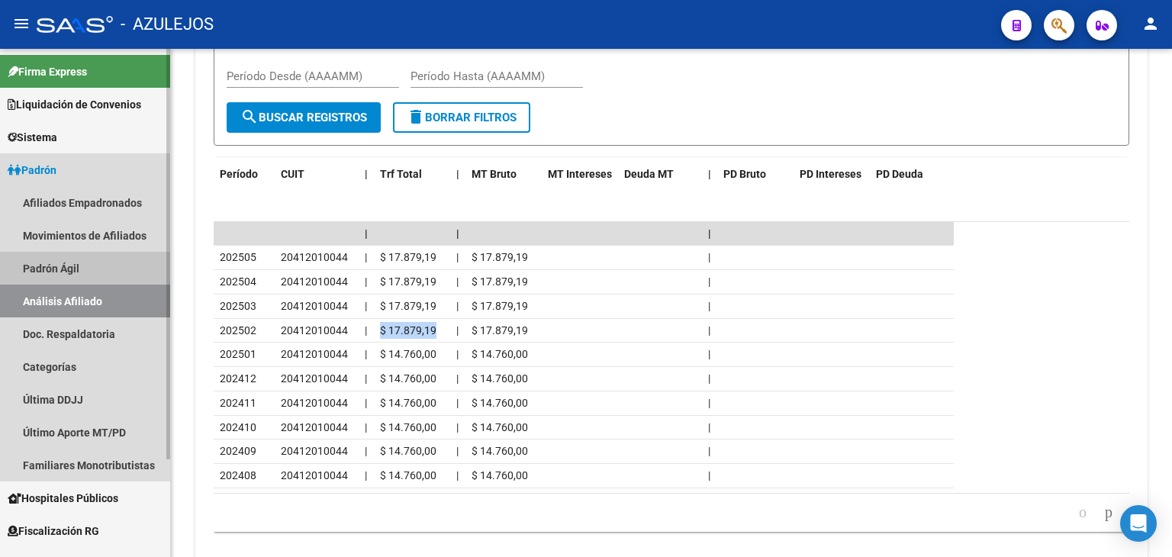
click at [43, 263] on link "Padrón Ágil" at bounding box center [85, 268] width 170 height 33
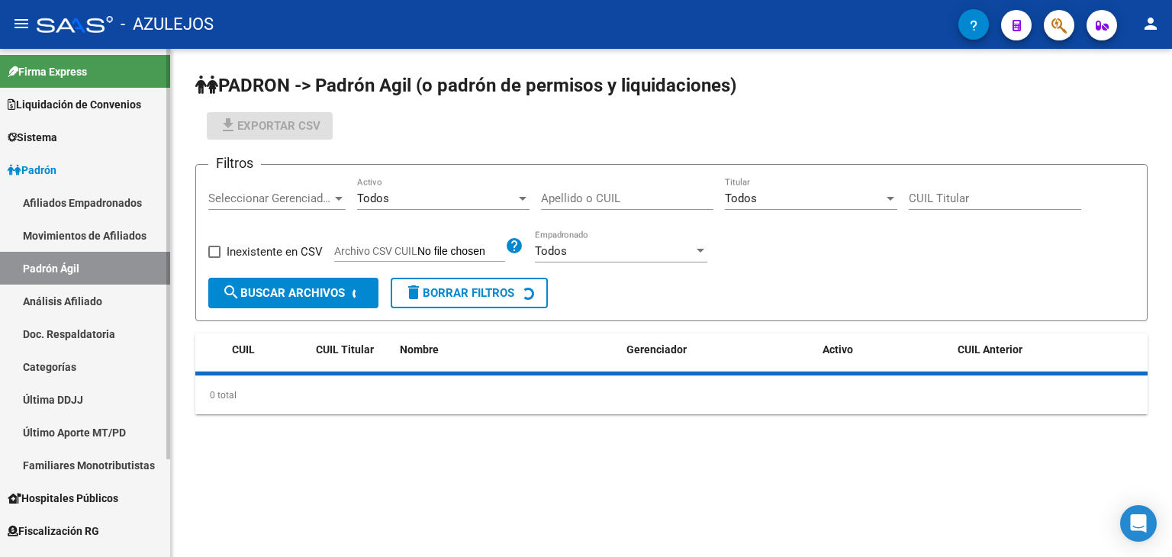
click at [49, 304] on link "Análisis Afiliado" at bounding box center [85, 301] width 170 height 33
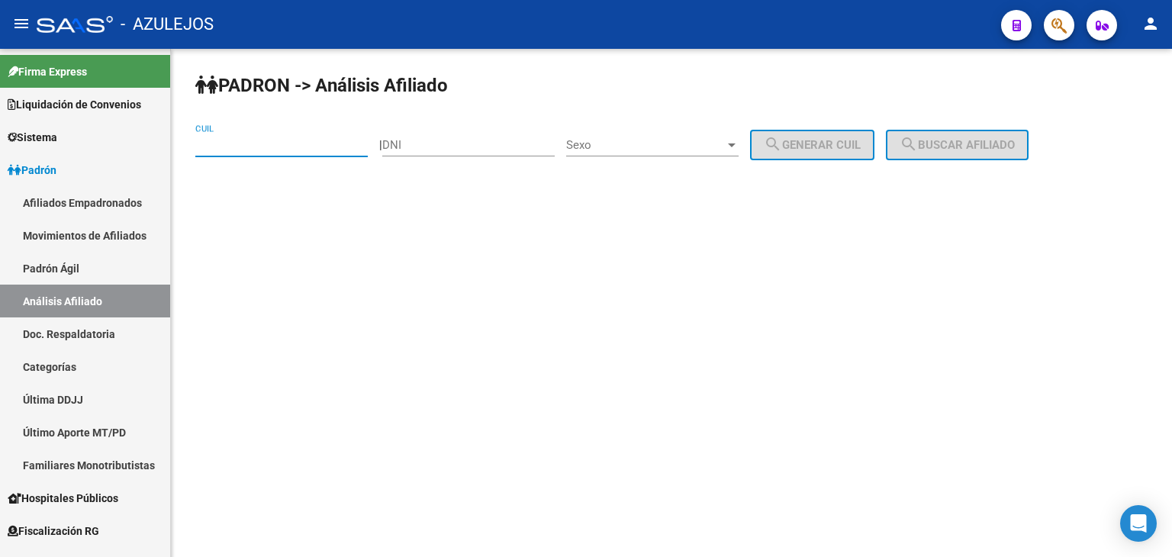
paste input "27-30668138-4"
type input "27-30668138-4"
click at [966, 144] on span "search Buscar afiliado" at bounding box center [957, 145] width 115 height 14
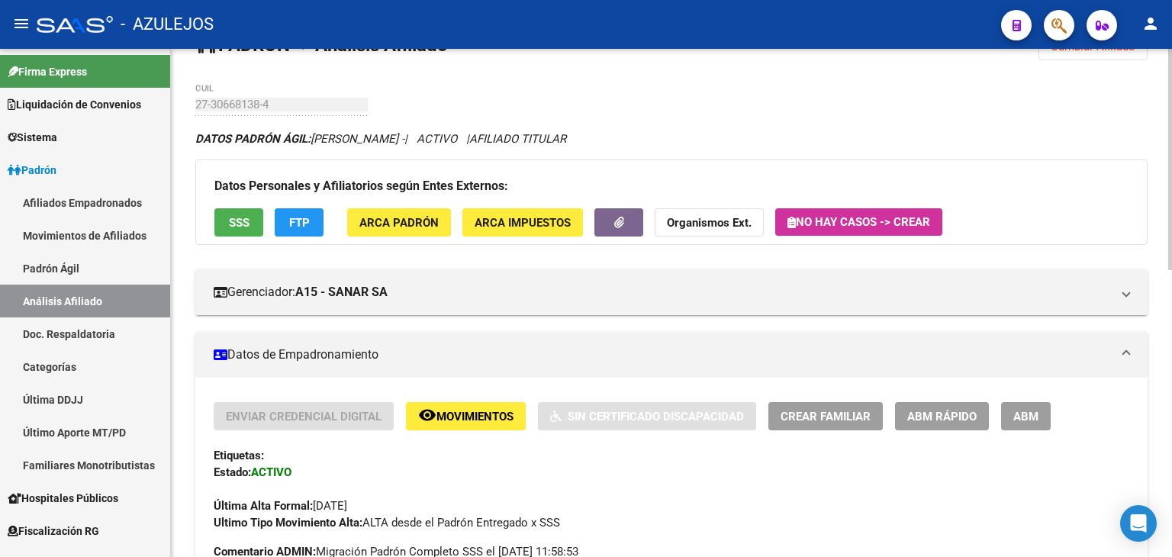
scroll to position [76, 0]
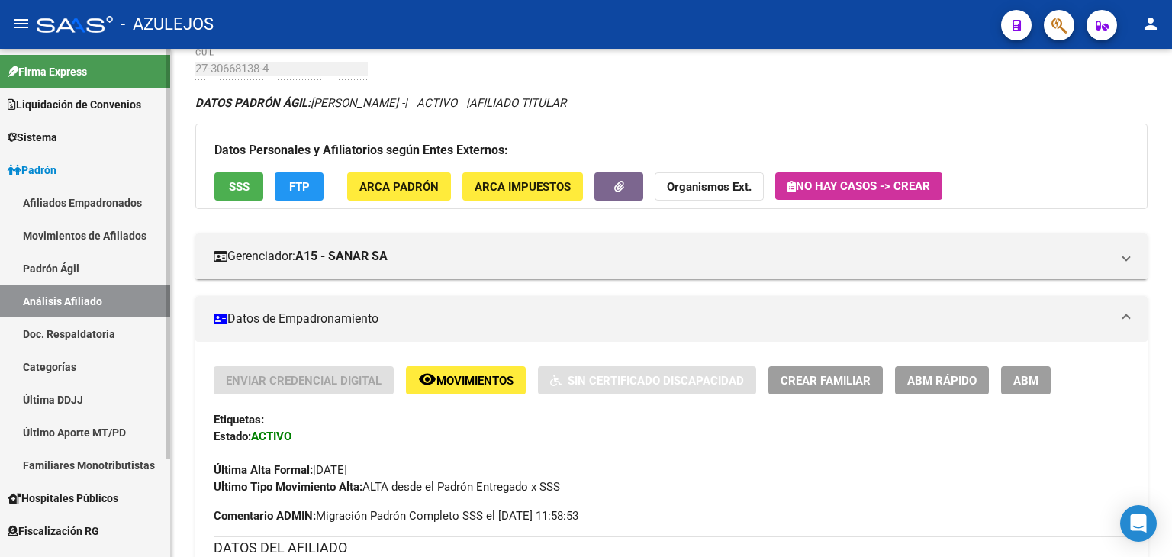
drag, startPoint x: 74, startPoint y: 266, endPoint x: 101, endPoint y: 310, distance: 51.0
click at [74, 266] on link "Padrón Ágil" at bounding box center [85, 268] width 170 height 33
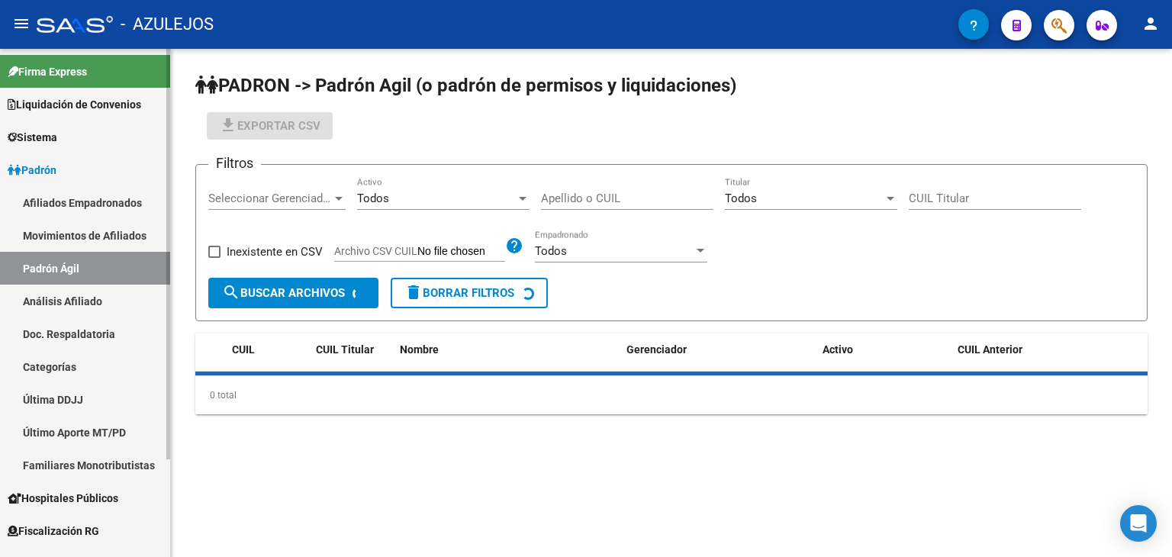
click at [101, 310] on link "Análisis Afiliado" at bounding box center [85, 301] width 170 height 33
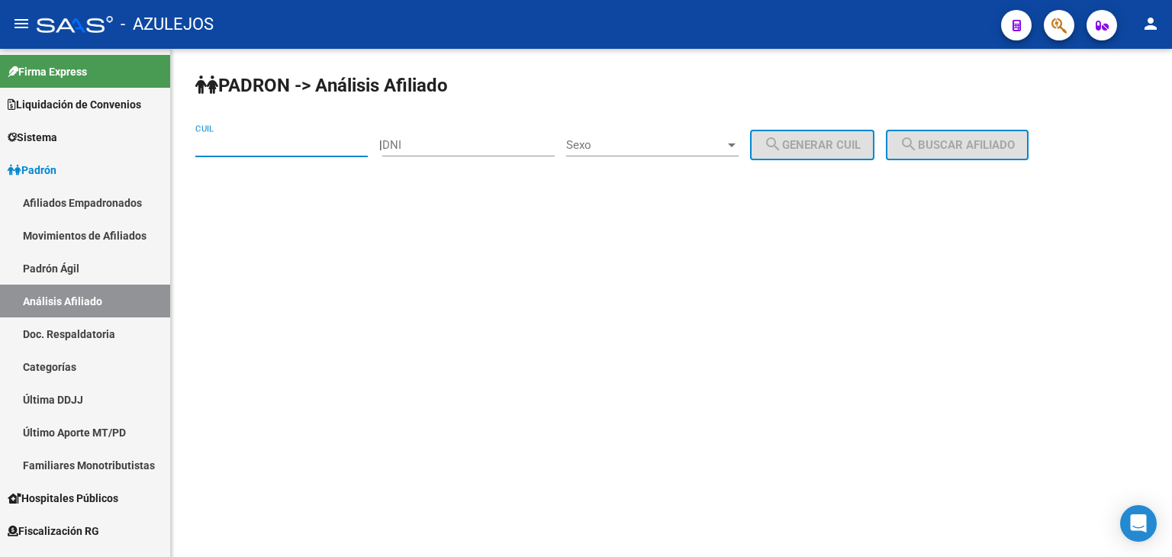
paste input "27-30142709-9"
type input "27-30142709-9"
click at [955, 143] on span "search Buscar afiliado" at bounding box center [957, 145] width 115 height 14
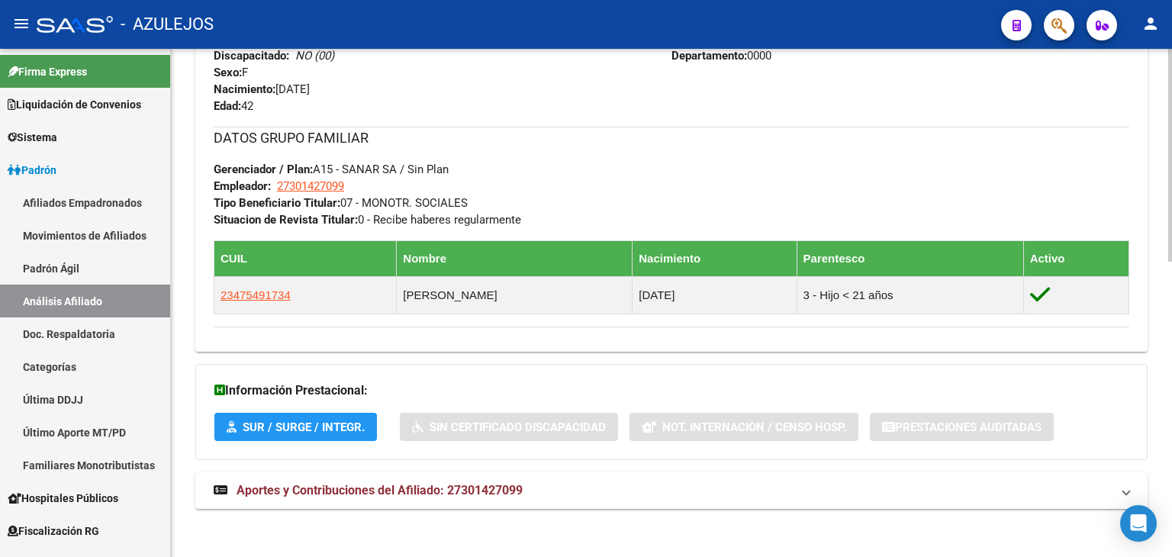
scroll to position [705, 0]
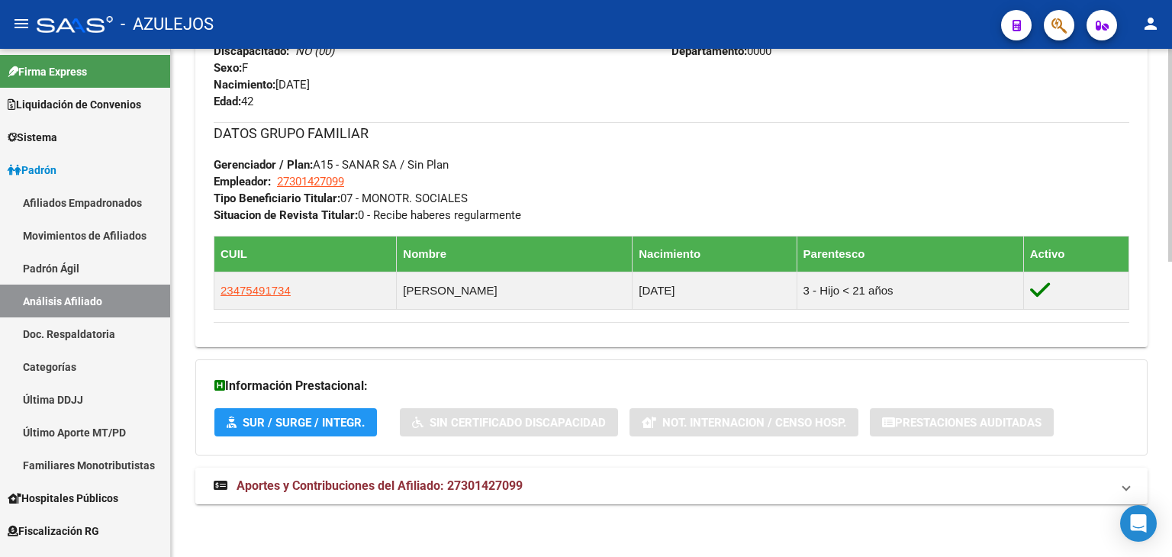
click at [383, 490] on span "Aportes y Contribuciones del Afiliado: 27301427099" at bounding box center [380, 485] width 286 height 14
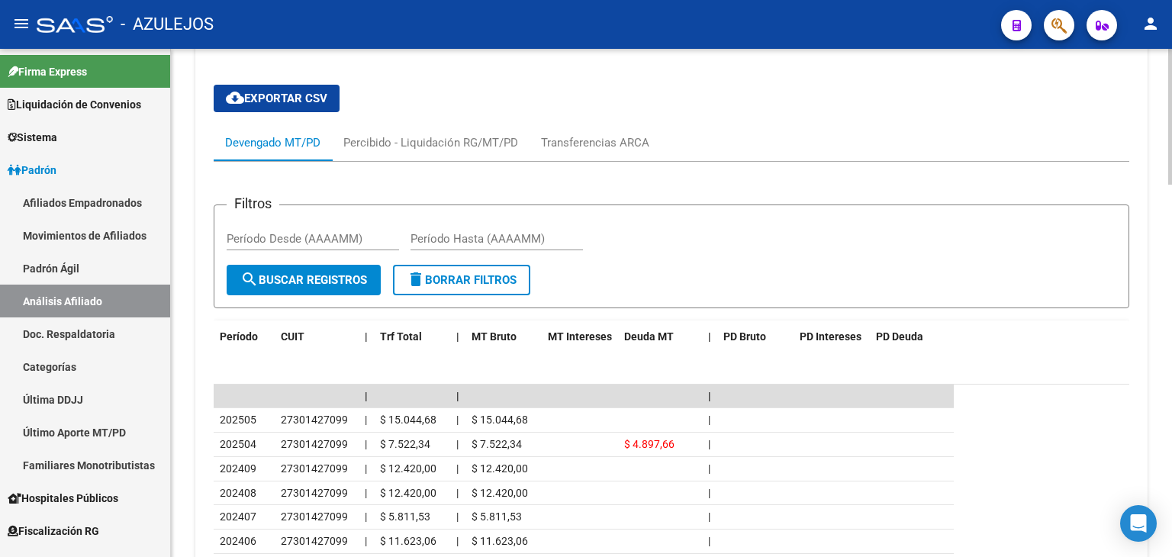
scroll to position [1260, 0]
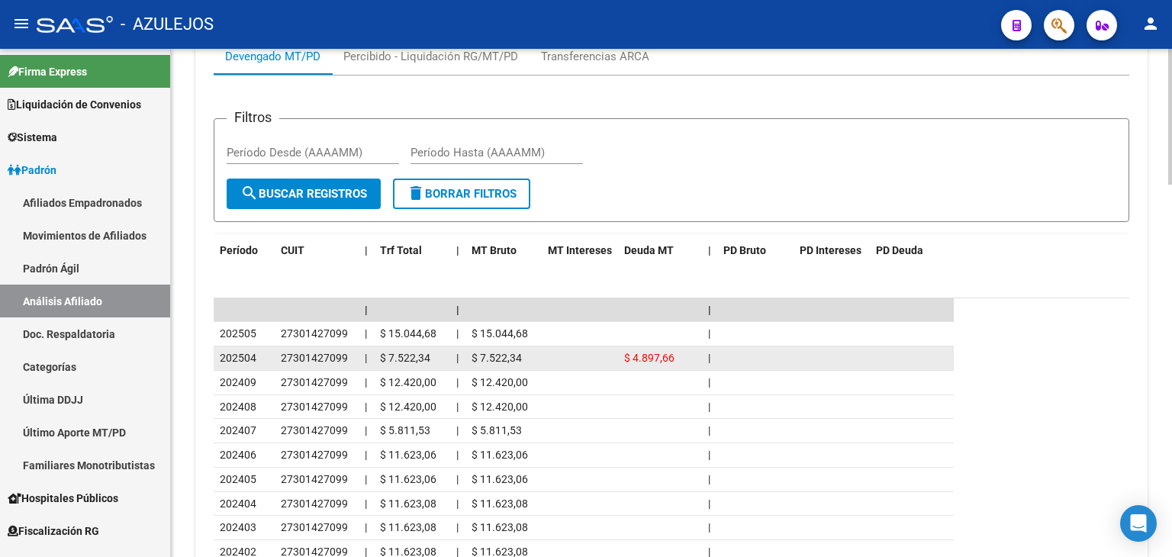
click at [382, 355] on span "$ 7.522,34" at bounding box center [405, 358] width 50 height 12
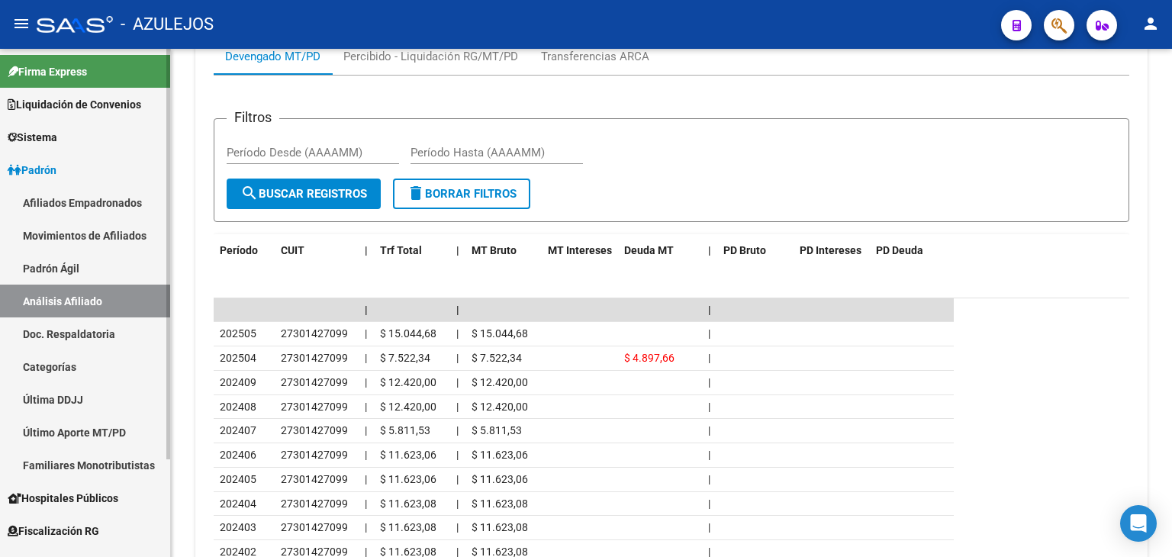
click at [76, 275] on link "Padrón Ágil" at bounding box center [85, 268] width 170 height 33
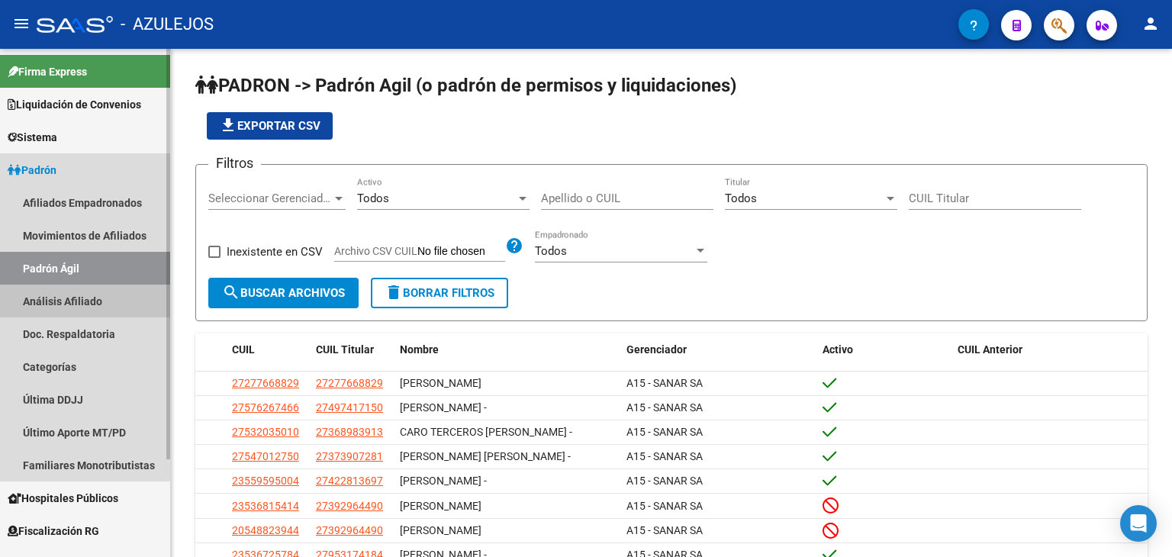
click at [78, 294] on link "Análisis Afiliado" at bounding box center [85, 301] width 170 height 33
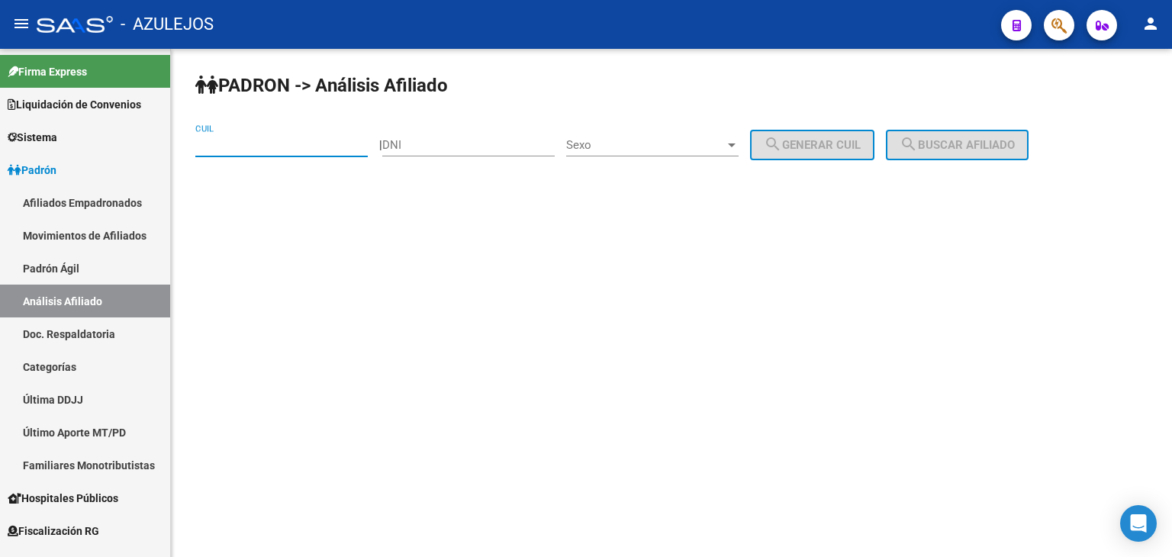
paste input "20-24906001-2"
type input "20-24906001-2"
click at [915, 147] on button "search Buscar afiliado" at bounding box center [957, 145] width 143 height 31
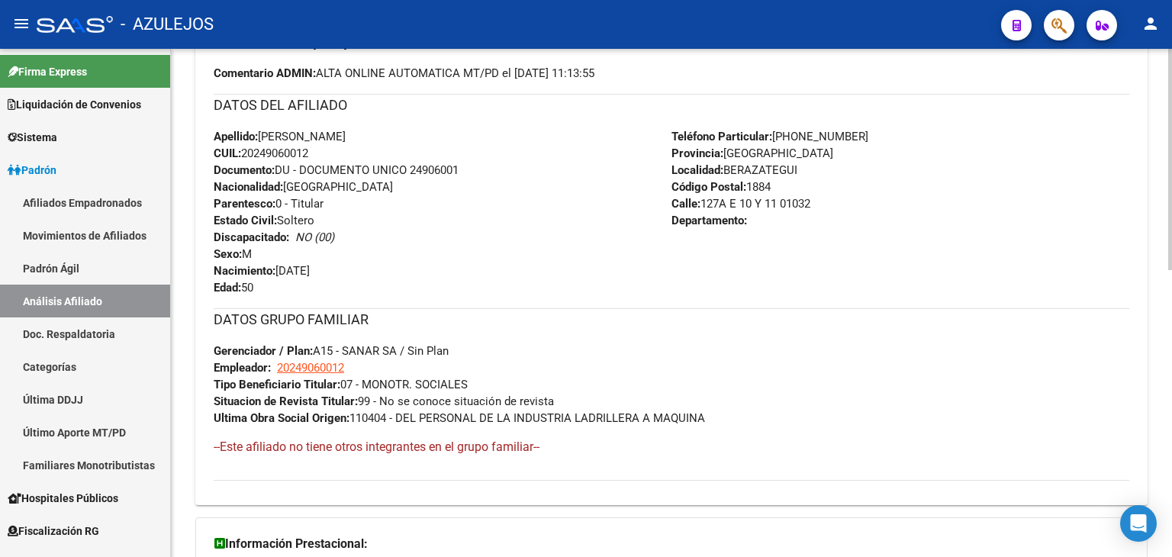
scroll to position [660, 0]
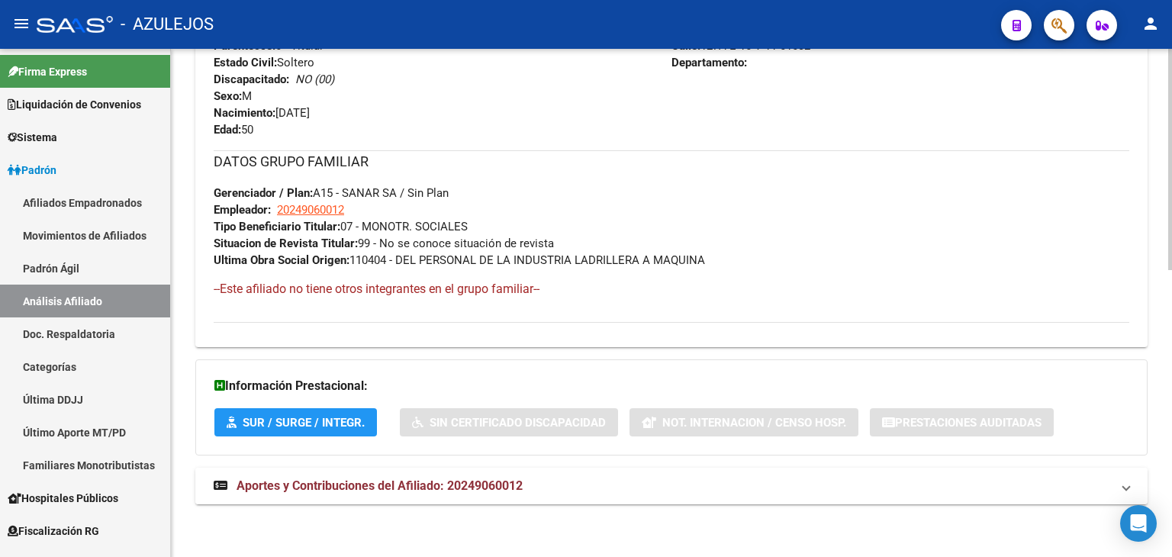
click at [369, 481] on span "Aportes y Contribuciones del Afiliado: 20249060012" at bounding box center [380, 485] width 286 height 14
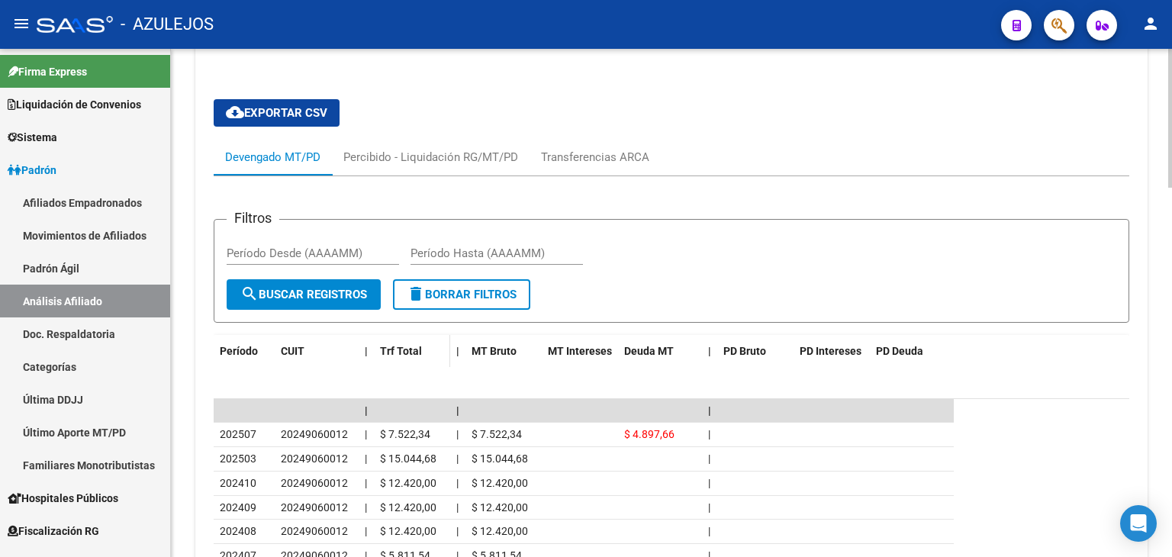
scroll to position [1215, 0]
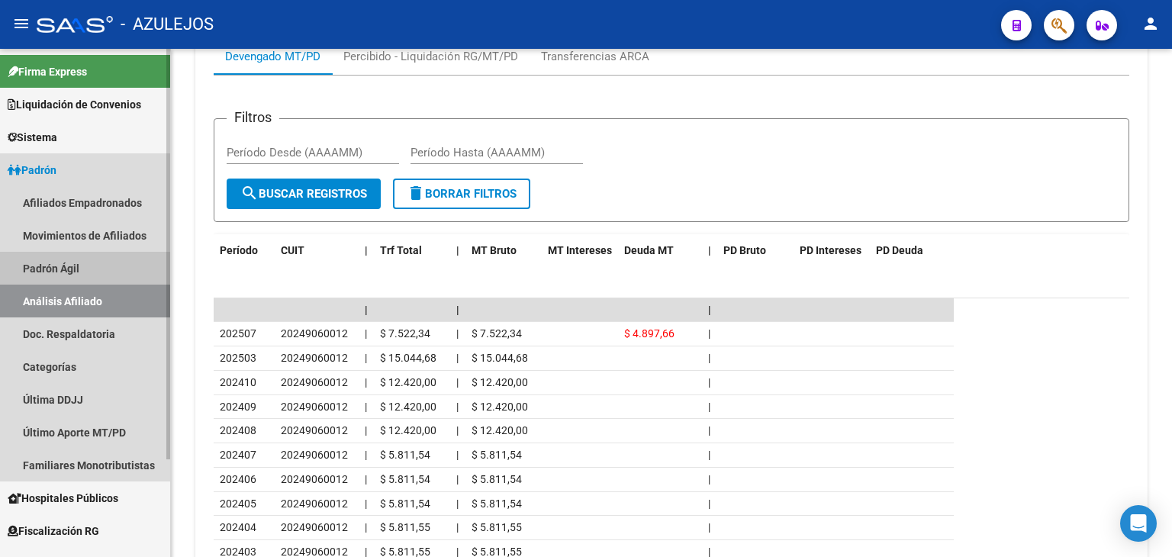
click at [59, 269] on link "Padrón Ágil" at bounding box center [85, 268] width 170 height 33
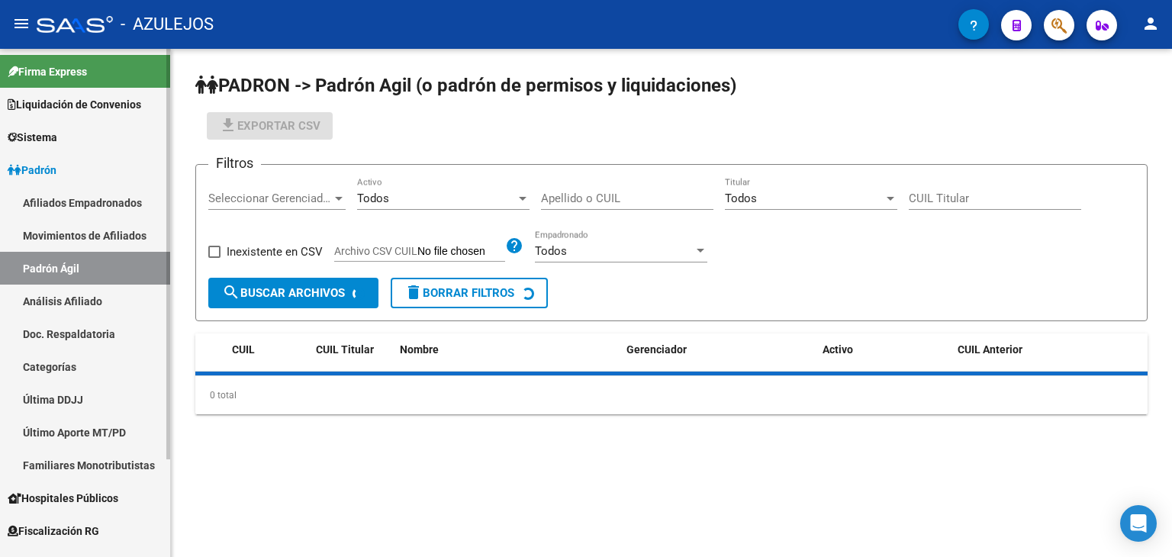
click at [64, 293] on link "Análisis Afiliado" at bounding box center [85, 301] width 170 height 33
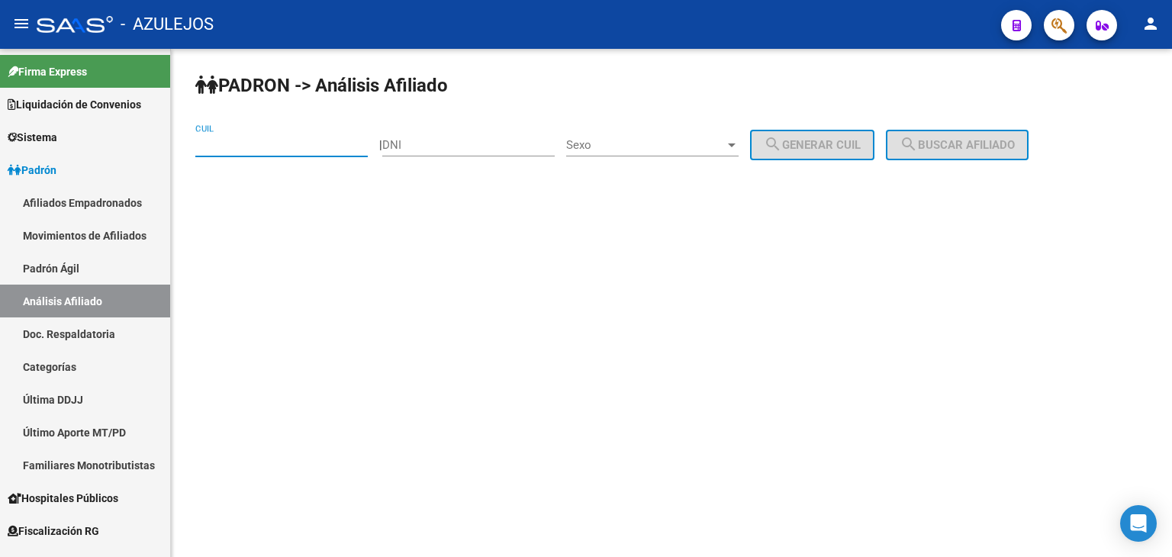
paste input "27-35160197-9"
type input "27-35160197-9"
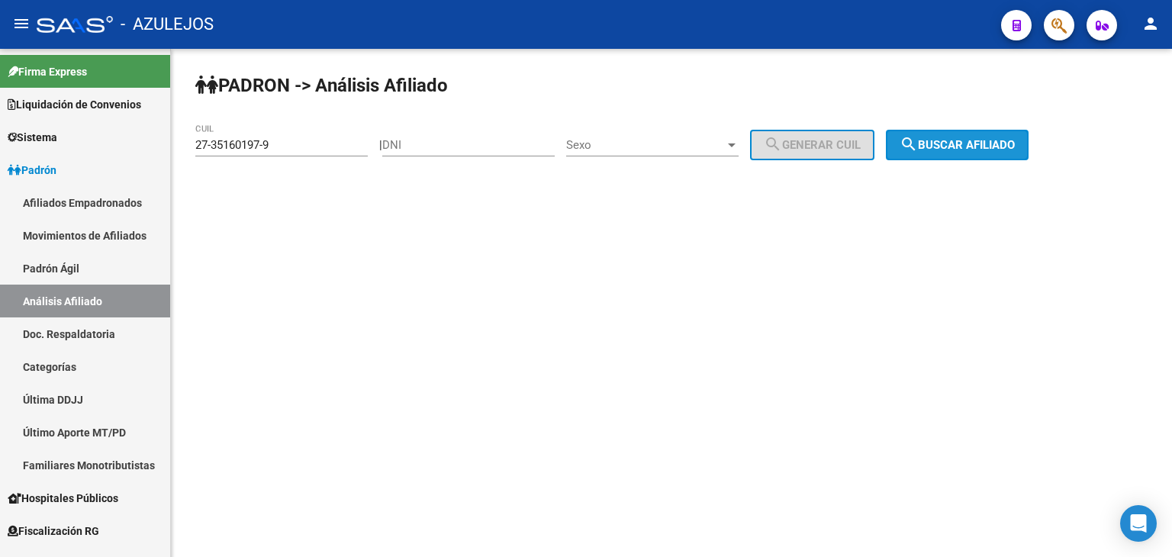
click at [955, 149] on span "search Buscar afiliado" at bounding box center [957, 145] width 115 height 14
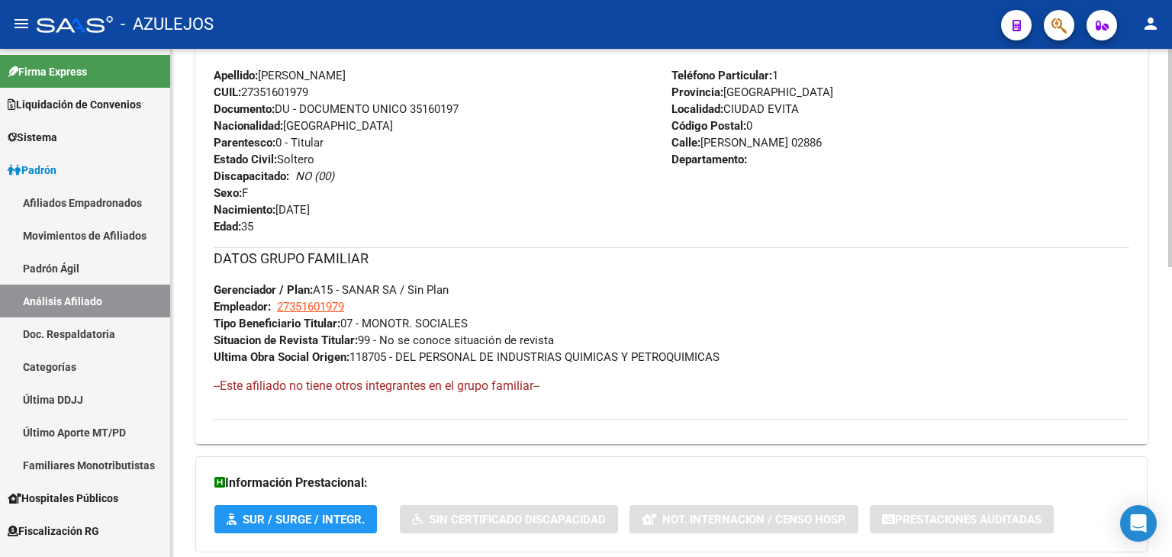
scroll to position [677, 0]
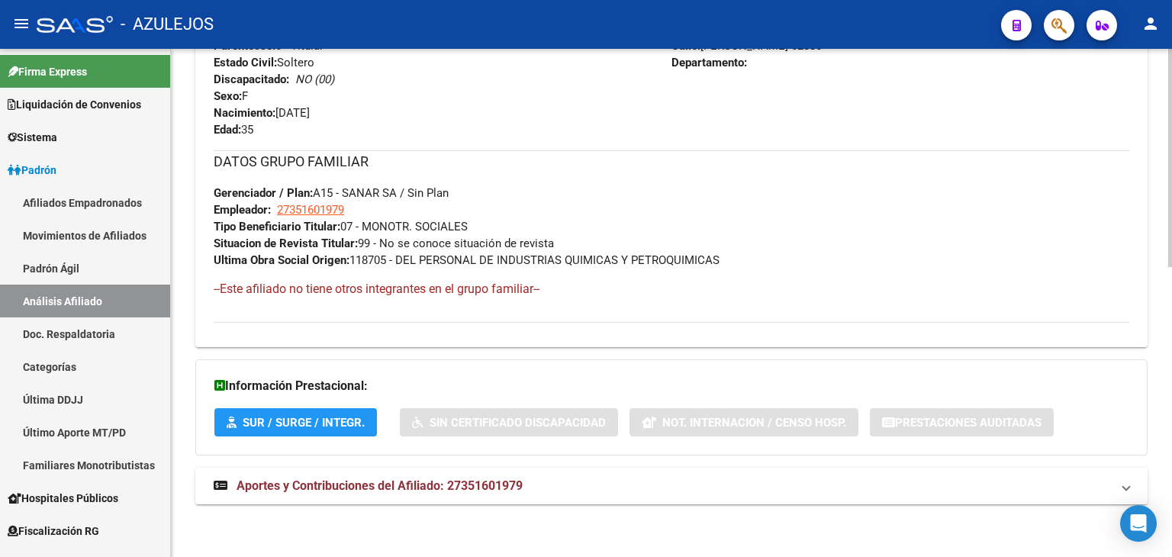
click at [392, 485] on span "Aportes y Contribuciones del Afiliado: 27351601979" at bounding box center [380, 485] width 286 height 14
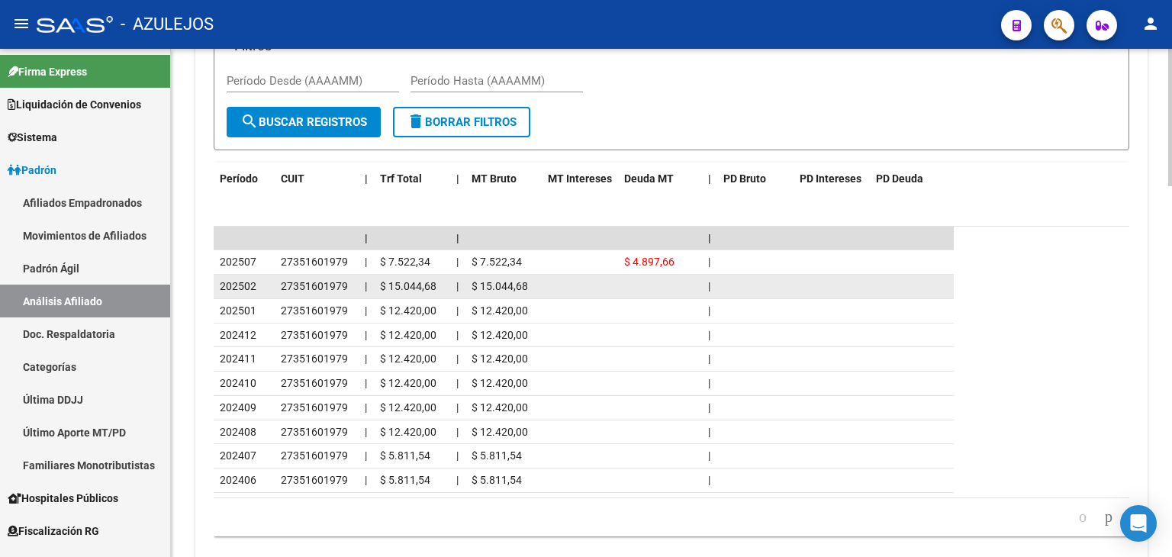
scroll to position [1308, 0]
